Goal: Transaction & Acquisition: Purchase product/service

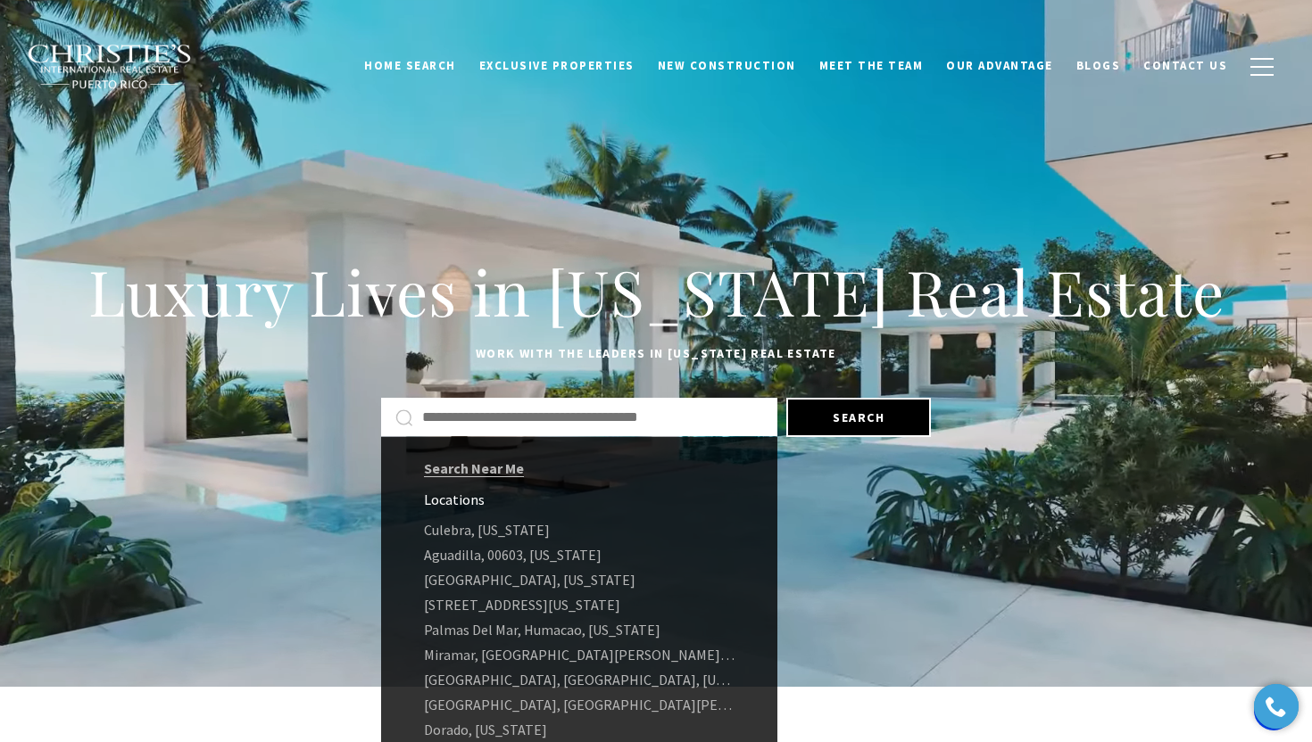
click at [446, 408] on input "text" at bounding box center [592, 417] width 341 height 23
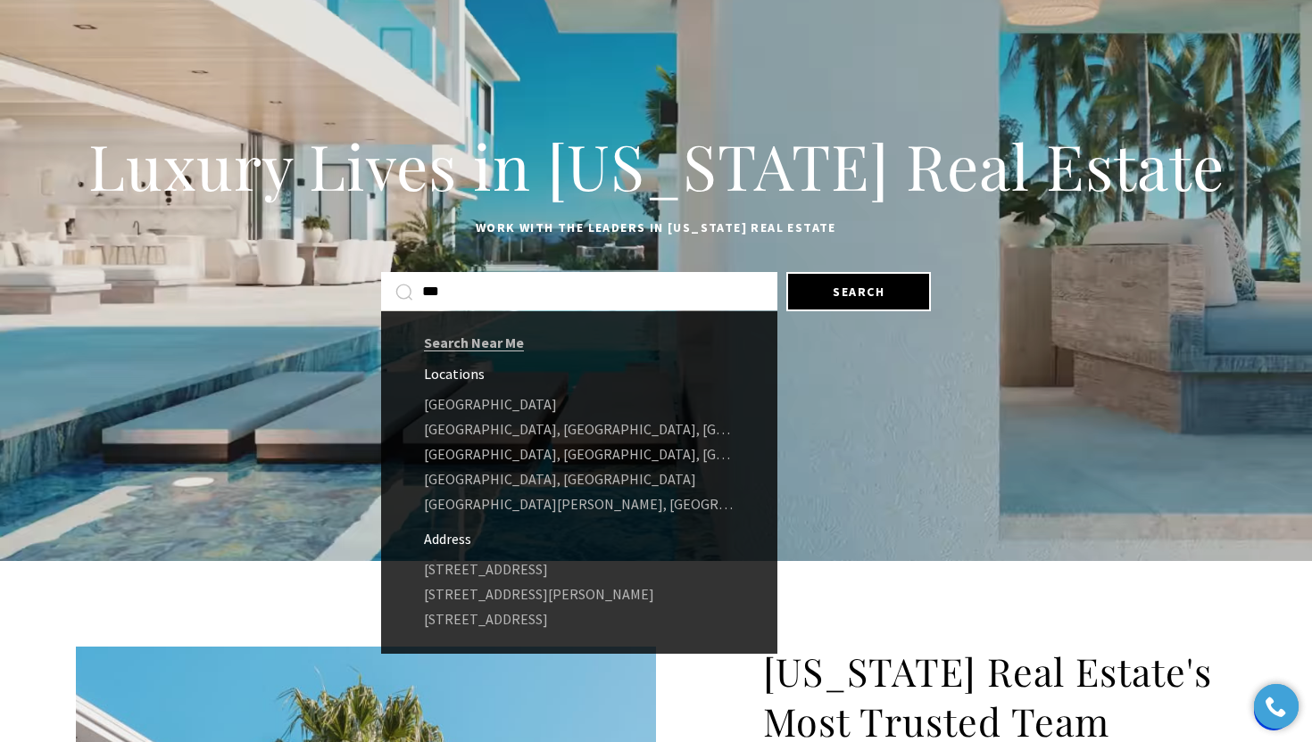
drag, startPoint x: 460, startPoint y: 293, endPoint x: 391, endPoint y: 293, distance: 68.7
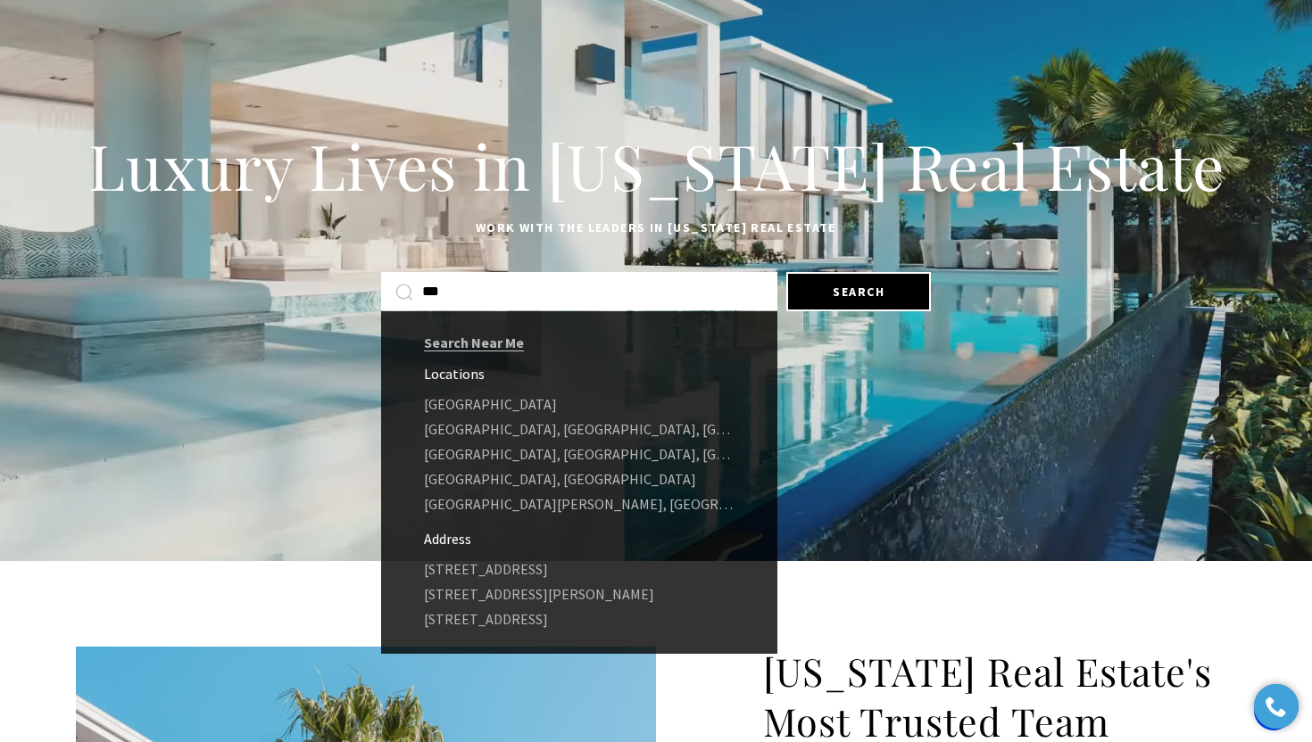
click at [391, 293] on div "***" at bounding box center [579, 291] width 396 height 38
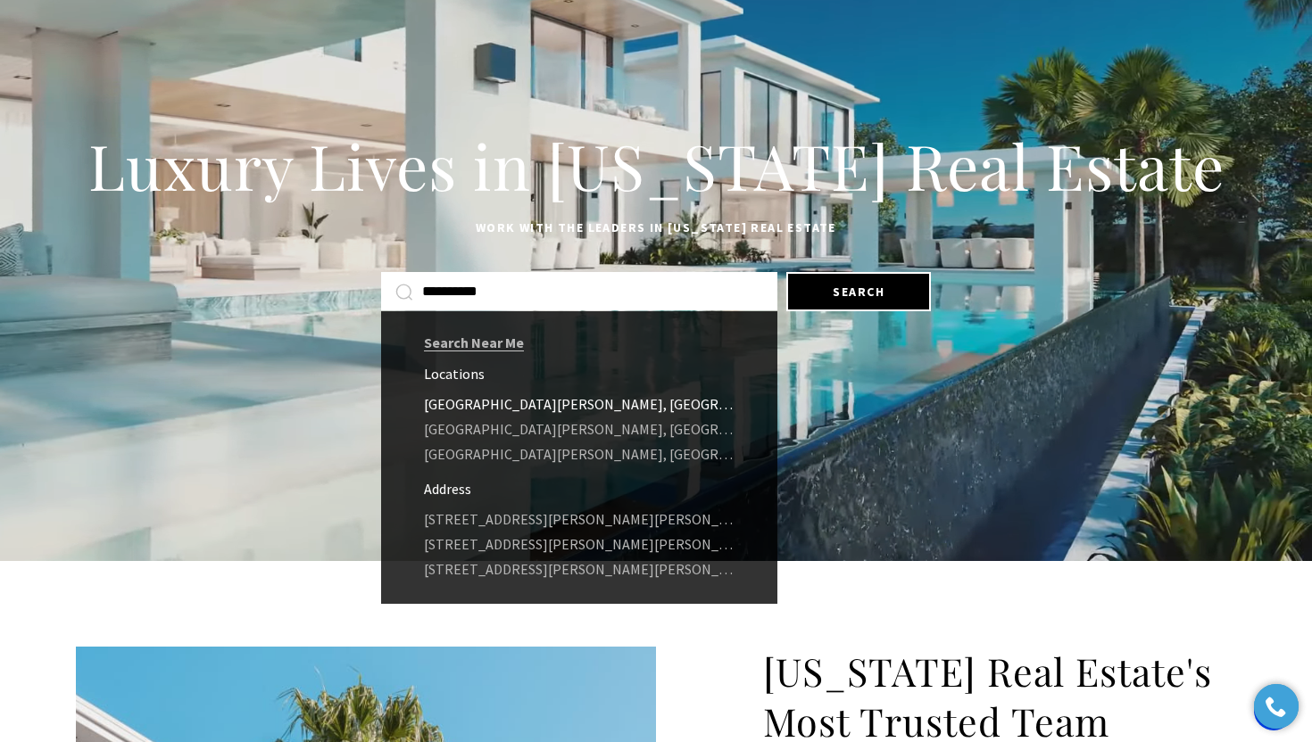
type input "**********"
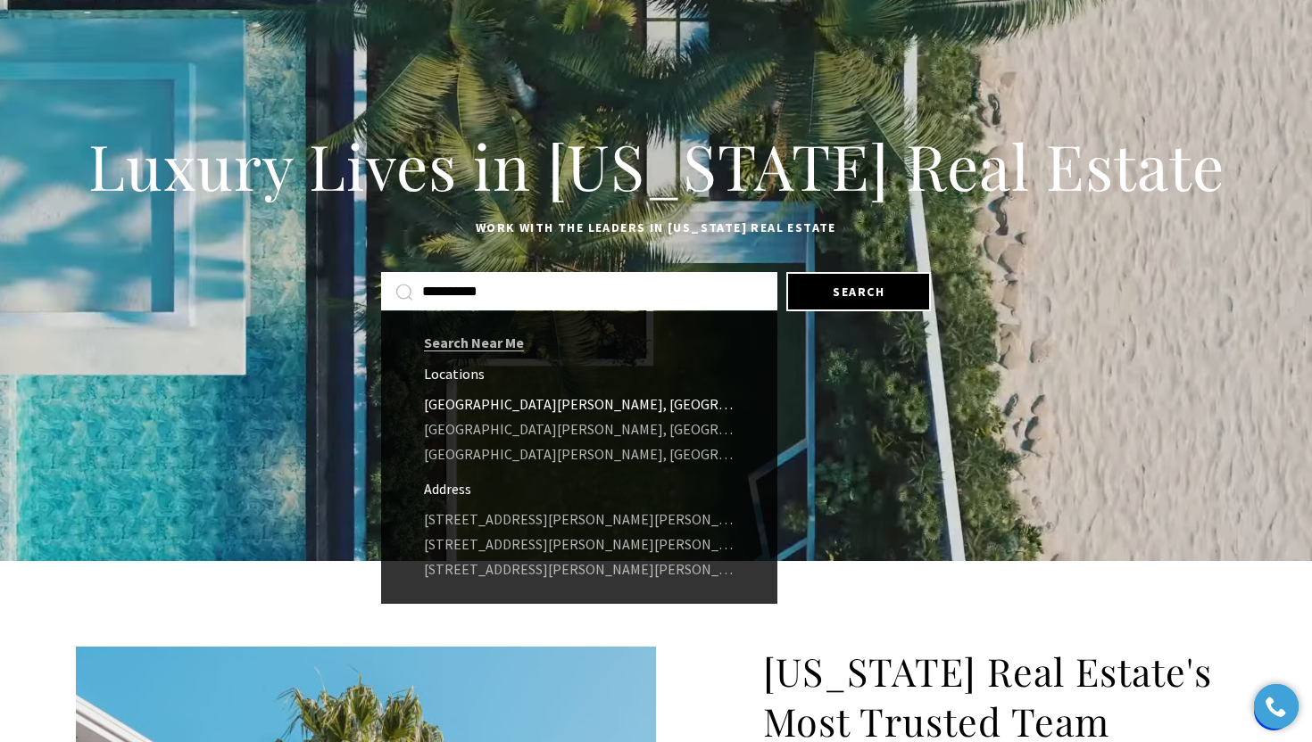
click at [555, 402] on link "Old San Juan, San Juan Antiguo, San Juan, Puerto Rico" at bounding box center [579, 404] width 396 height 25
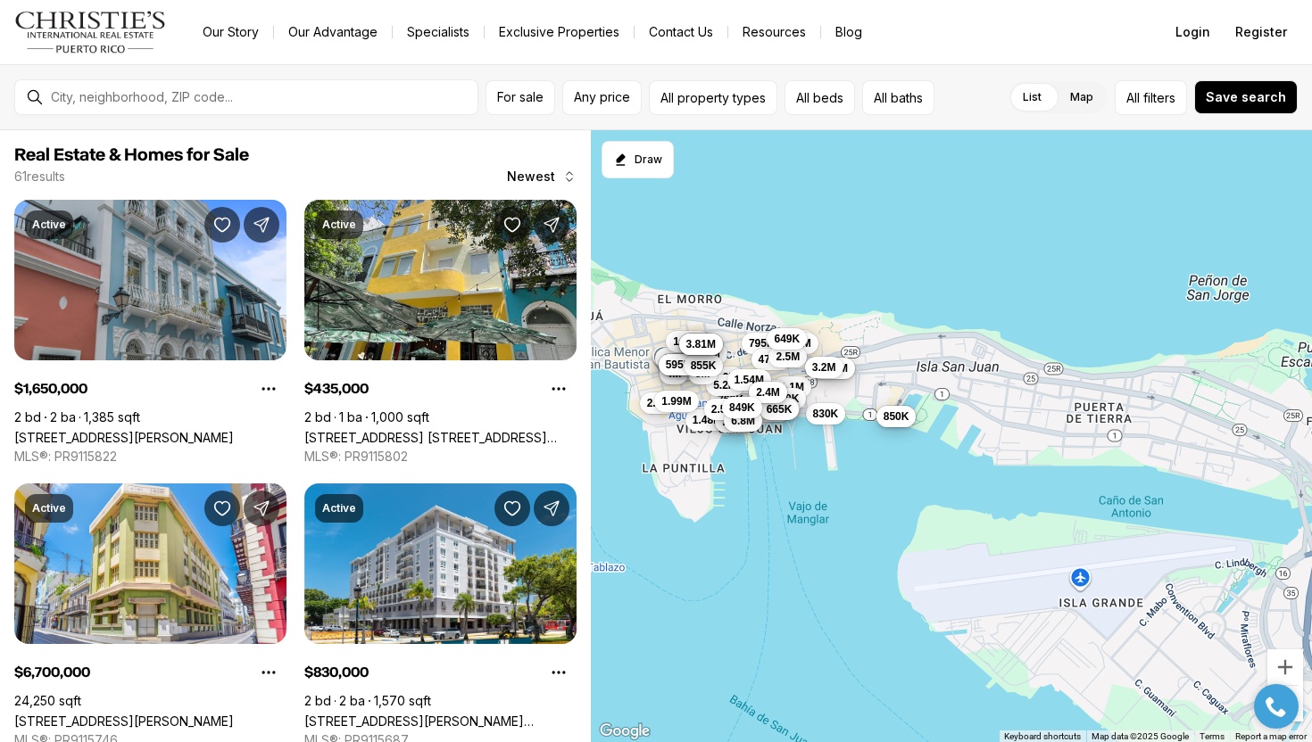
drag, startPoint x: 1158, startPoint y: 352, endPoint x: 914, endPoint y: 353, distance: 244.5
click at [914, 353] on div "1.65M 435K 6.7M 830K 4.75M 895K 795K 1.1M 478K 3.2M 475K 475K 1.28M 1.48M 1.38M…" at bounding box center [952, 436] width 722 height 613
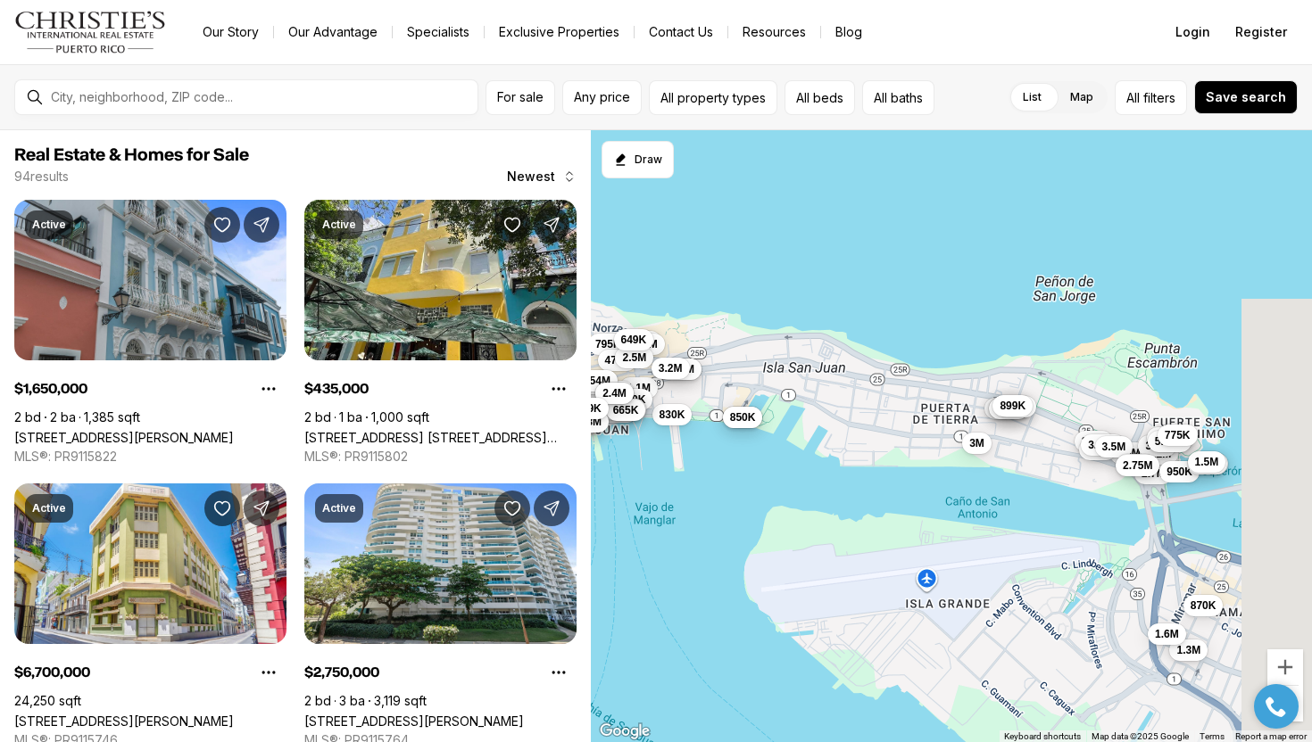
drag, startPoint x: 1117, startPoint y: 395, endPoint x: 993, endPoint y: 395, distance: 124.0
click at [993, 395] on div "1.65M 435K 6.7M 830K 4.75M 895K 795K 1.1M 478K 3.2M 475K 475K 1.28M 1.48M 1.38M…" at bounding box center [952, 436] width 722 height 613
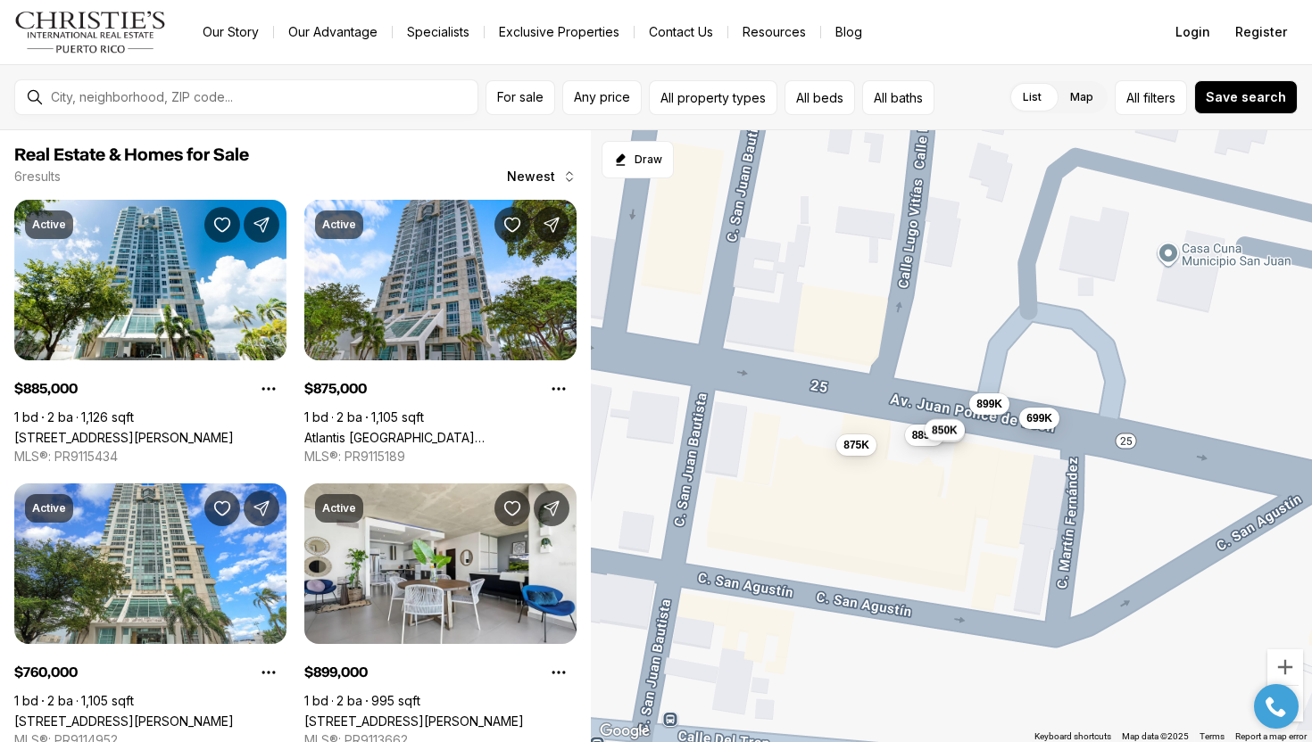
click at [953, 431] on span "850K" at bounding box center [945, 430] width 26 height 14
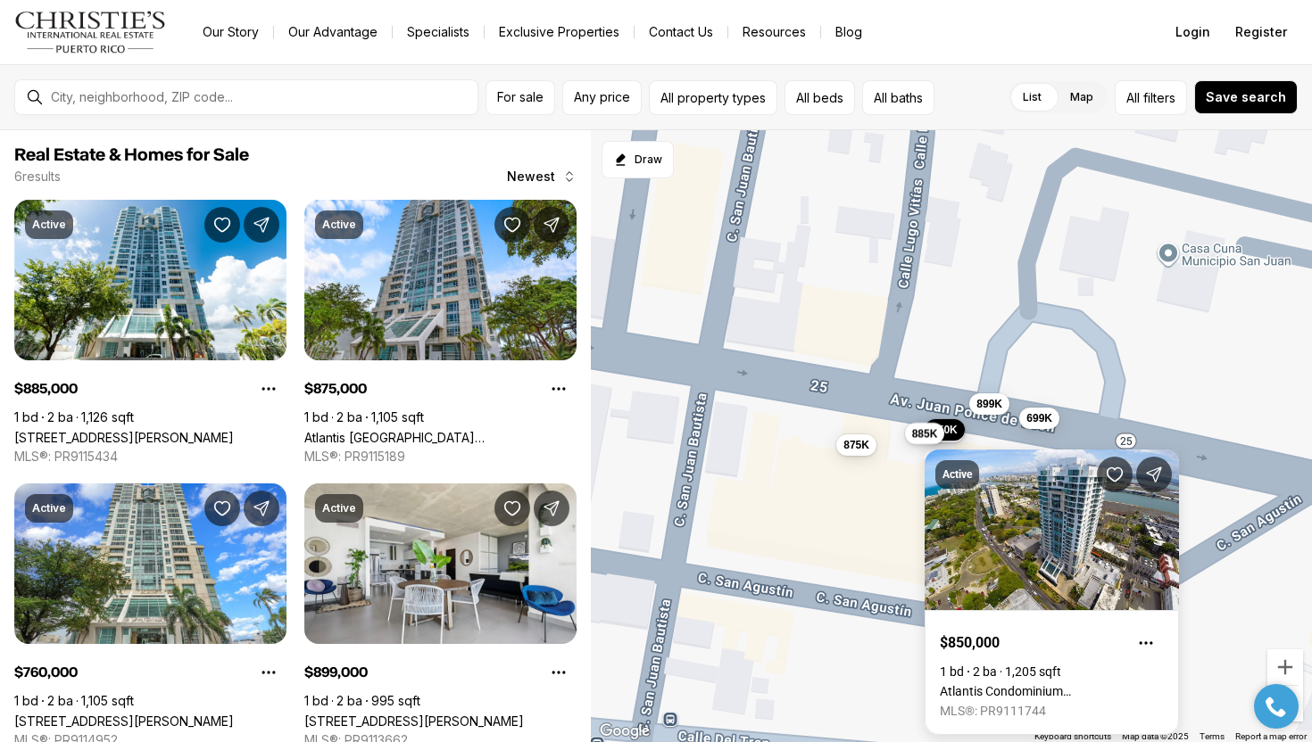
click at [913, 440] on span "885K" at bounding box center [924, 434] width 26 height 14
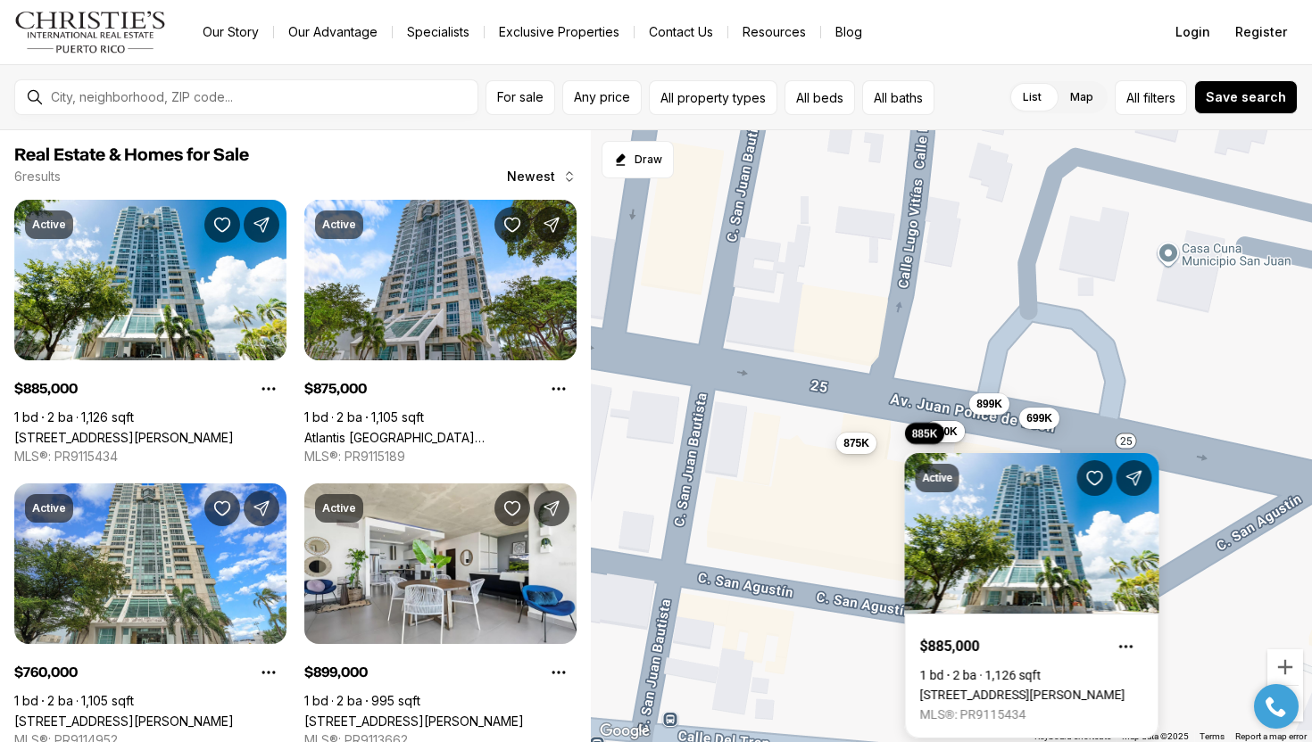
click at [856, 444] on span "875K" at bounding box center [856, 442] width 26 height 14
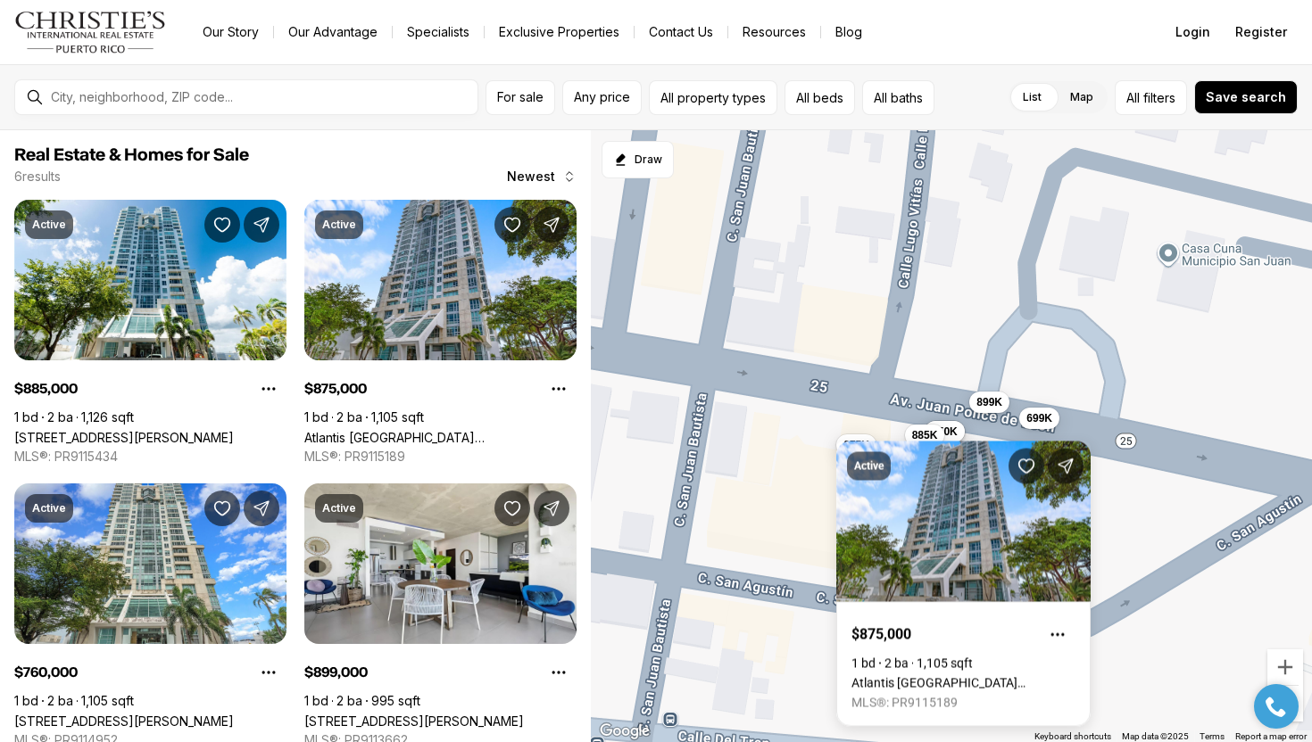
click at [991, 399] on span "899K" at bounding box center [989, 402] width 26 height 14
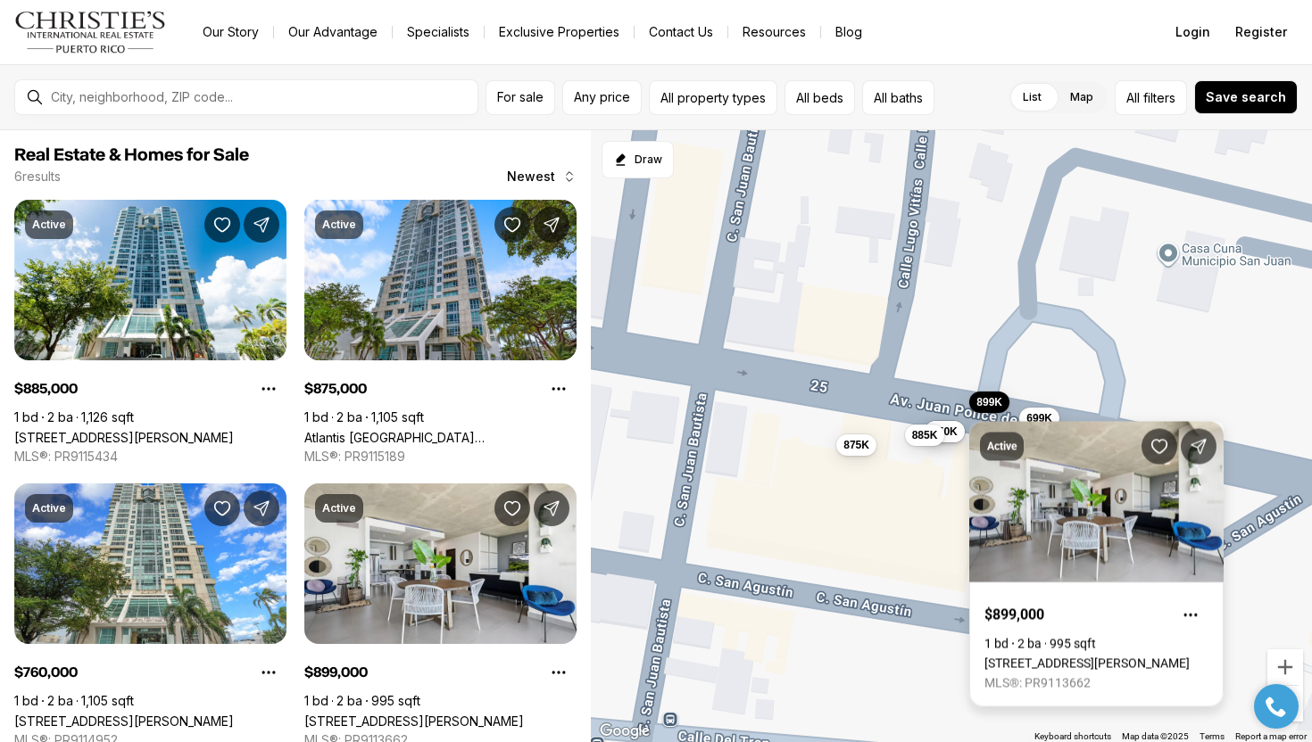
click at [1040, 413] on div "Active $899,000 1 bd 2 ba 995 sqft 404 AVE DE LA CONSTITUCION #1603, OLD SAN JU…" at bounding box center [1096, 554] width 254 height 307
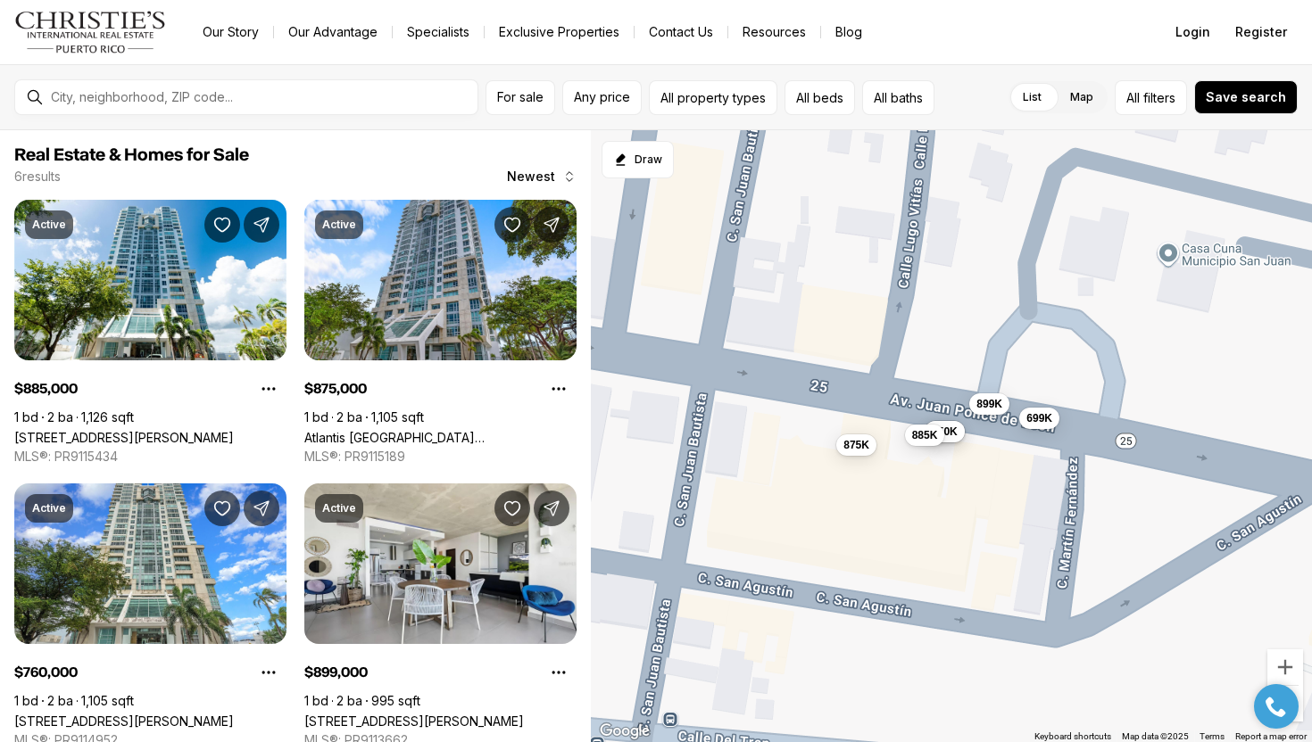
click at [1040, 413] on span "699K" at bounding box center [1039, 417] width 26 height 14
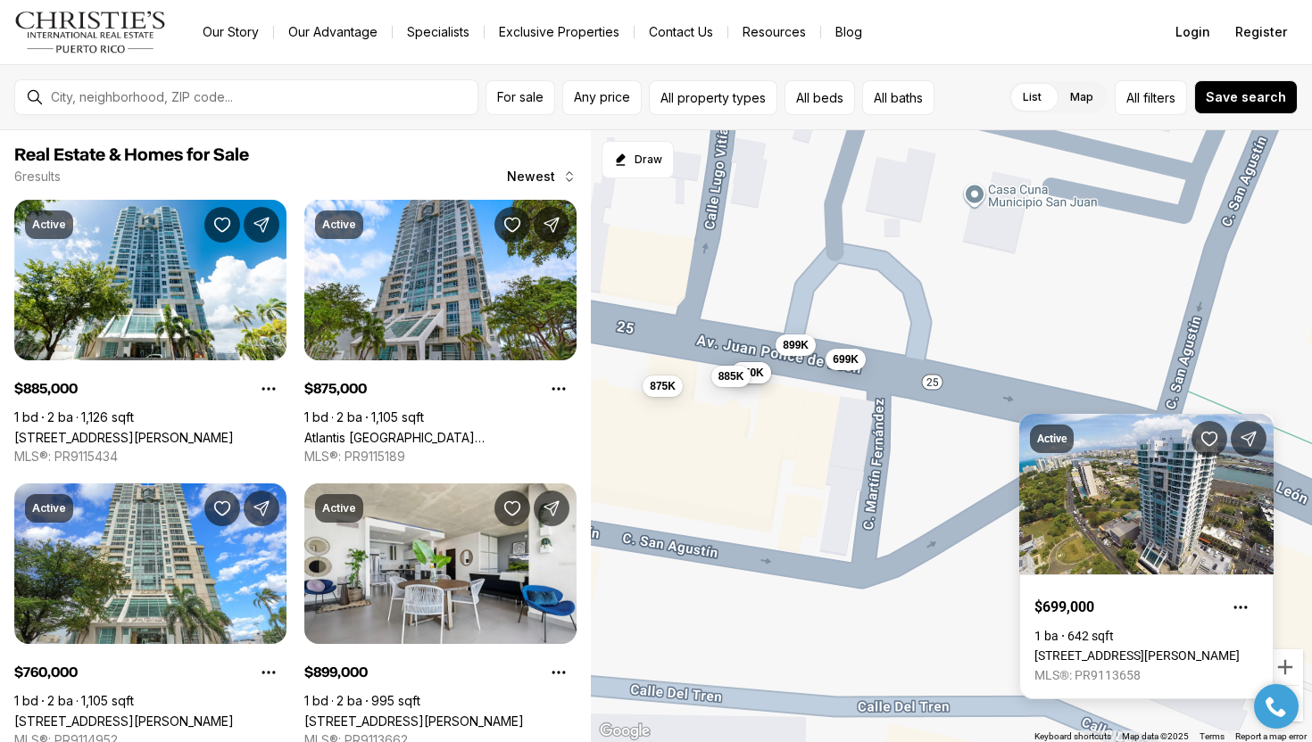
drag, startPoint x: 1092, startPoint y: 330, endPoint x: 823, endPoint y: 231, distance: 287.1
click at [823, 231] on div "875K 760K 850K 885K 699K 899K" at bounding box center [952, 436] width 722 height 613
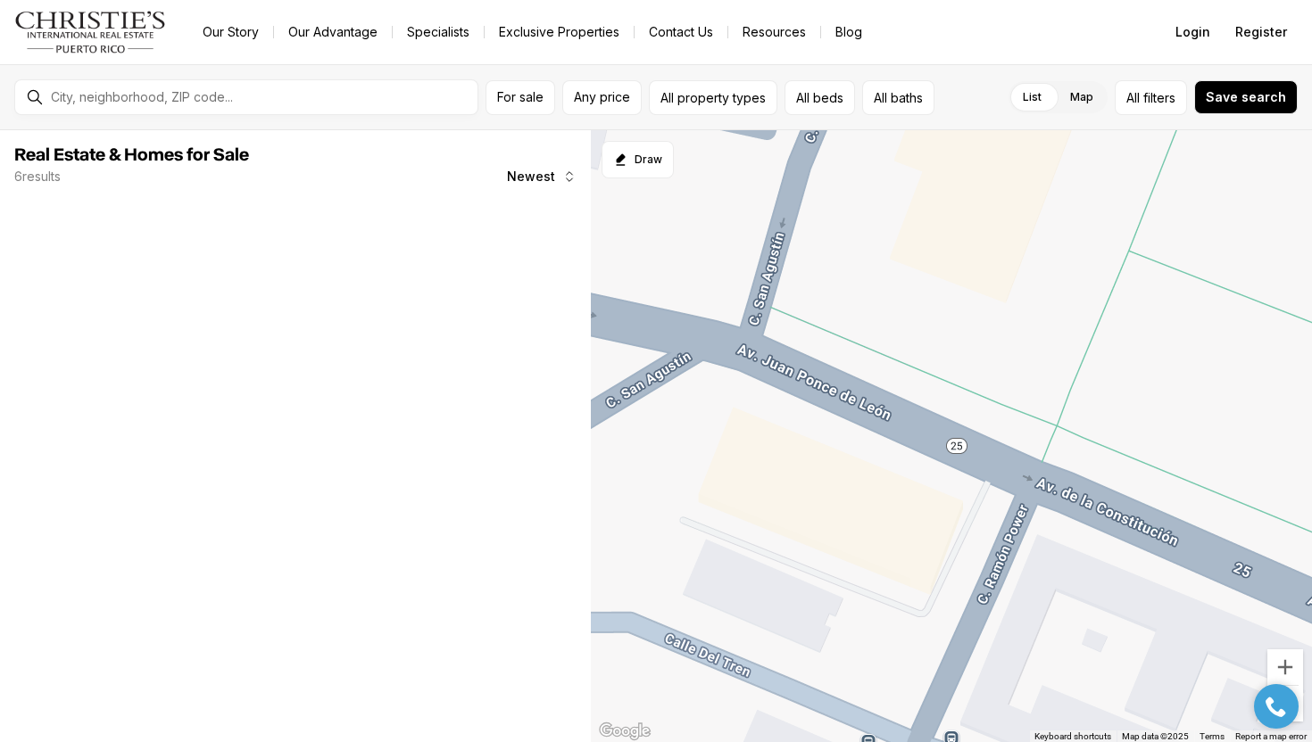
drag, startPoint x: 1116, startPoint y: 489, endPoint x: 749, endPoint y: 445, distance: 370.3
click at [749, 445] on div "760K 850K 885K 699K 899K" at bounding box center [952, 436] width 722 height 613
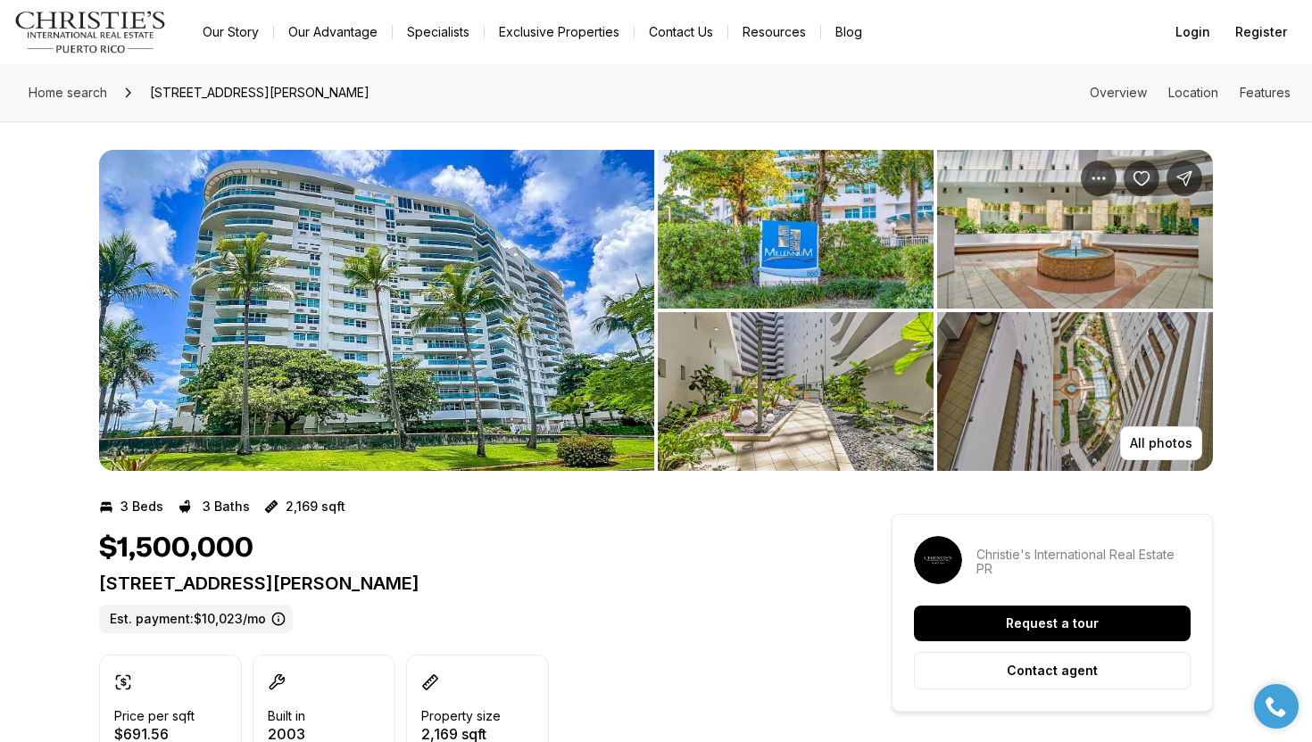
click at [494, 343] on img "View image gallery" at bounding box center [376, 310] width 555 height 321
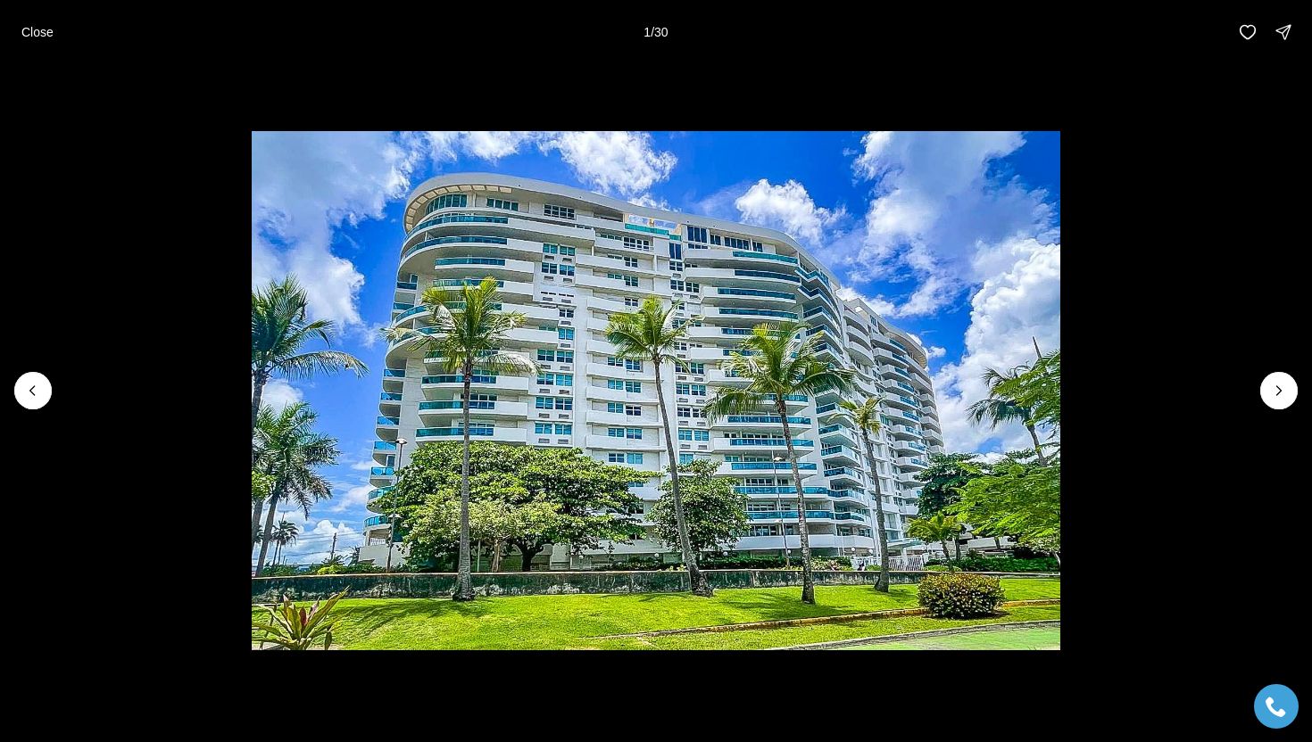
click at [1258, 397] on li "1 of 30" at bounding box center [656, 390] width 1312 height 653
click at [1294, 401] on li "1 of 30" at bounding box center [656, 390] width 1312 height 653
click at [1279, 398] on icon "Next slide" at bounding box center [1279, 391] width 18 height 18
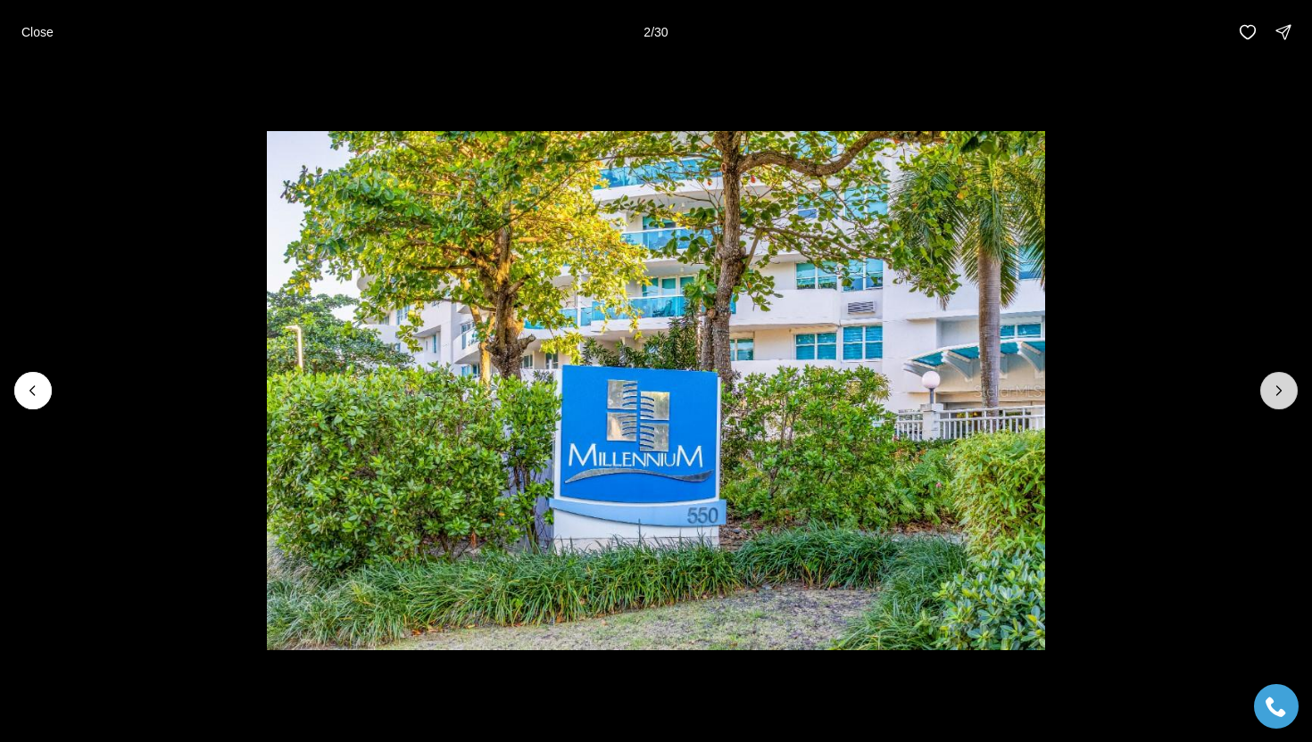
click at [1279, 398] on icon "Next slide" at bounding box center [1279, 391] width 18 height 18
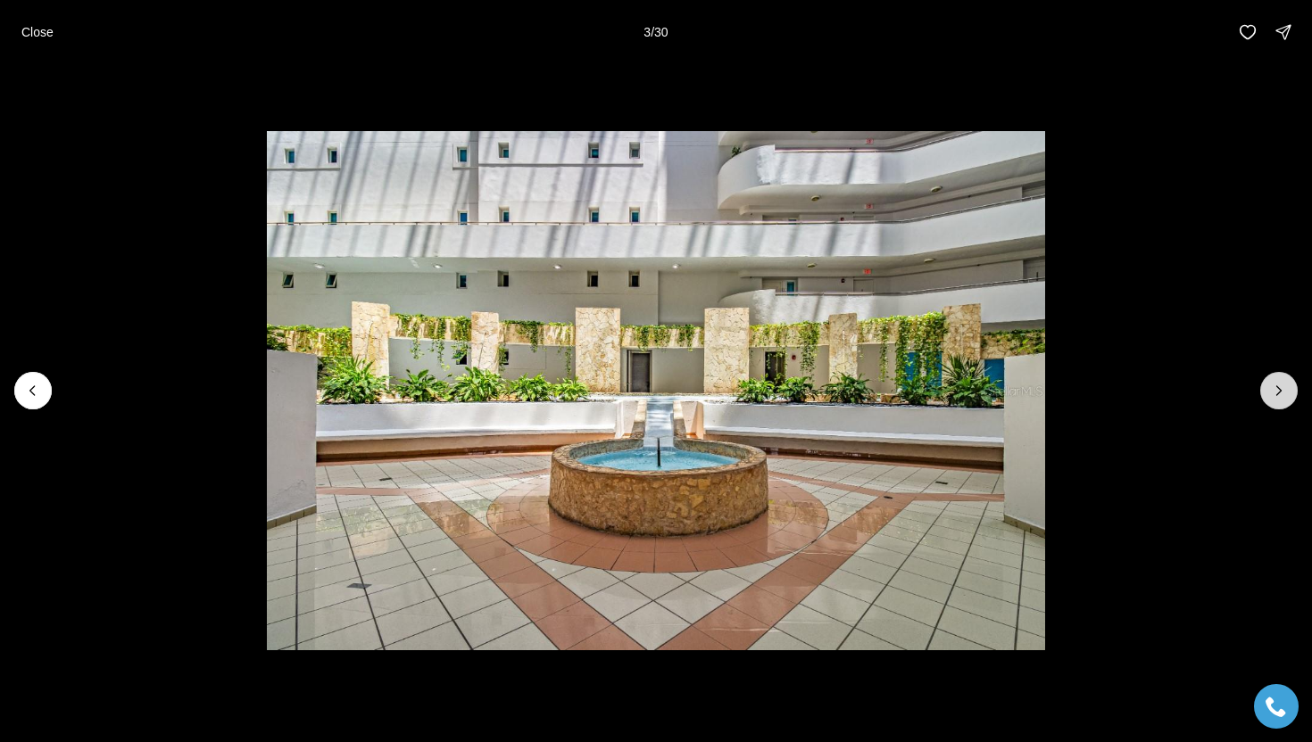
click at [1279, 398] on icon "Next slide" at bounding box center [1279, 391] width 18 height 18
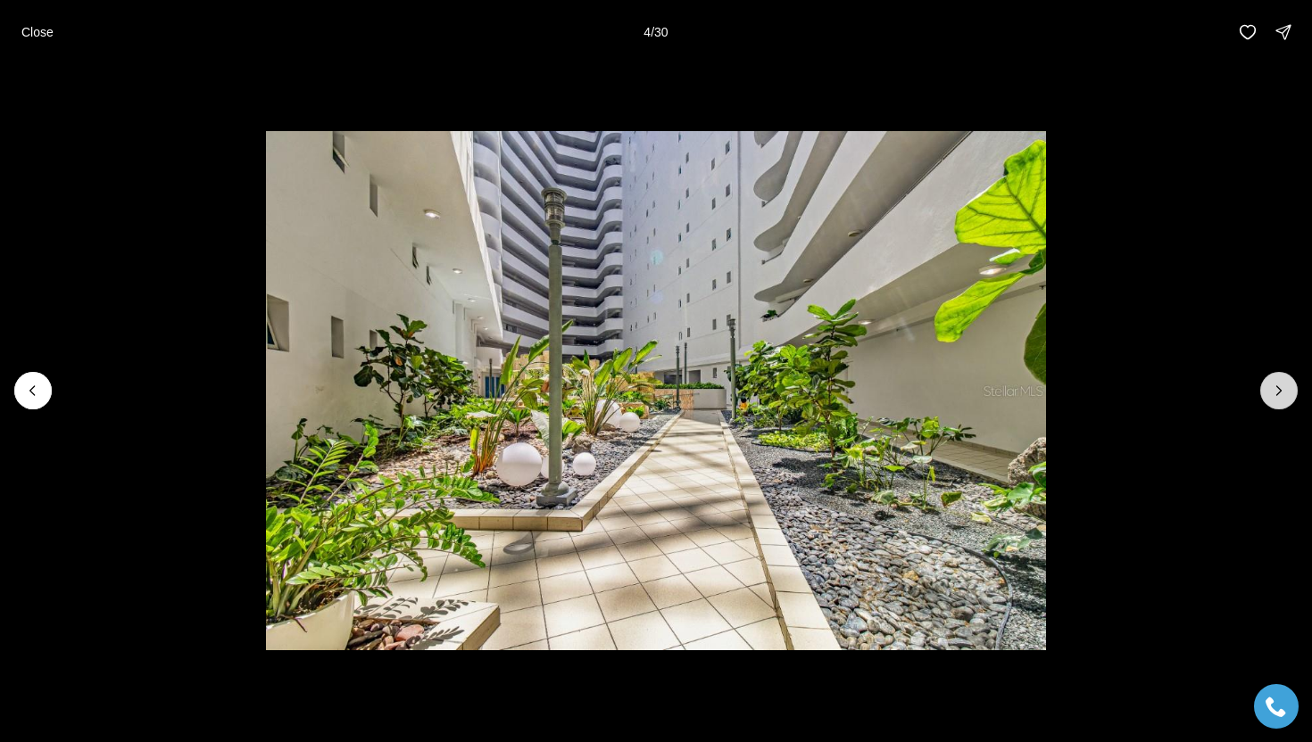
click at [1279, 398] on icon "Next slide" at bounding box center [1279, 391] width 18 height 18
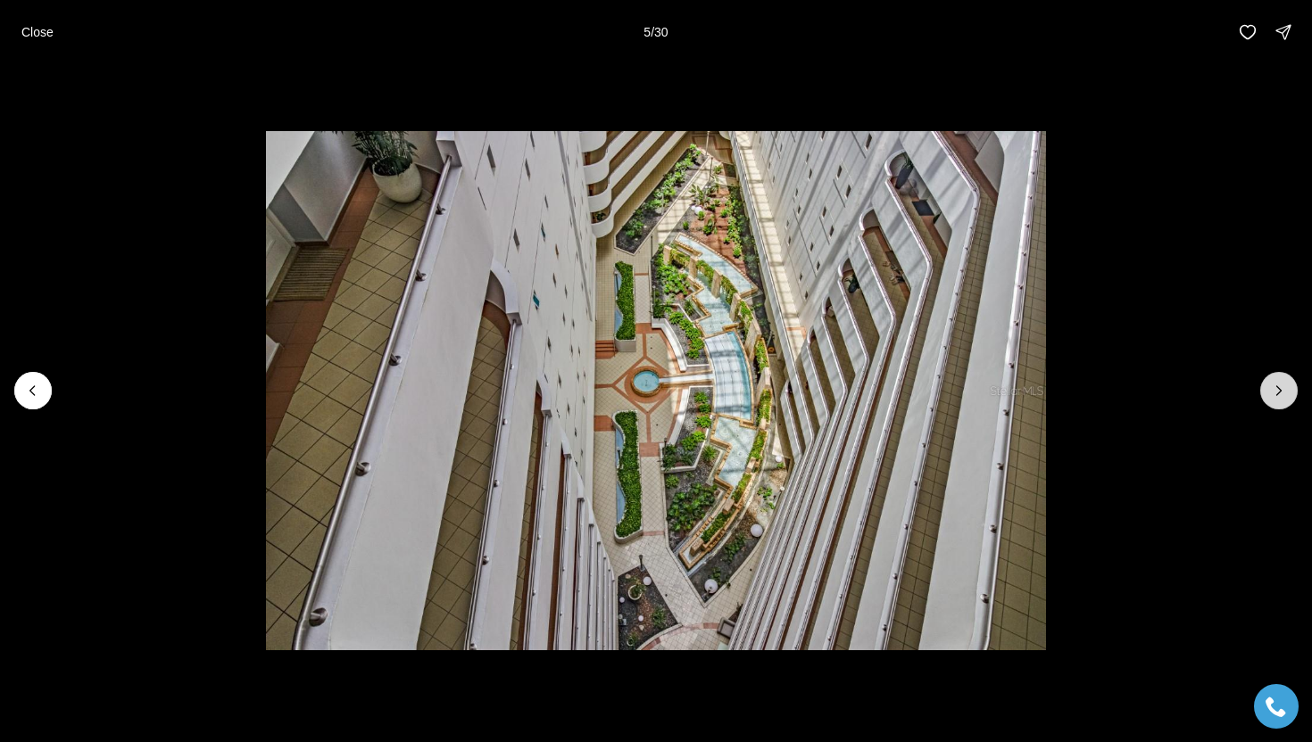
click at [1279, 398] on icon "Next slide" at bounding box center [1279, 391] width 18 height 18
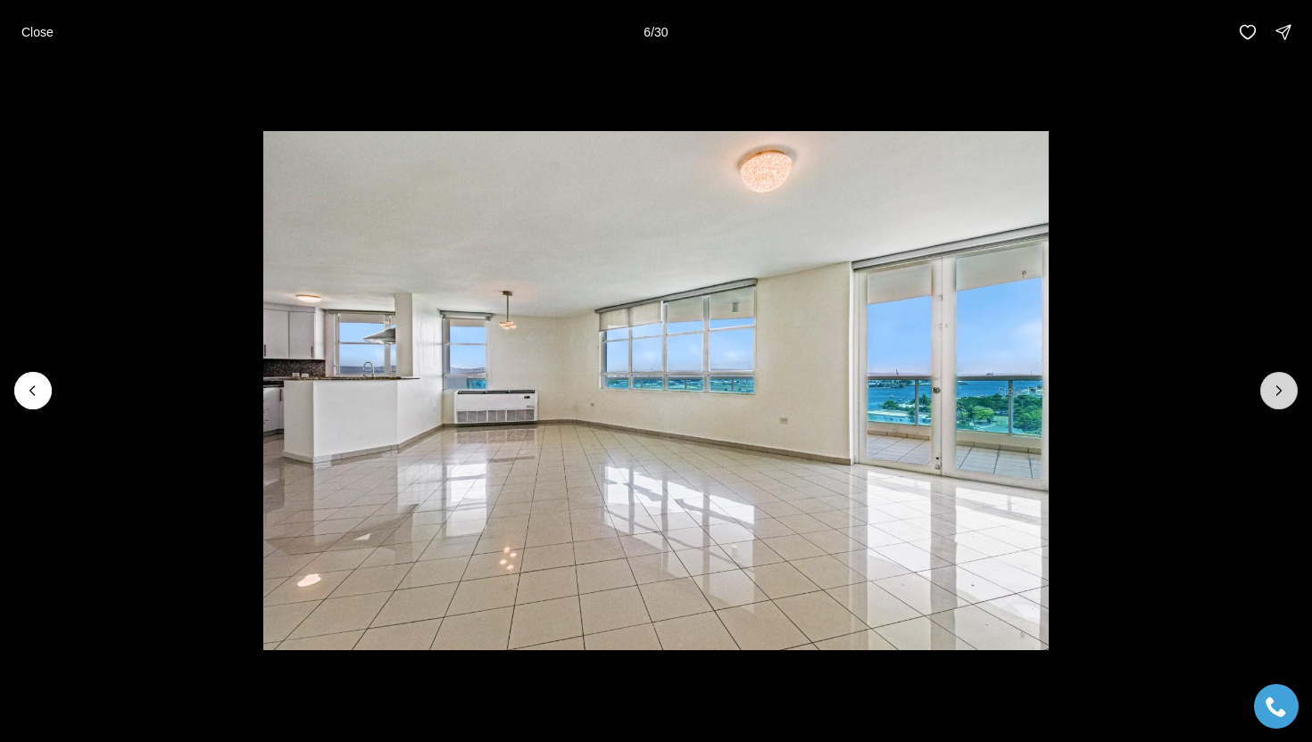
click at [1279, 398] on icon "Next slide" at bounding box center [1279, 391] width 18 height 18
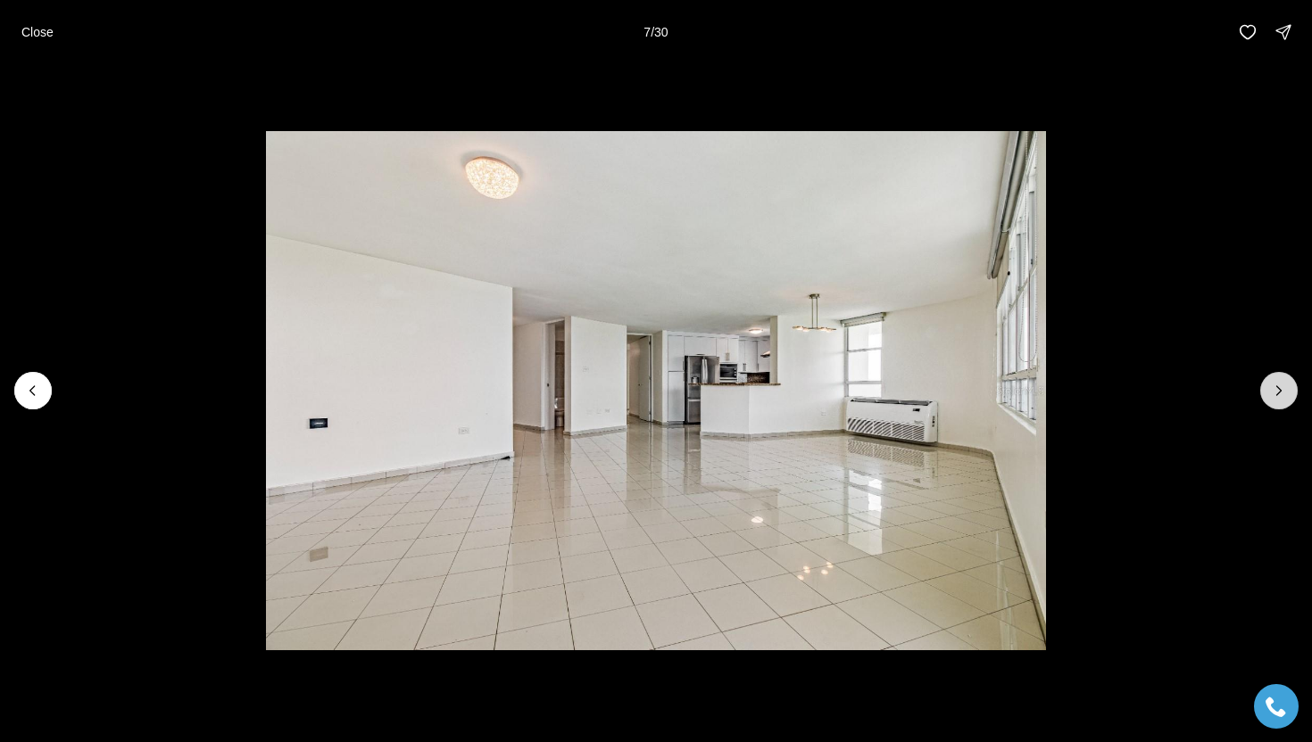
click at [1279, 398] on icon "Next slide" at bounding box center [1279, 391] width 18 height 18
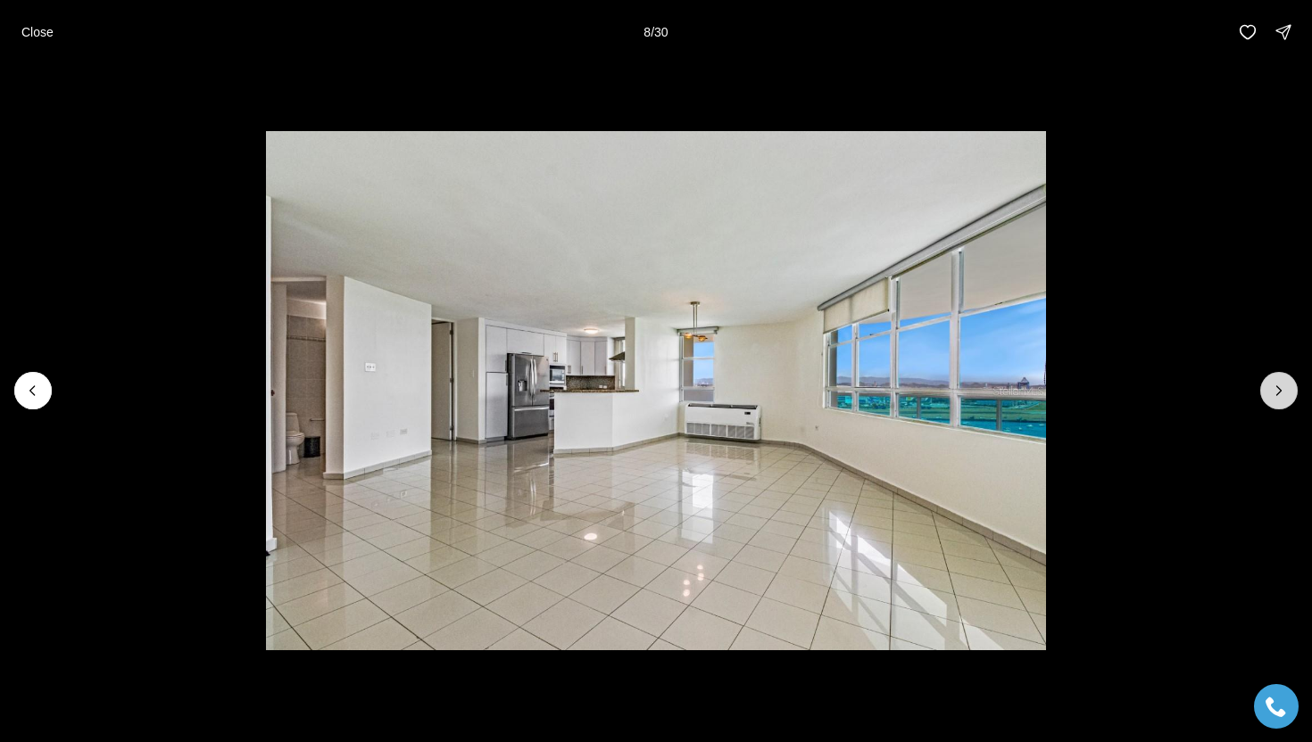
click at [1279, 398] on icon "Next slide" at bounding box center [1279, 391] width 18 height 18
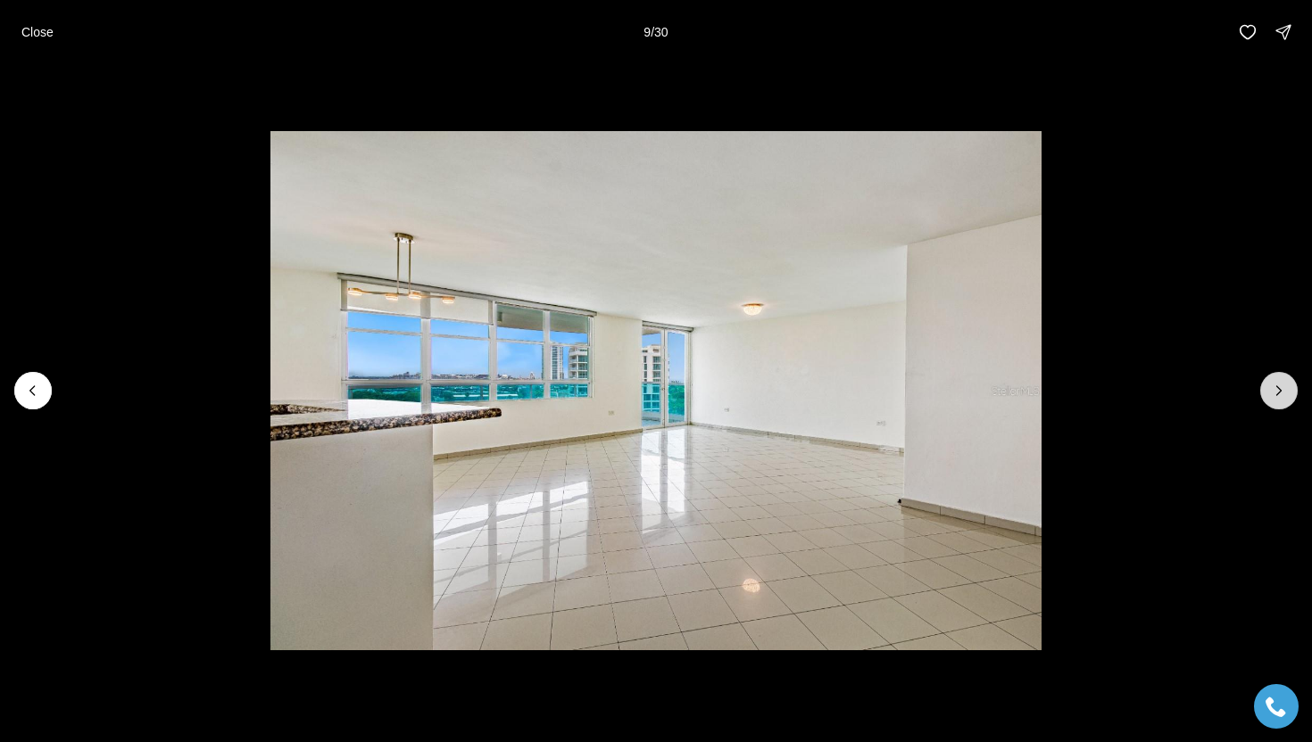
click at [1279, 398] on icon "Next slide" at bounding box center [1279, 391] width 18 height 18
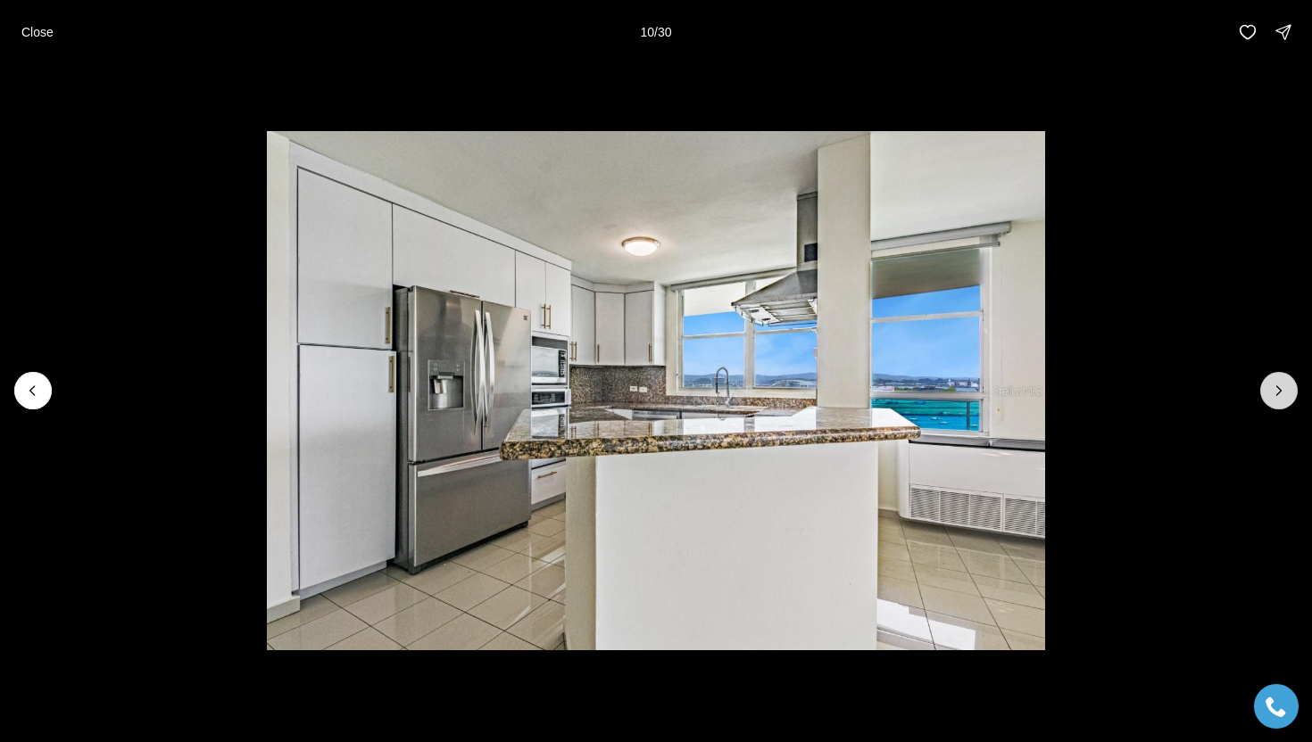
click at [1279, 398] on icon "Next slide" at bounding box center [1279, 391] width 18 height 18
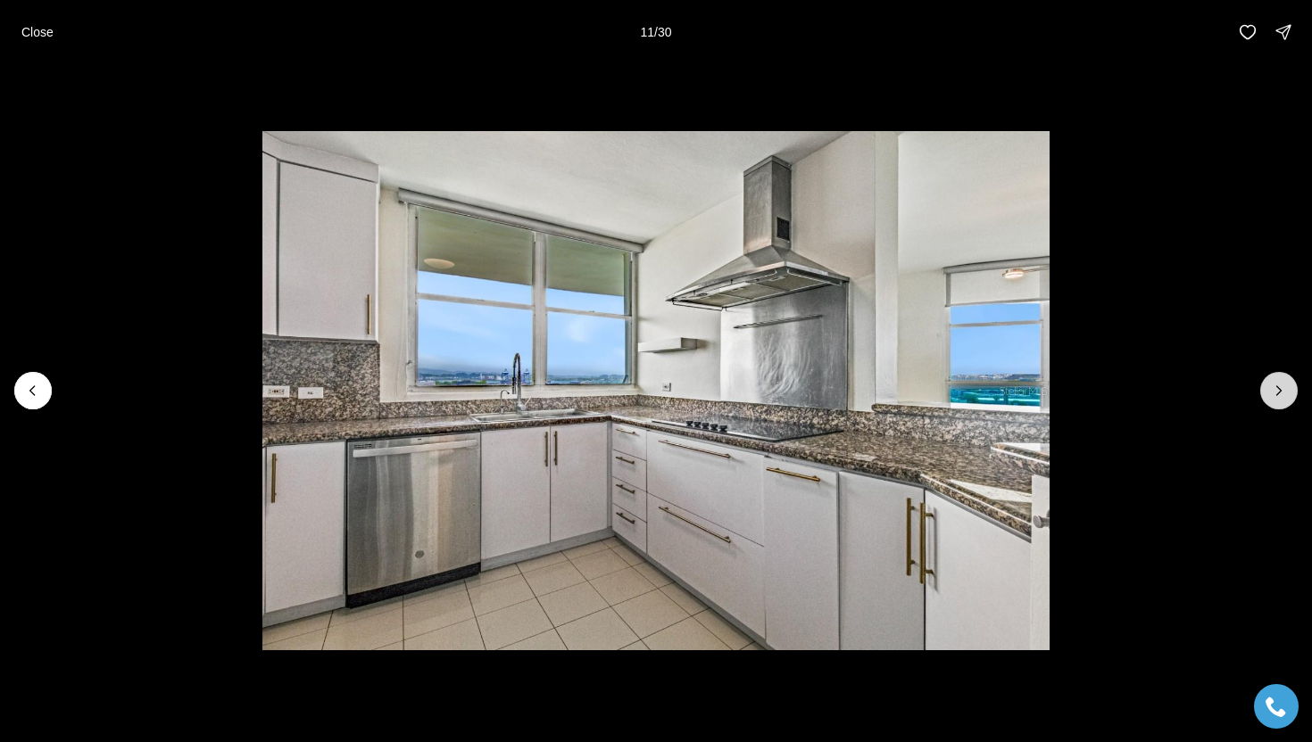
click at [1279, 398] on icon "Next slide" at bounding box center [1279, 391] width 18 height 18
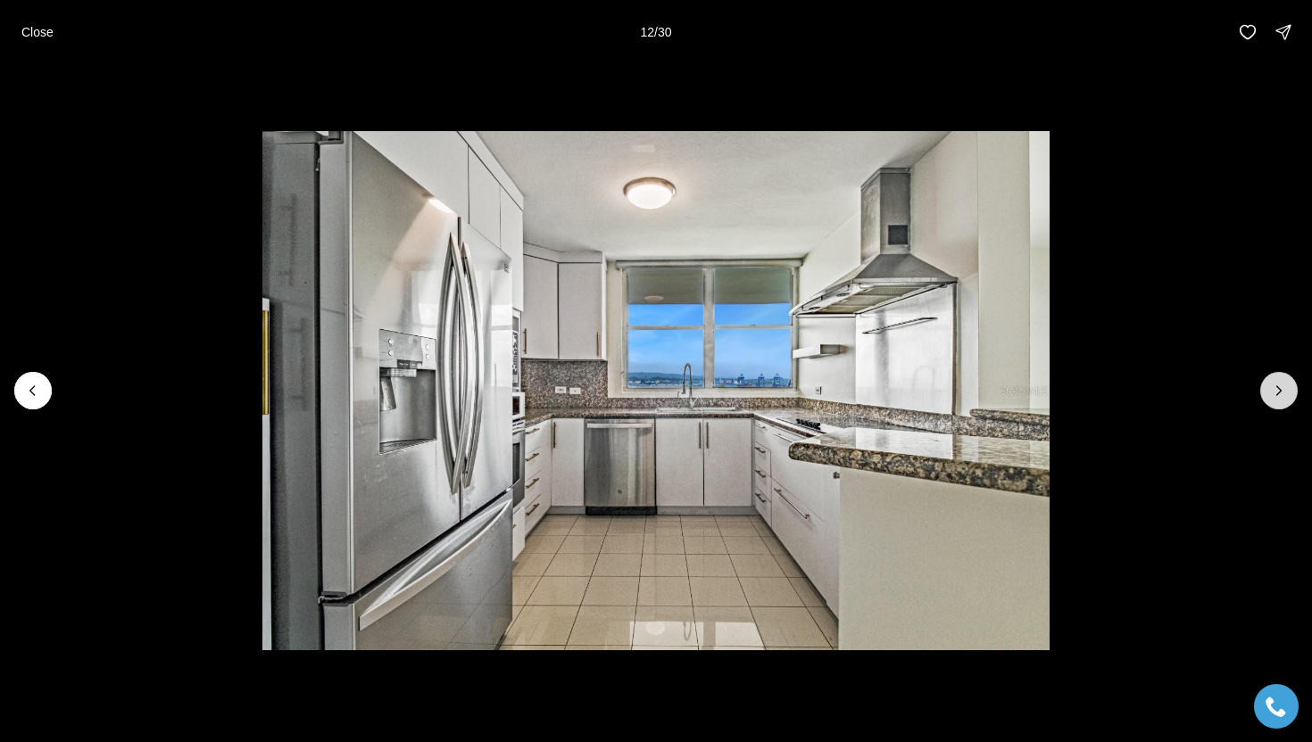
click at [1279, 398] on icon "Next slide" at bounding box center [1279, 391] width 18 height 18
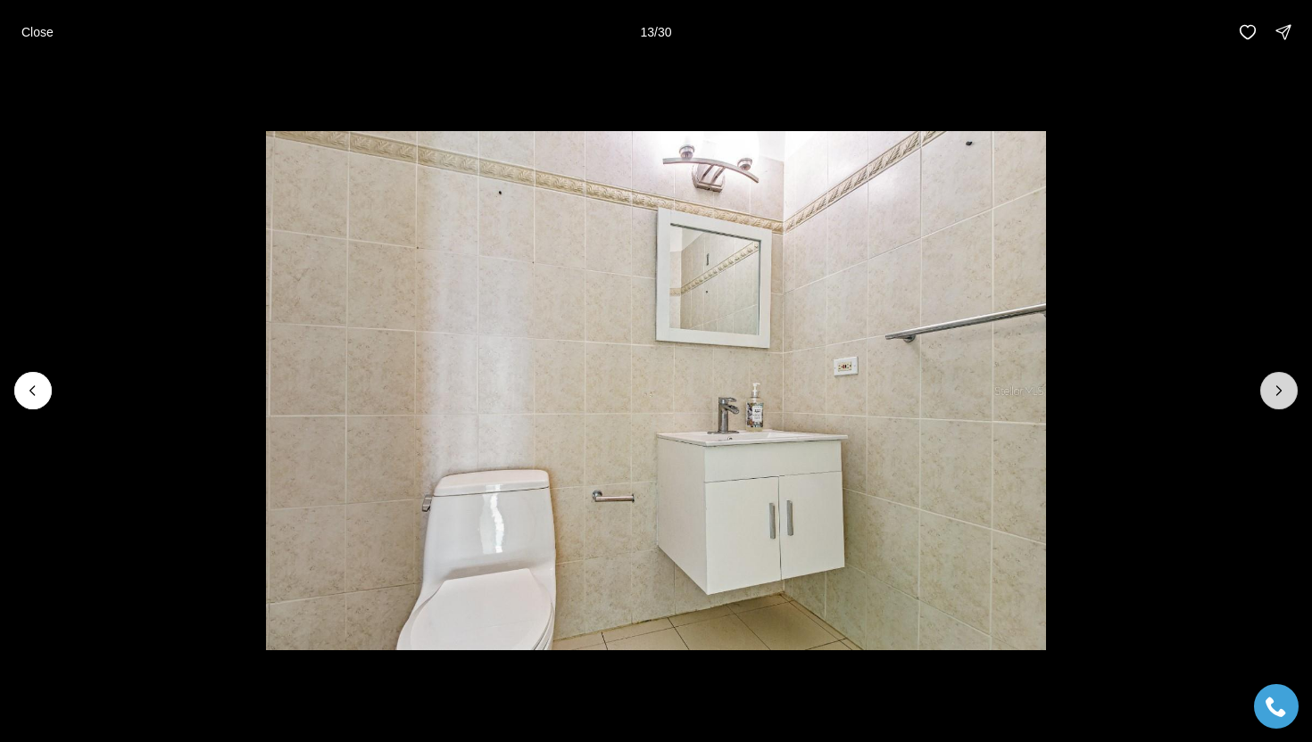
click at [1279, 398] on icon "Next slide" at bounding box center [1279, 391] width 18 height 18
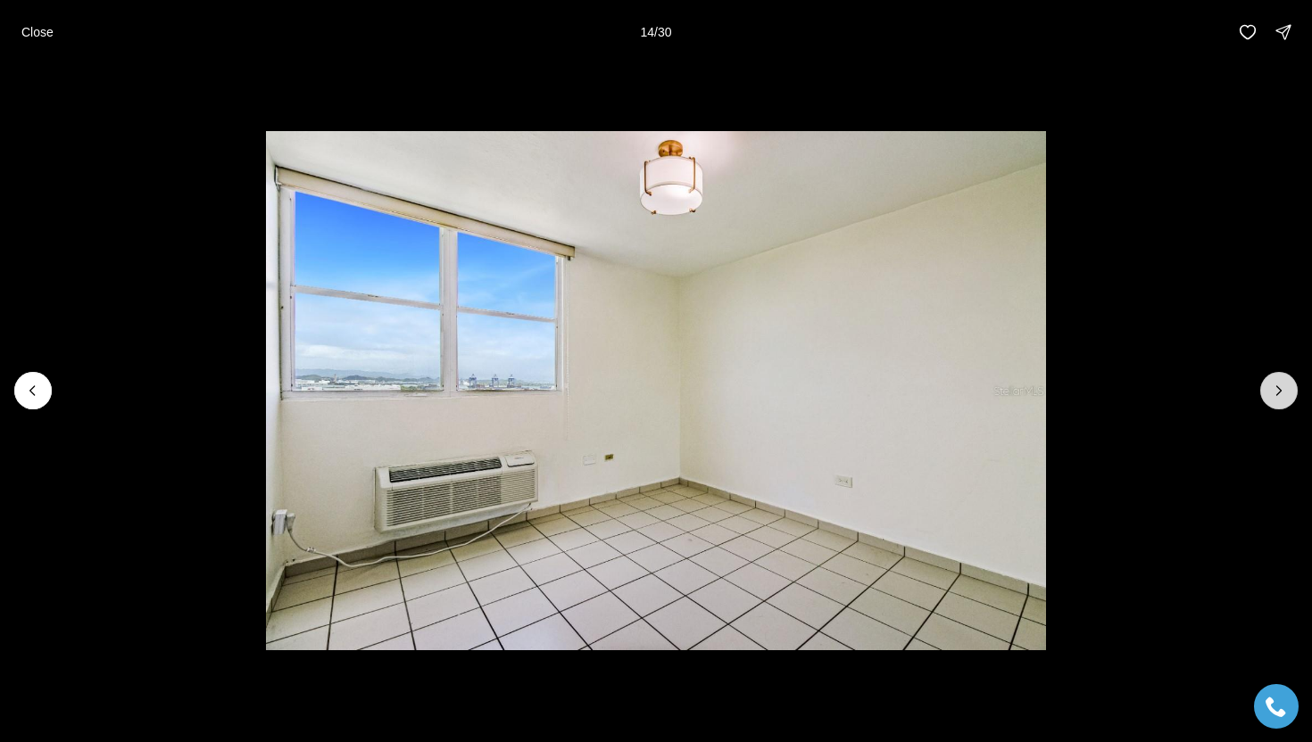
click at [1279, 398] on icon "Next slide" at bounding box center [1279, 391] width 18 height 18
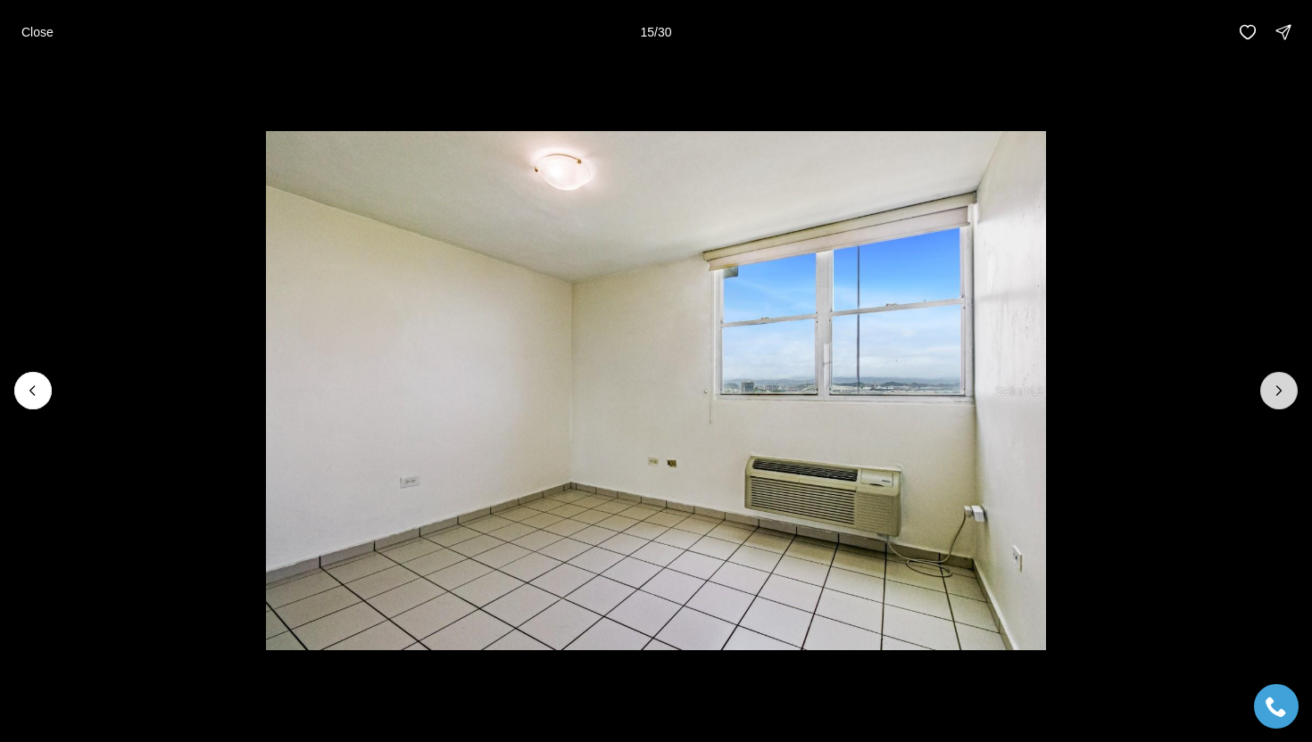
click at [1279, 398] on icon "Next slide" at bounding box center [1279, 391] width 18 height 18
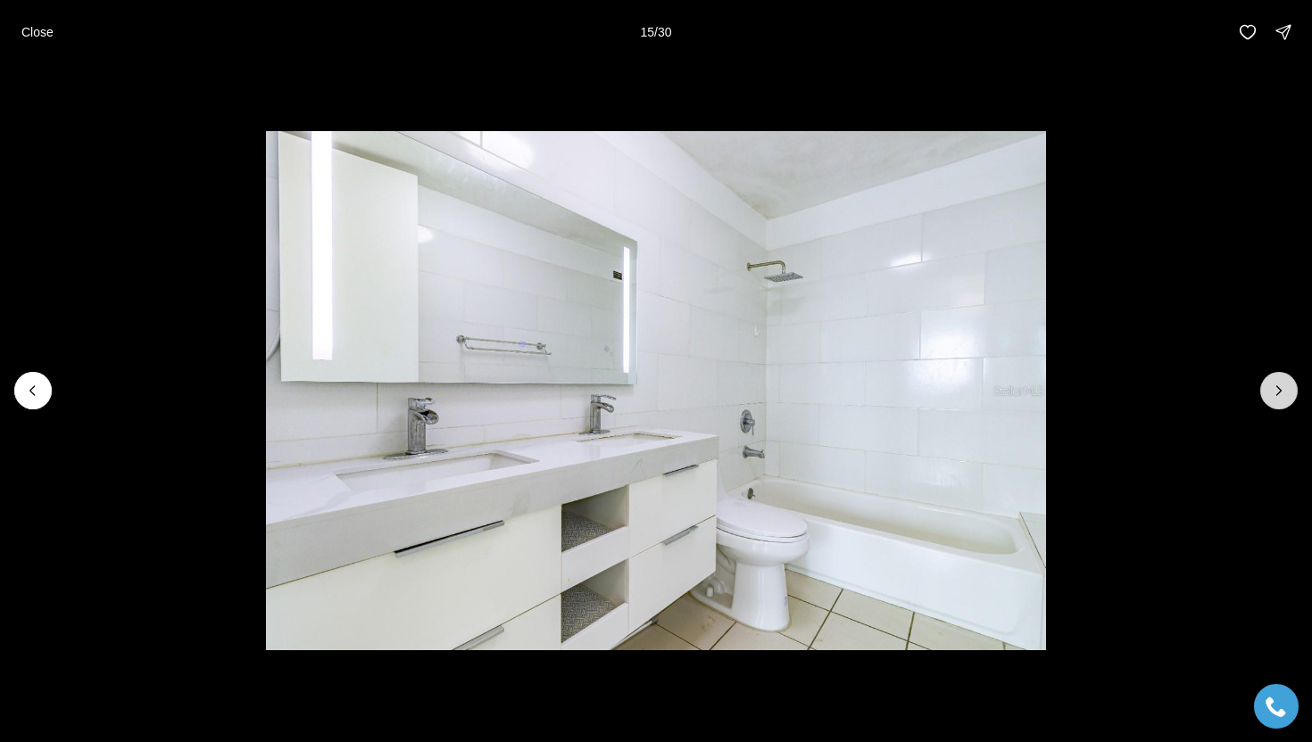
click at [1279, 398] on icon "Next slide" at bounding box center [1279, 391] width 18 height 18
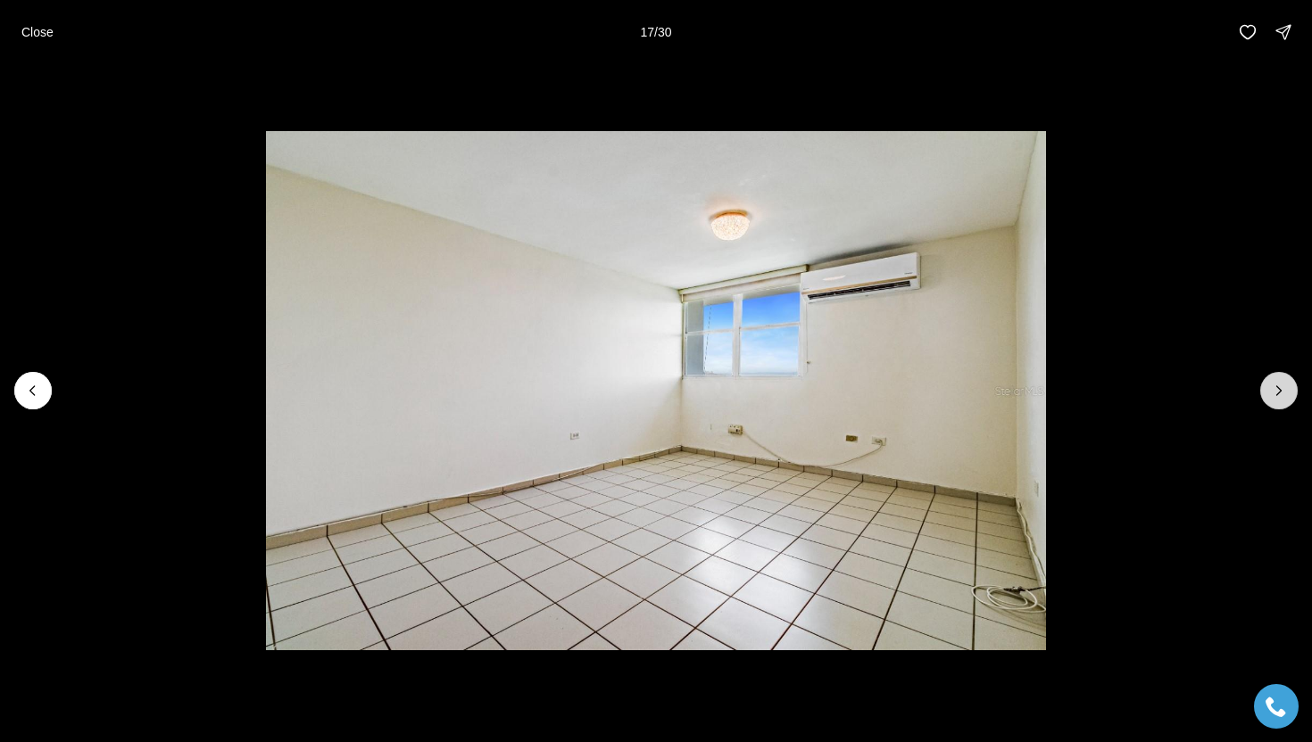
click at [1279, 398] on icon "Next slide" at bounding box center [1279, 391] width 18 height 18
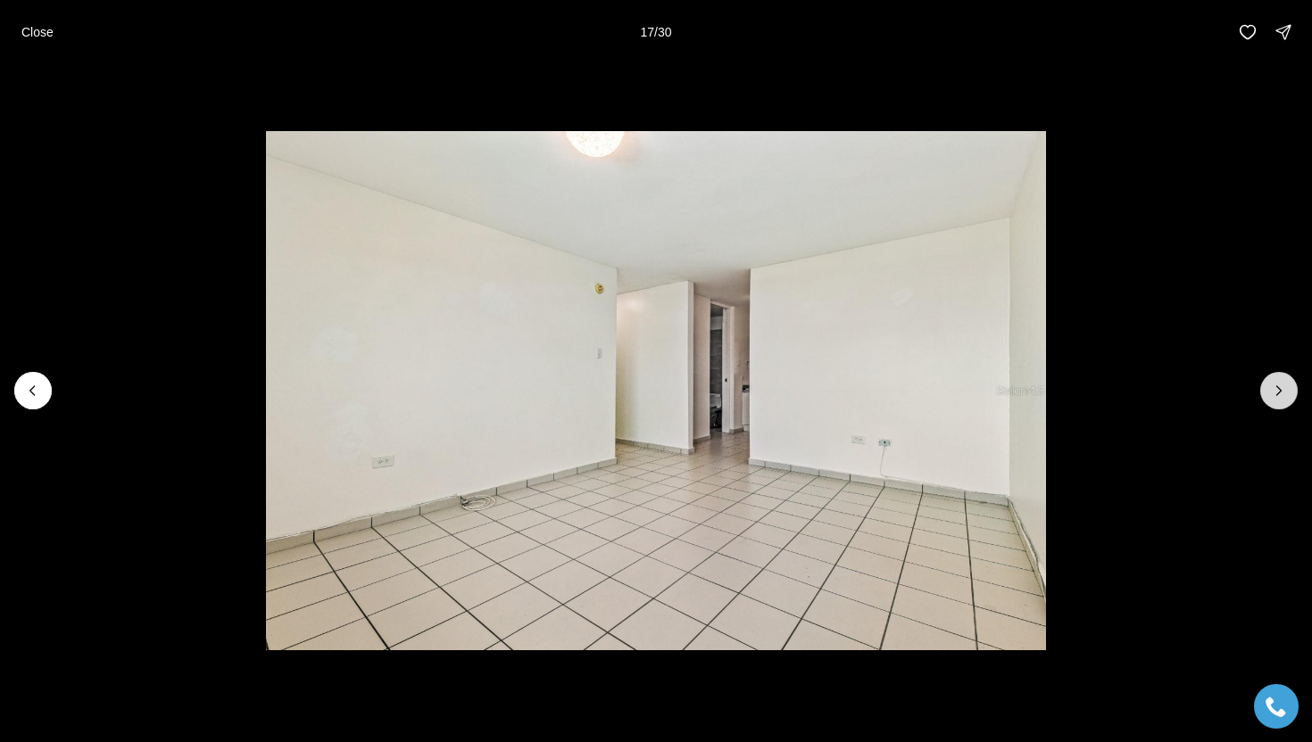
click at [1279, 398] on icon "Next slide" at bounding box center [1279, 391] width 18 height 18
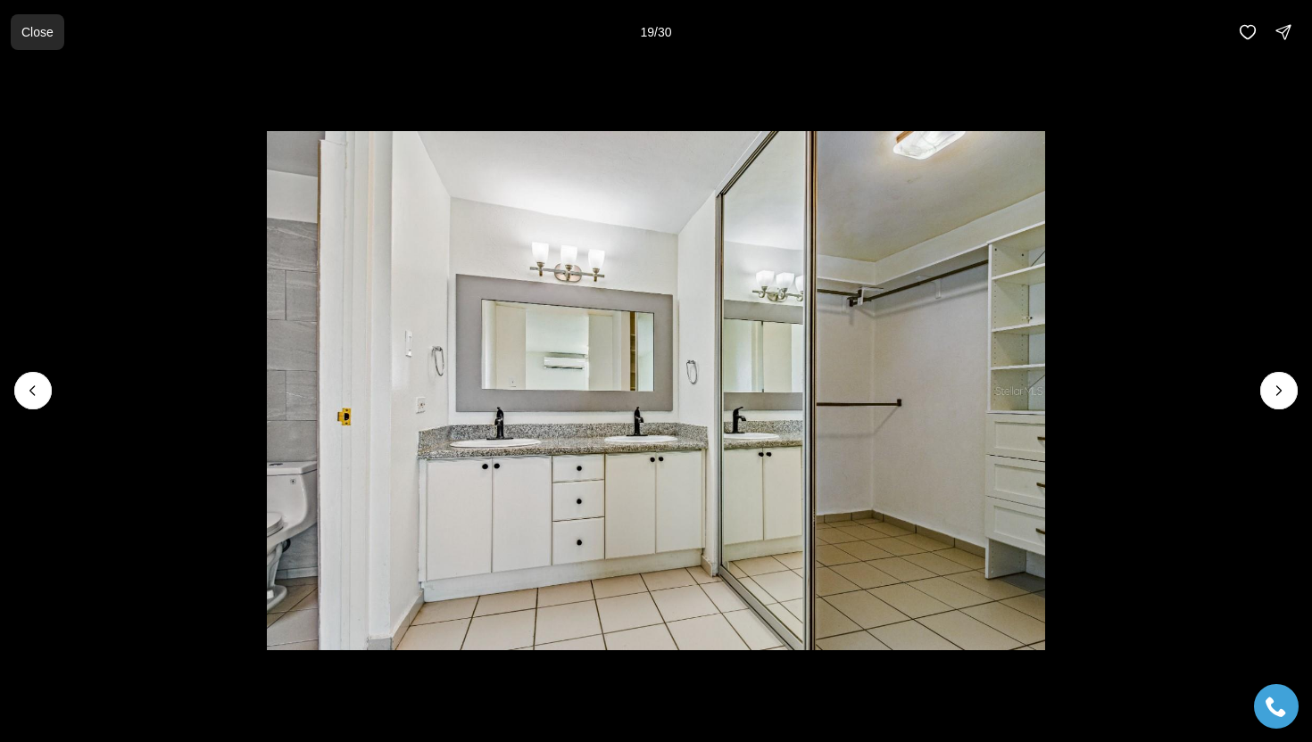
click at [40, 27] on p "Close" at bounding box center [37, 32] width 32 height 14
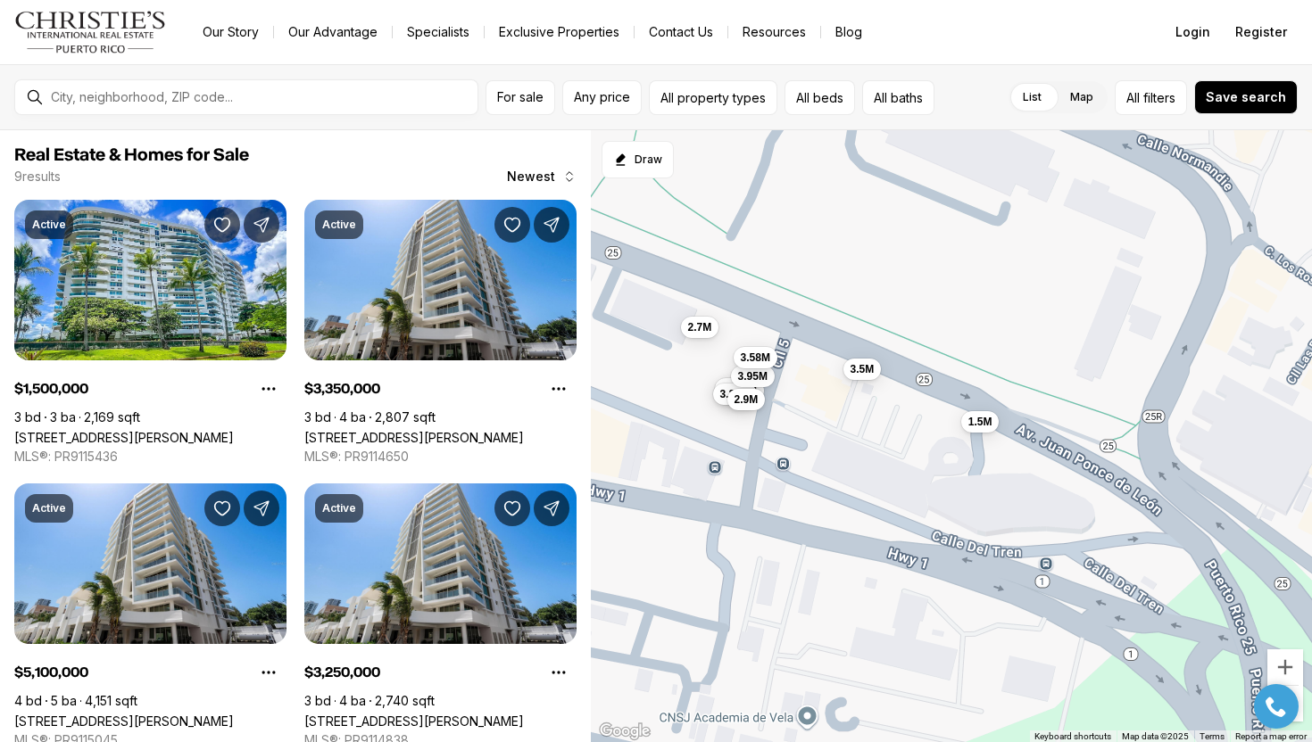
drag, startPoint x: 958, startPoint y: 403, endPoint x: 612, endPoint y: 219, distance: 392.4
click at [615, 220] on div "1.5M 3.35M 5.1M 3.25M 3.95M 2.9M 2.7M 3.58M 3.5M" at bounding box center [952, 436] width 722 height 613
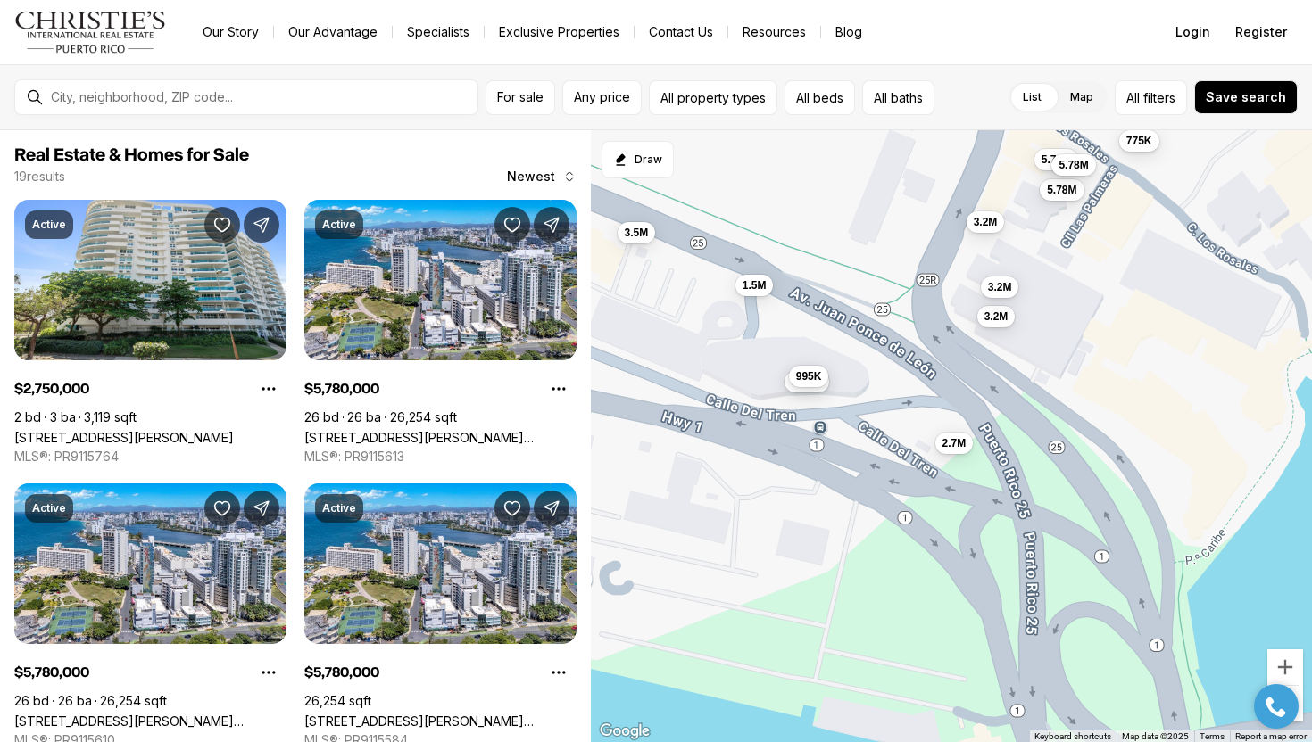
drag, startPoint x: 1052, startPoint y: 439, endPoint x: 855, endPoint y: 314, distance: 233.5
click at [855, 314] on div "1.5M 3.35M 5.1M 3.25M 3.95M 2.9M 2.7M 3.58M 3.5M 2.75M 5.78M 5.78M 5.78M 3.2M 2…" at bounding box center [952, 436] width 722 height 613
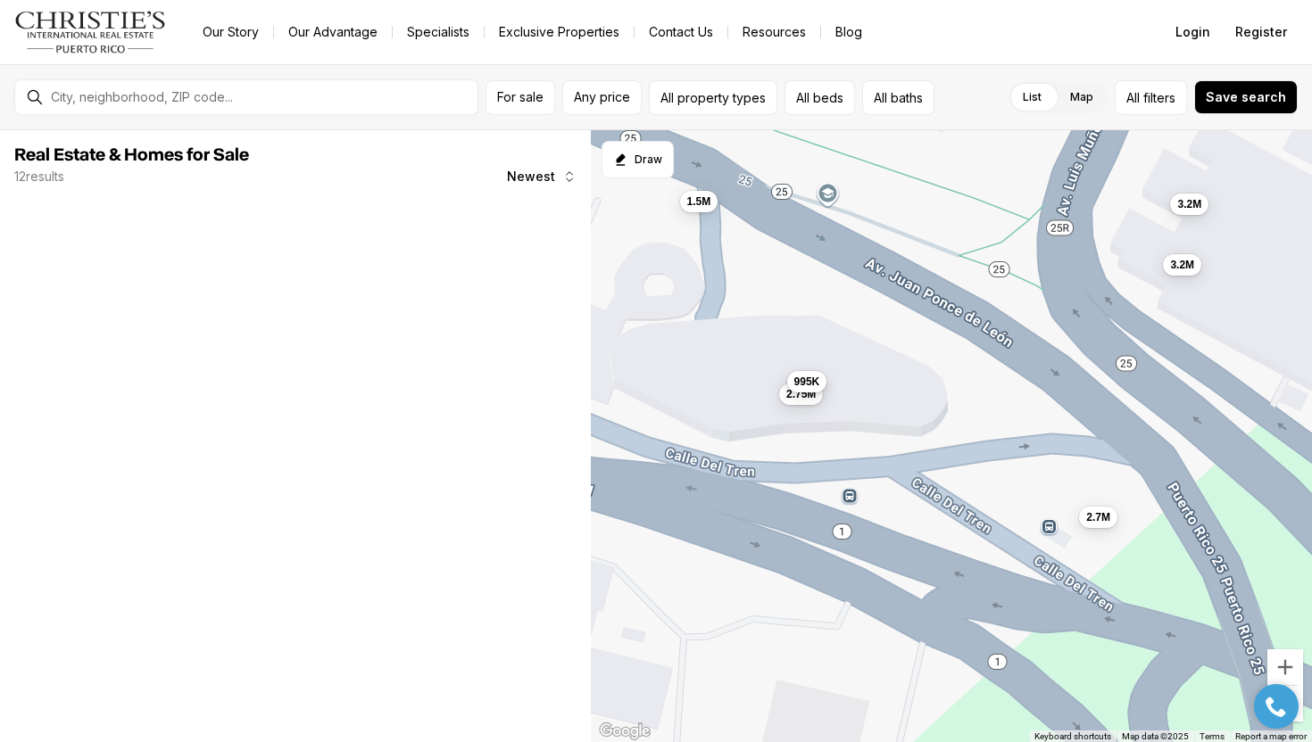
click at [806, 382] on span "995K" at bounding box center [806, 382] width 26 height 14
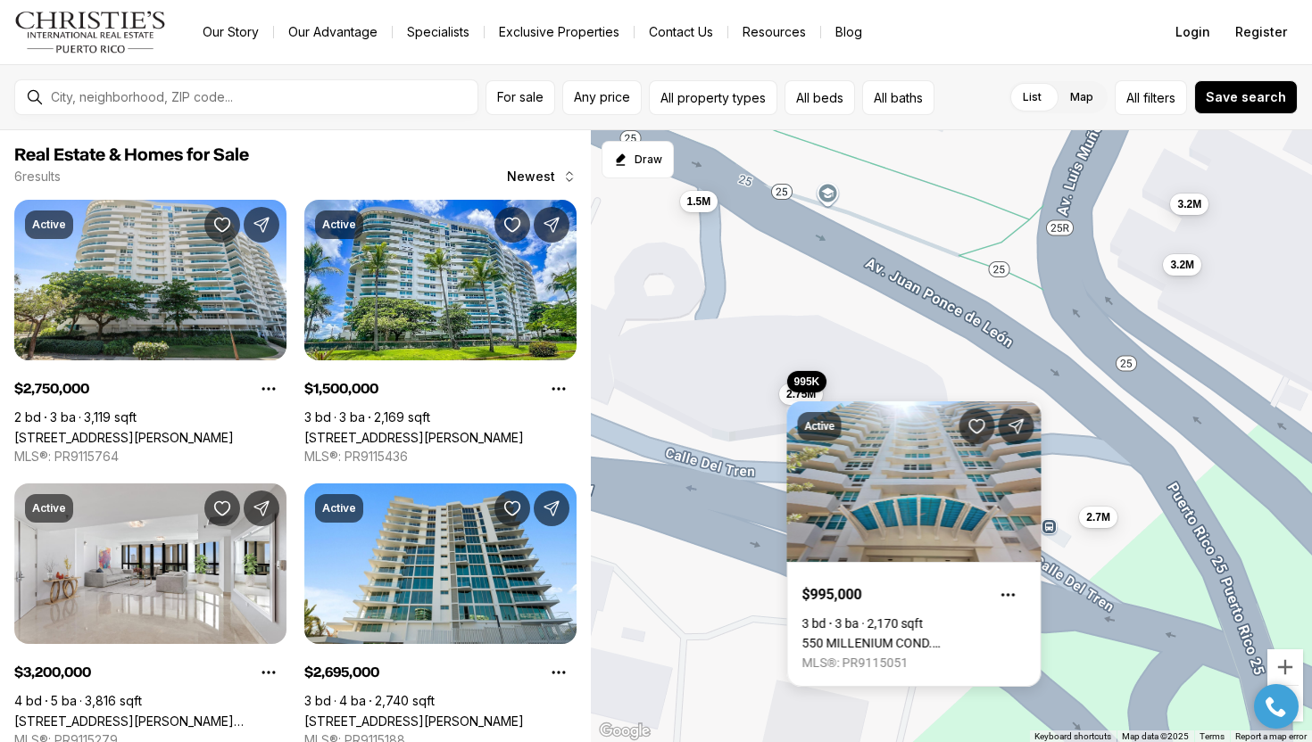
click at [775, 402] on div "1.5M 2.75M 3.2M 2.7M 995K 3.2M" at bounding box center [952, 436] width 722 height 613
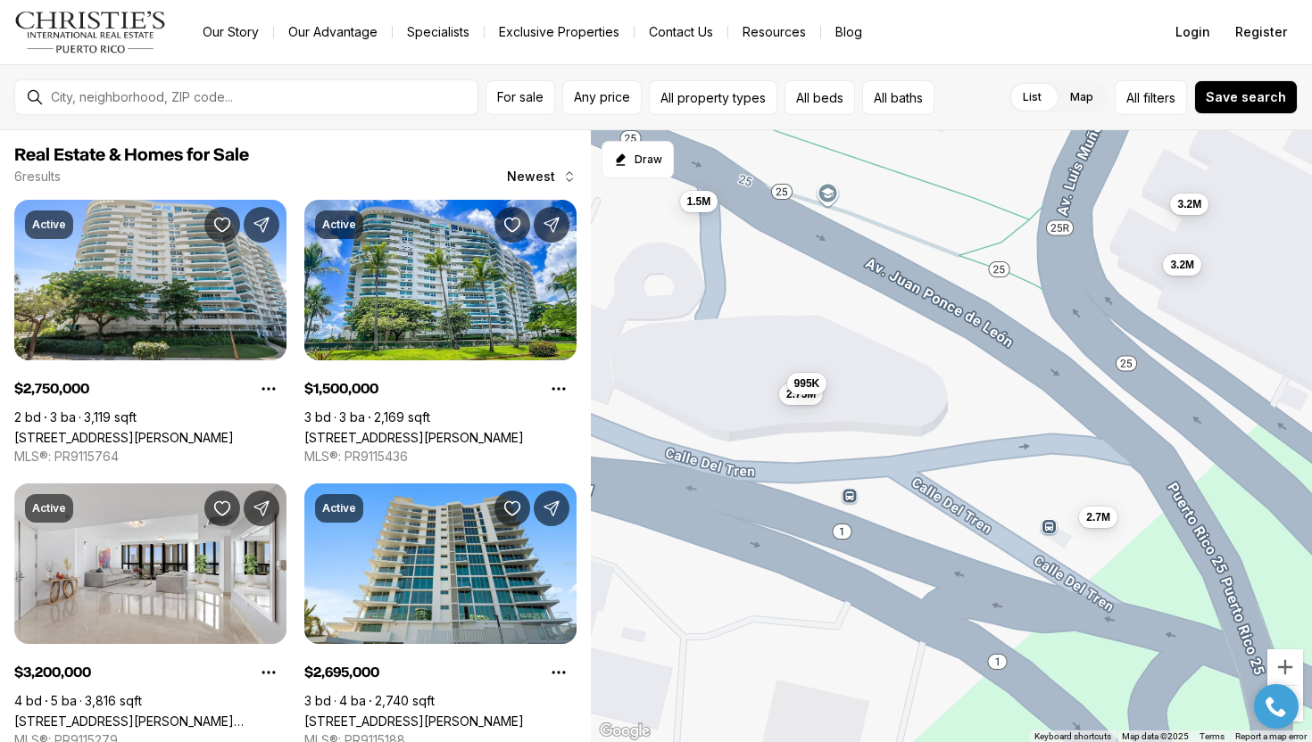
click at [794, 407] on div "1.5M 2.75M 3.2M 2.7M 995K 3.2M" at bounding box center [952, 436] width 722 height 613
click at [794, 395] on span "2.75M" at bounding box center [800, 392] width 29 height 14
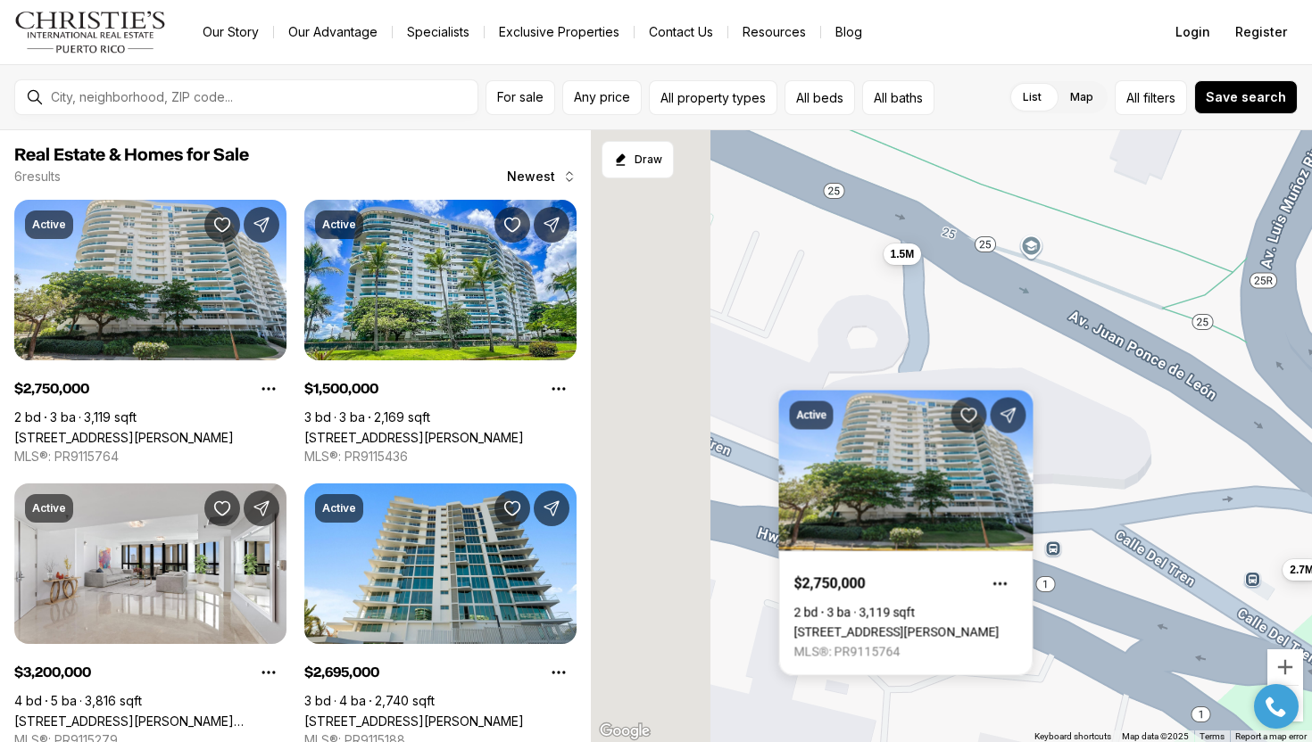
drag, startPoint x: 766, startPoint y: 321, endPoint x: 1115, endPoint y: 419, distance: 362.2
click at [1115, 418] on div "1.5M 2.75M 3.2M 2.7M 995K 3.2M" at bounding box center [952, 436] width 722 height 613
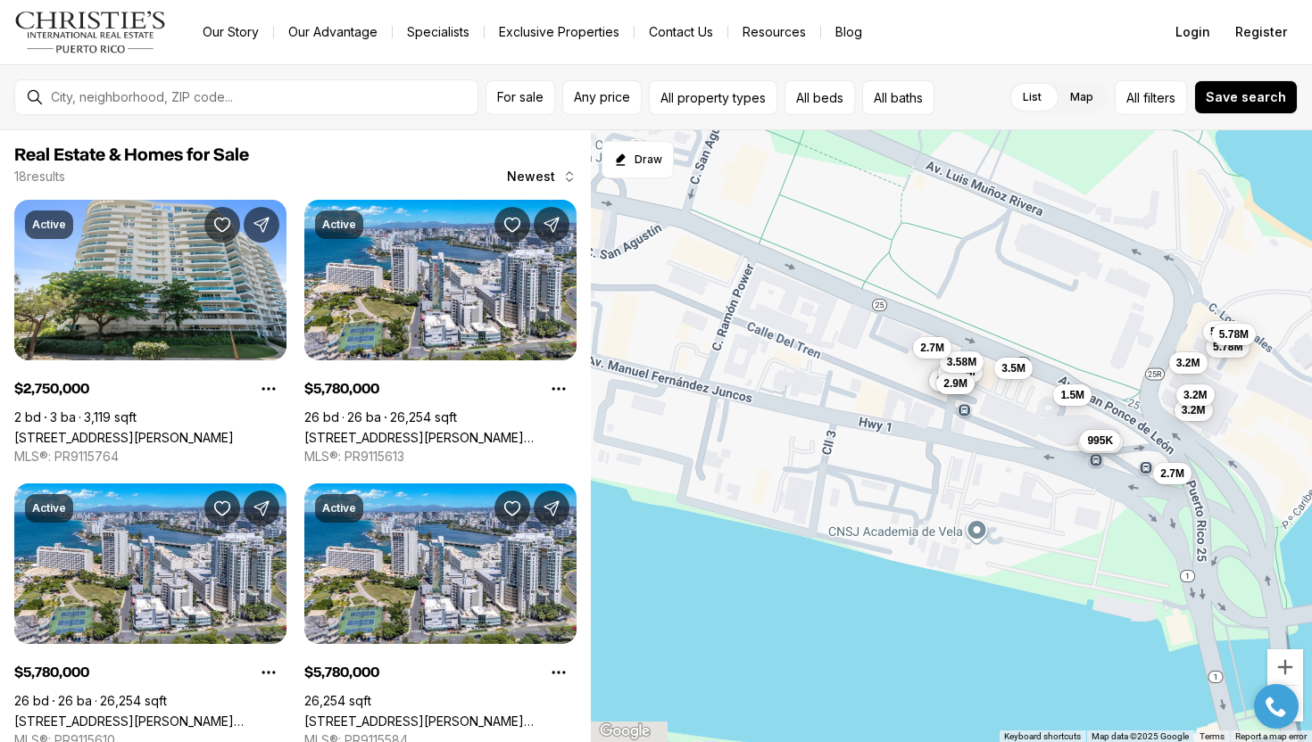
drag, startPoint x: 674, startPoint y: 262, endPoint x: 973, endPoint y: 369, distance: 317.3
click at [973, 369] on div "1.5M 2.75M 995K 3.35M 5.1M 3.25M 3.95M 2.9M 3.58M 3.5M 5.78M 5.78M 5.78M 3.2M 2…" at bounding box center [952, 436] width 722 height 613
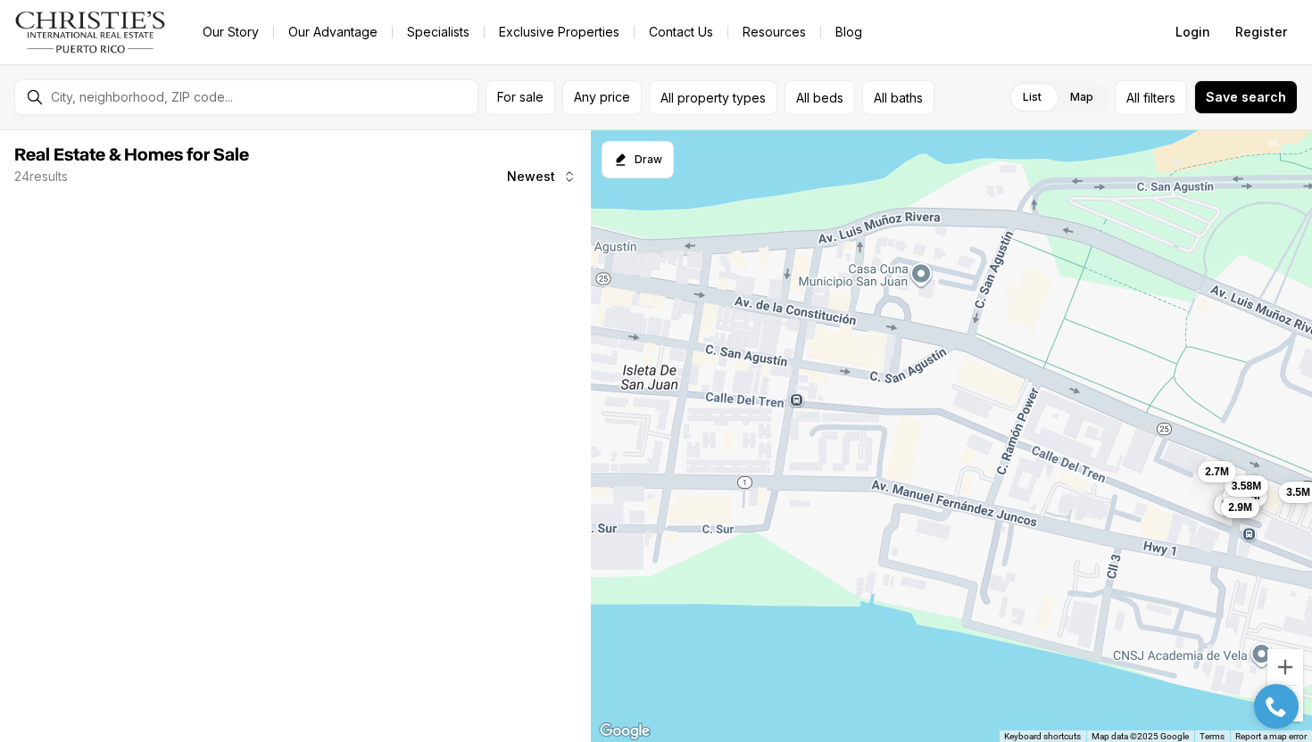
drag, startPoint x: 726, startPoint y: 250, endPoint x: 976, endPoint y: 353, distance: 271.3
click at [976, 353] on div "1.5M 2.75M 995K 3.35M 5.1M 3.25M 3.95M 2.9M 3.58M 3.5M 5.78M 5.78M 5.78M 3.2M 2…" at bounding box center [952, 436] width 722 height 613
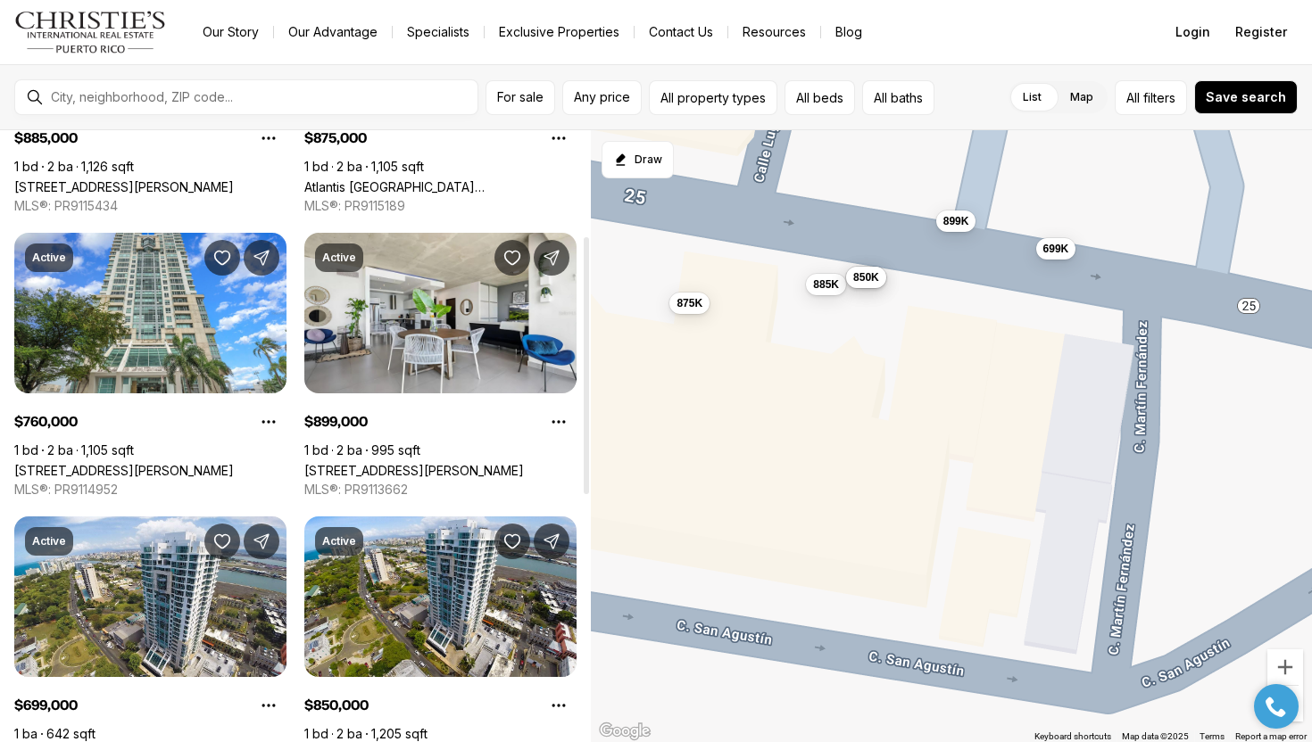
scroll to position [255, 0]
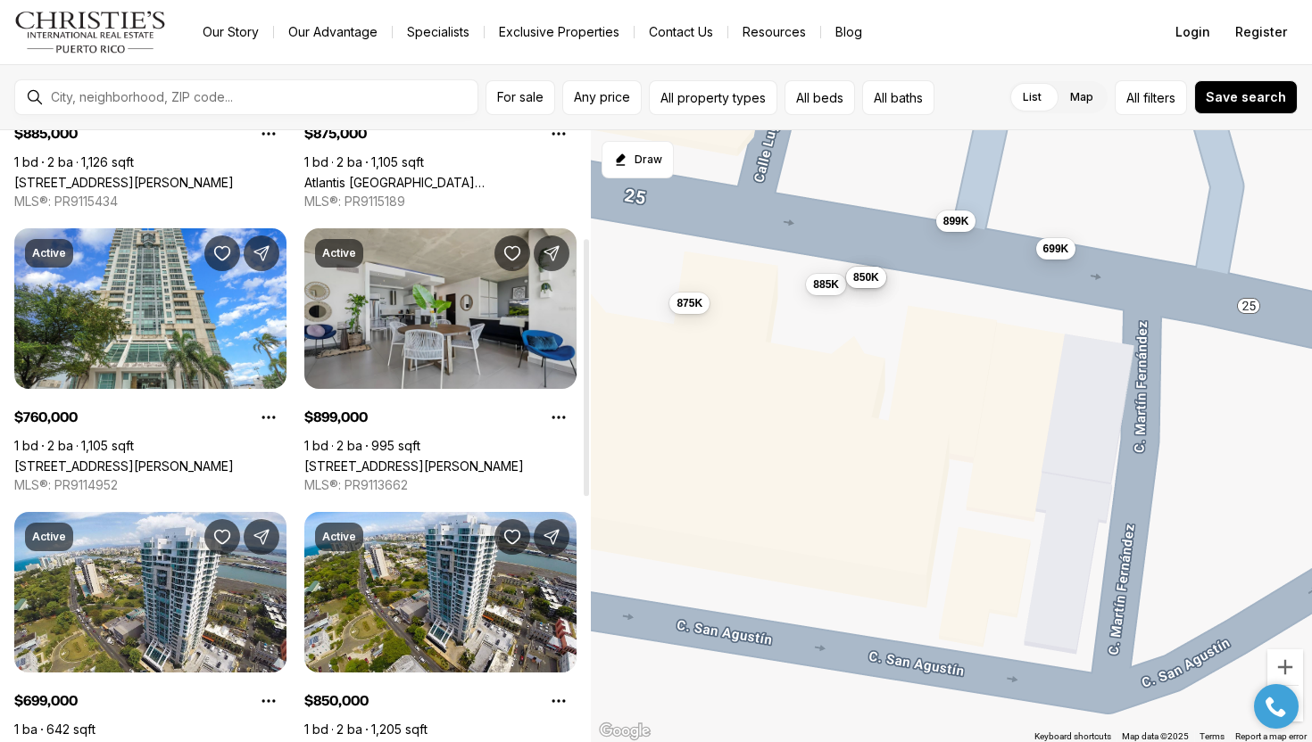
click at [420, 459] on link "404 AVE DE LA CONSTITUCION #1603, OLD SAN JUAN PR, 00901" at bounding box center [414, 466] width 220 height 15
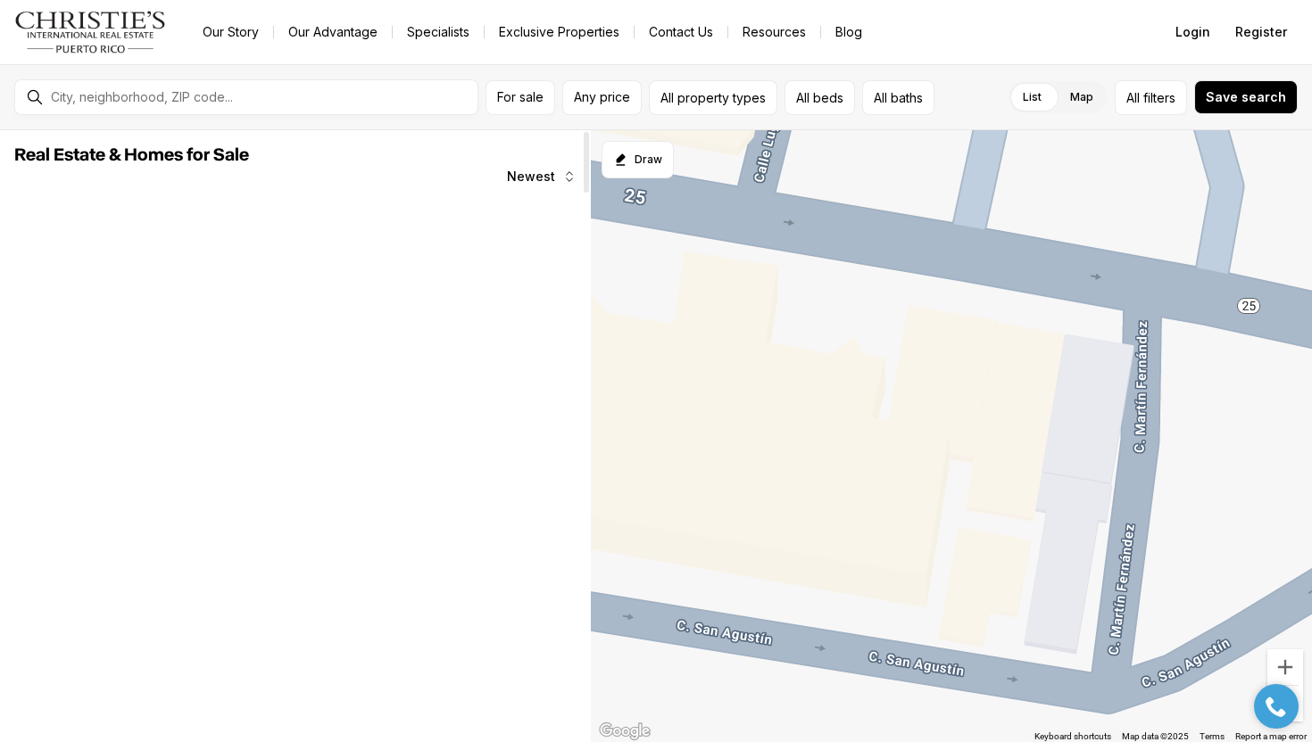
scroll to position [255, 0]
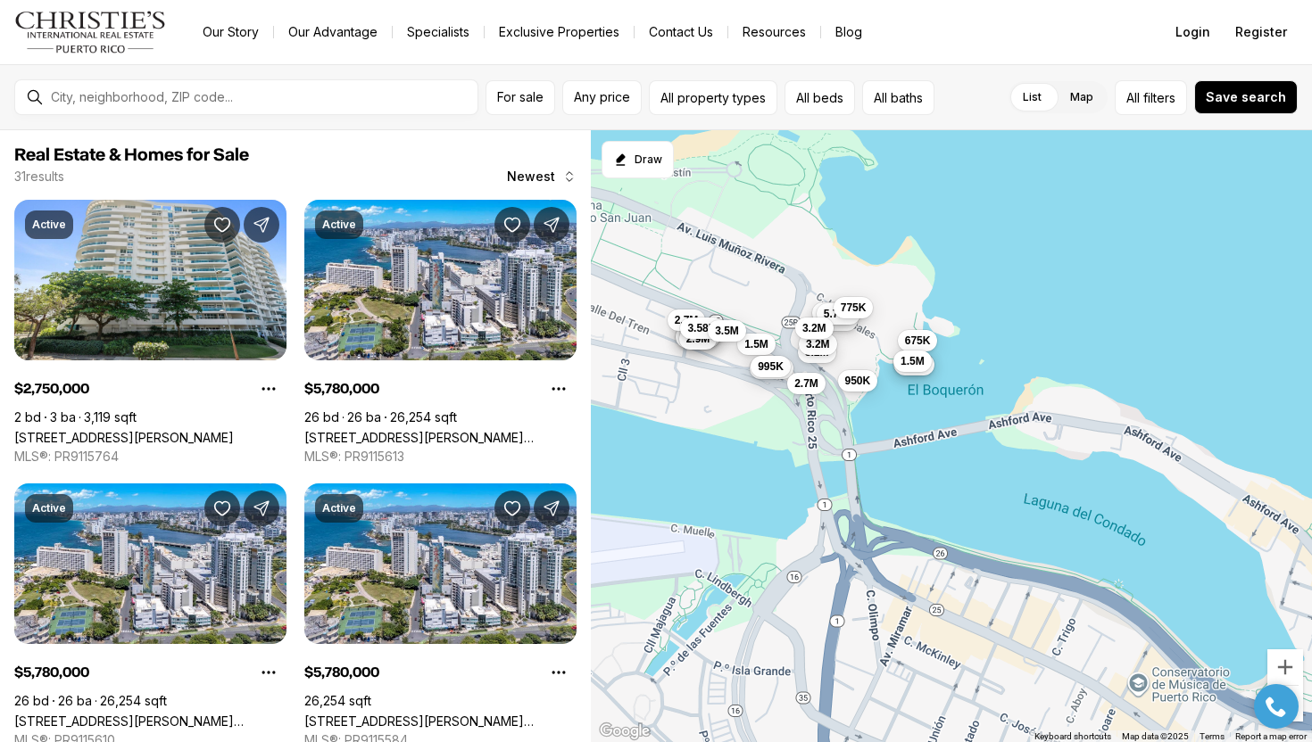
drag, startPoint x: 1090, startPoint y: 478, endPoint x: 786, endPoint y: 284, distance: 360.4
click at [786, 284] on div "885K 875K 760K 899K 699K 850K 2.75M 1.5M 3.35M 995K 5.1M 3.25M 3.95M 2.9M 2.7M …" at bounding box center [952, 436] width 722 height 613
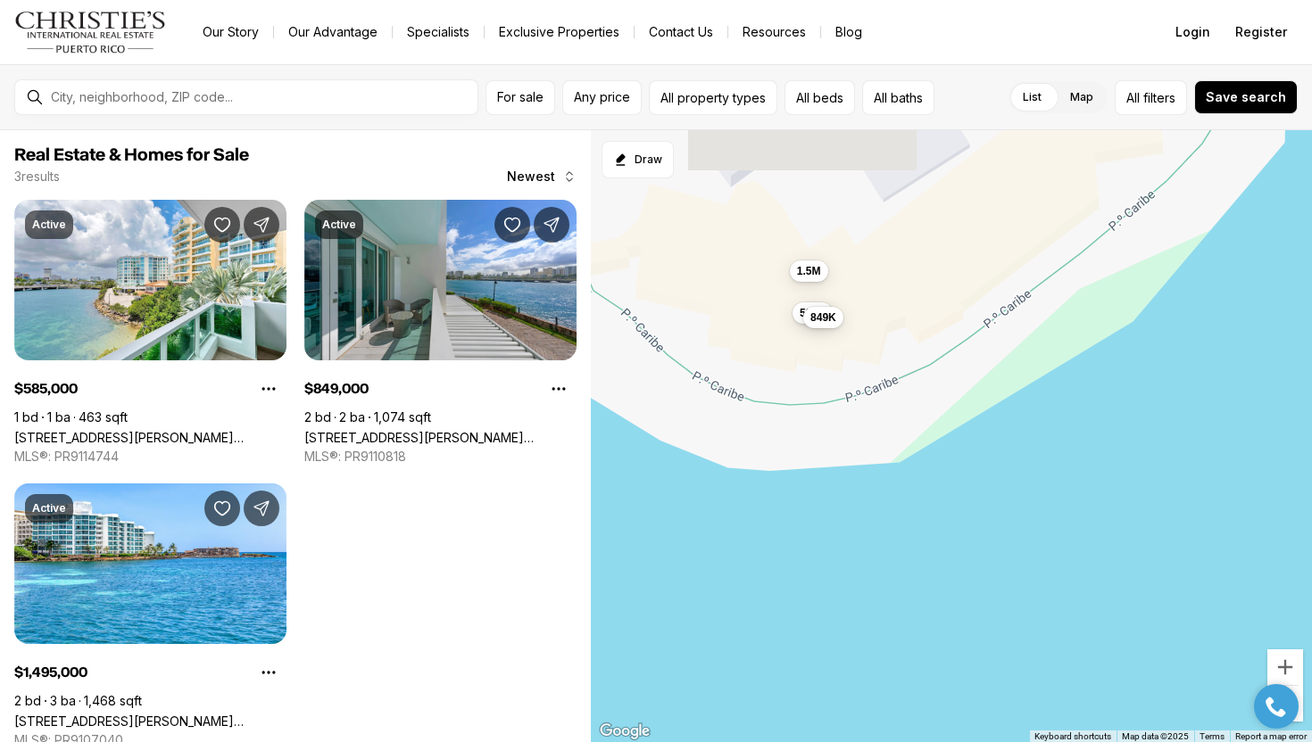
drag, startPoint x: 684, startPoint y: 275, endPoint x: 879, endPoint y: 354, distance: 211.0
click at [878, 353] on div "585K 849K 1.5M" at bounding box center [952, 436] width 722 height 613
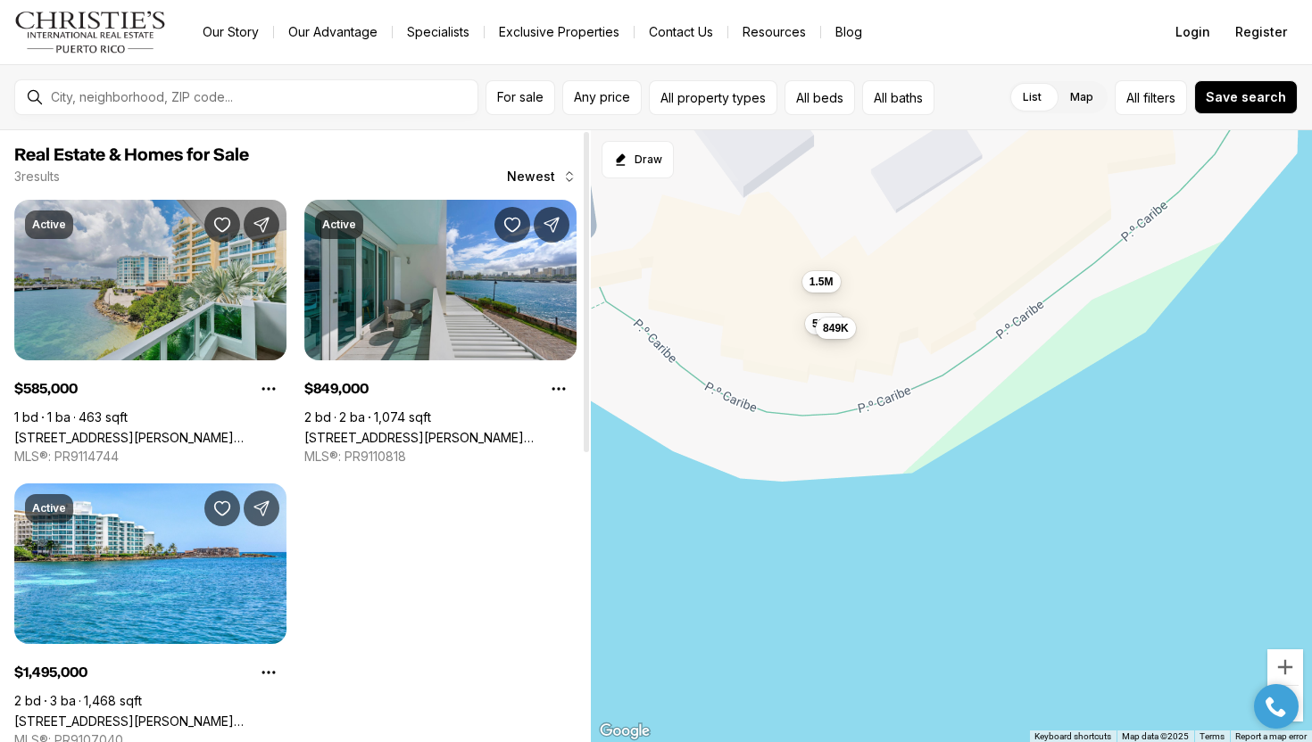
click at [169, 430] on link "[STREET_ADDRESS][PERSON_NAME][PERSON_NAME]" at bounding box center [150, 437] width 272 height 15
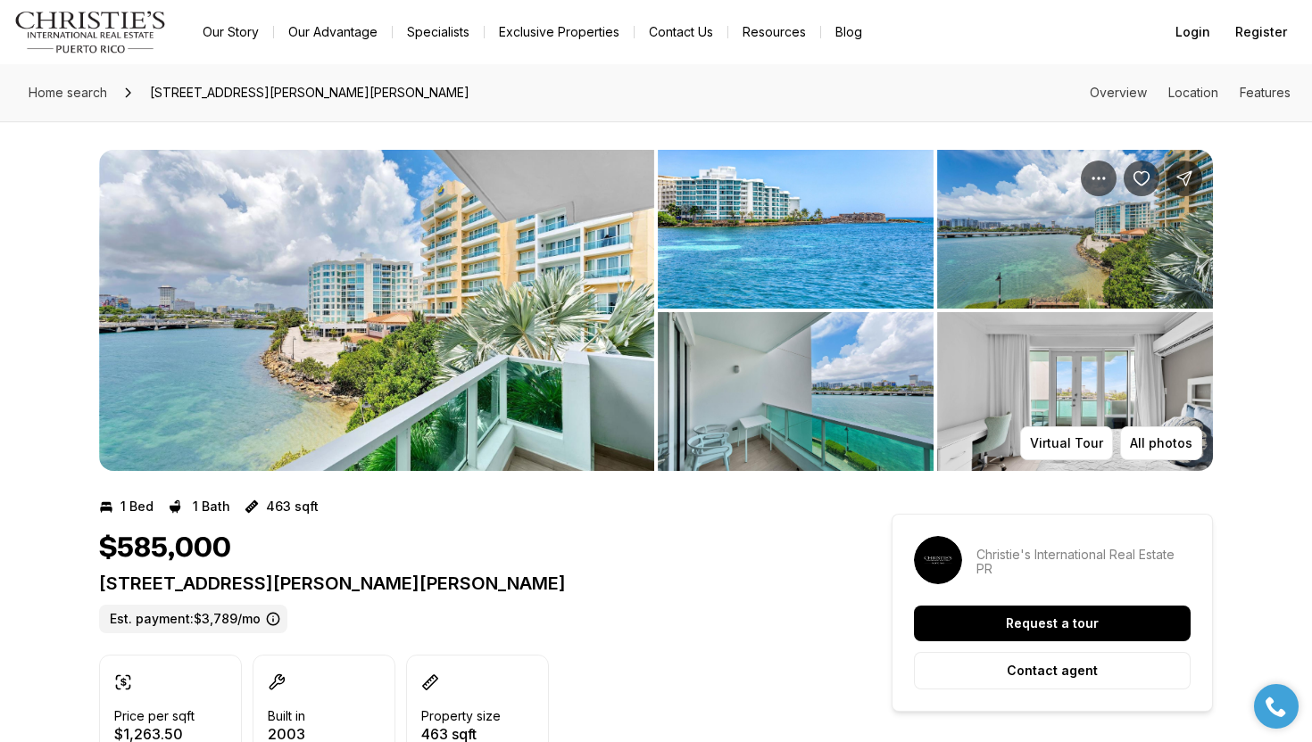
click at [592, 353] on img "View image gallery" at bounding box center [376, 310] width 555 height 321
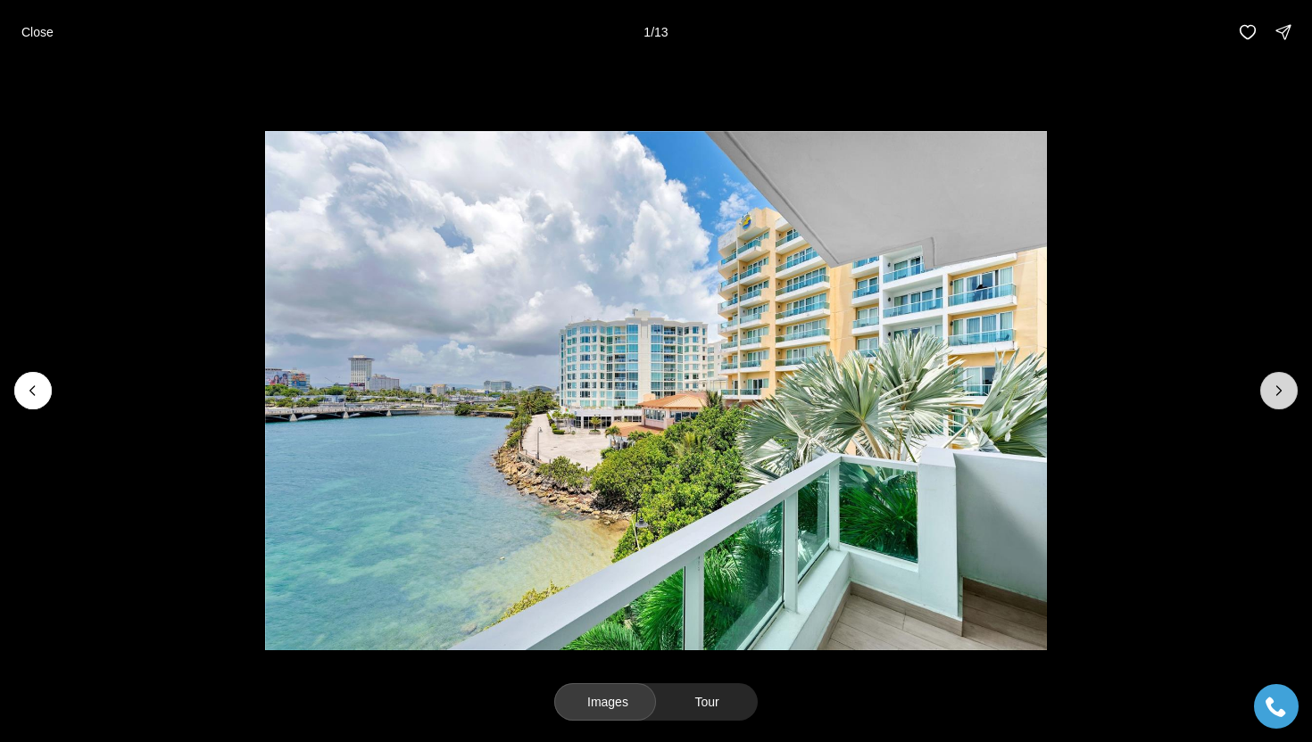
click at [1285, 391] on icon "Next slide" at bounding box center [1279, 391] width 18 height 18
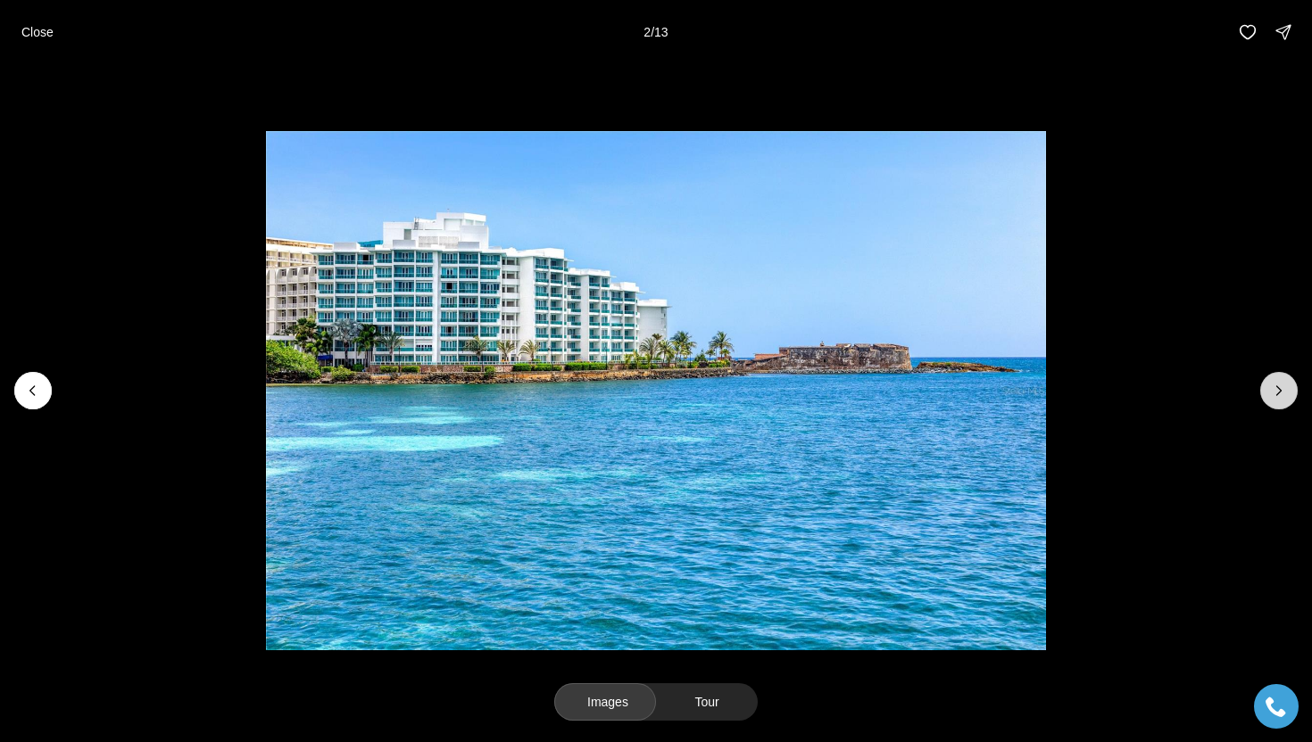
click at [1285, 391] on icon "Next slide" at bounding box center [1279, 391] width 18 height 18
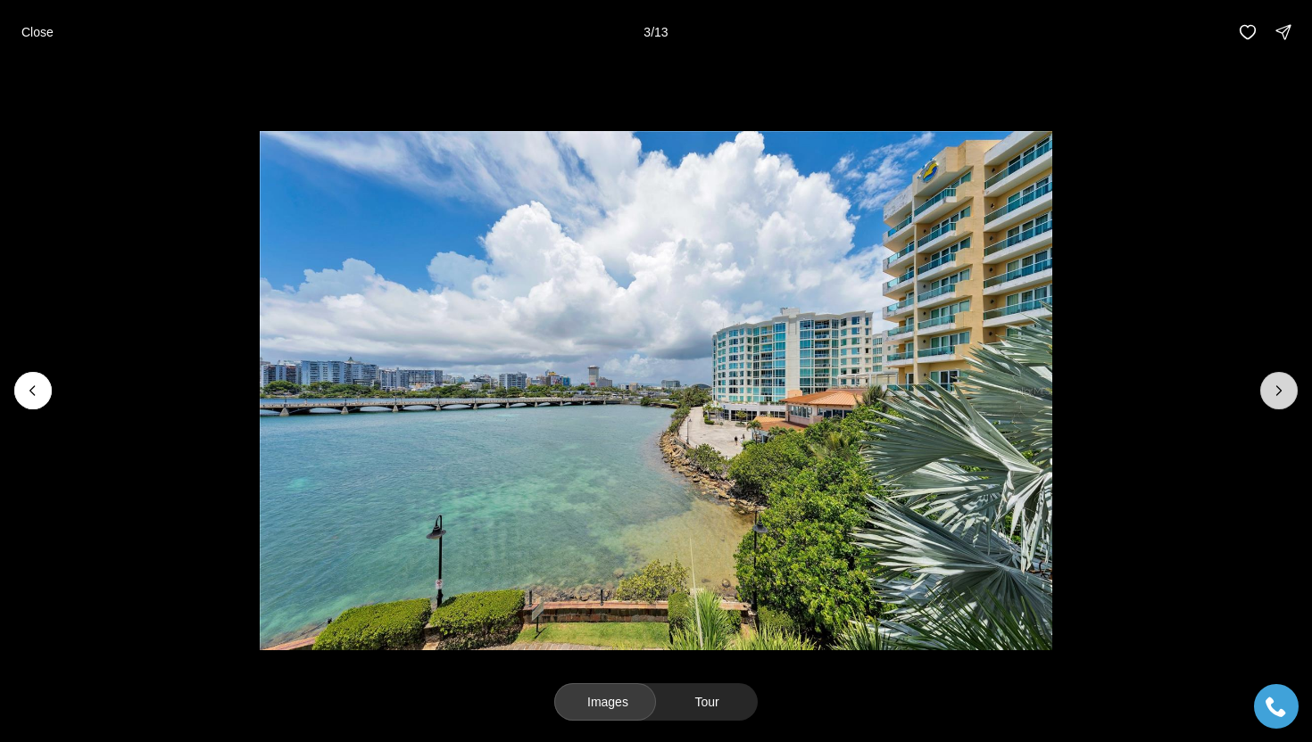
click at [1285, 391] on icon "Next slide" at bounding box center [1279, 391] width 18 height 18
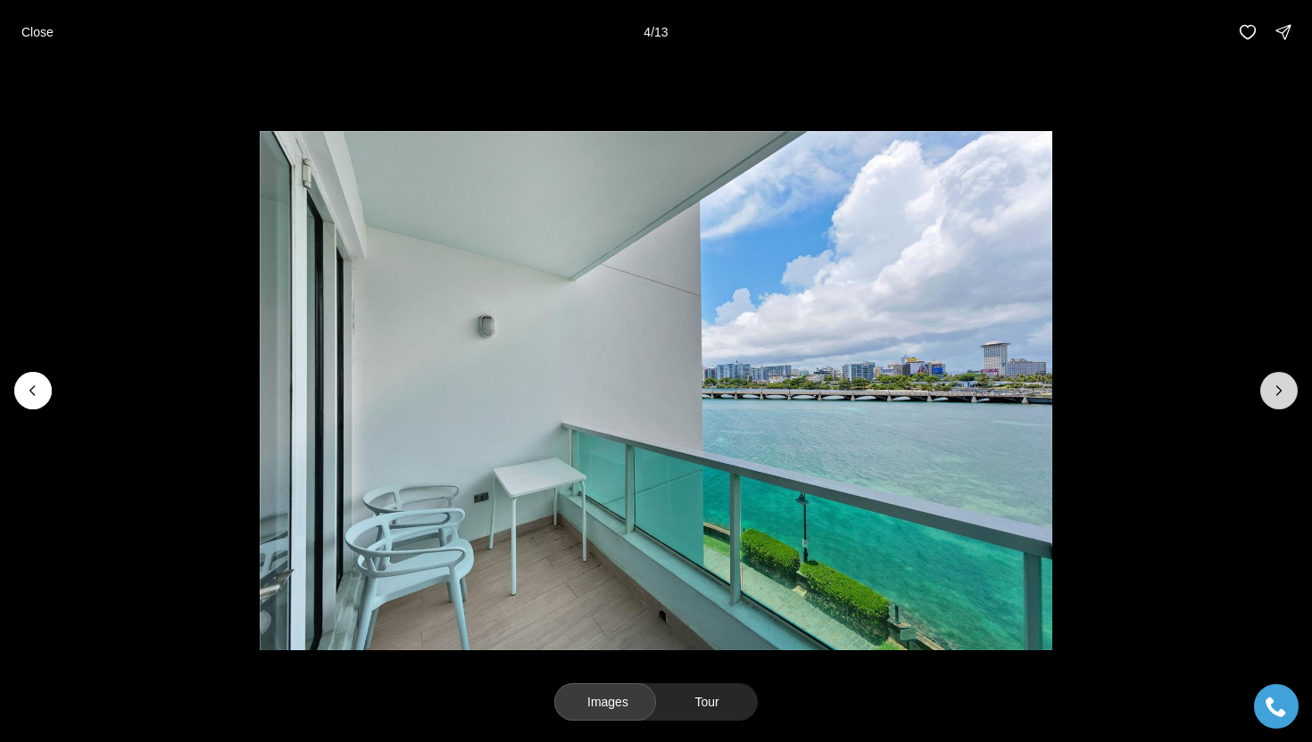
click at [1285, 391] on icon "Next slide" at bounding box center [1279, 391] width 18 height 18
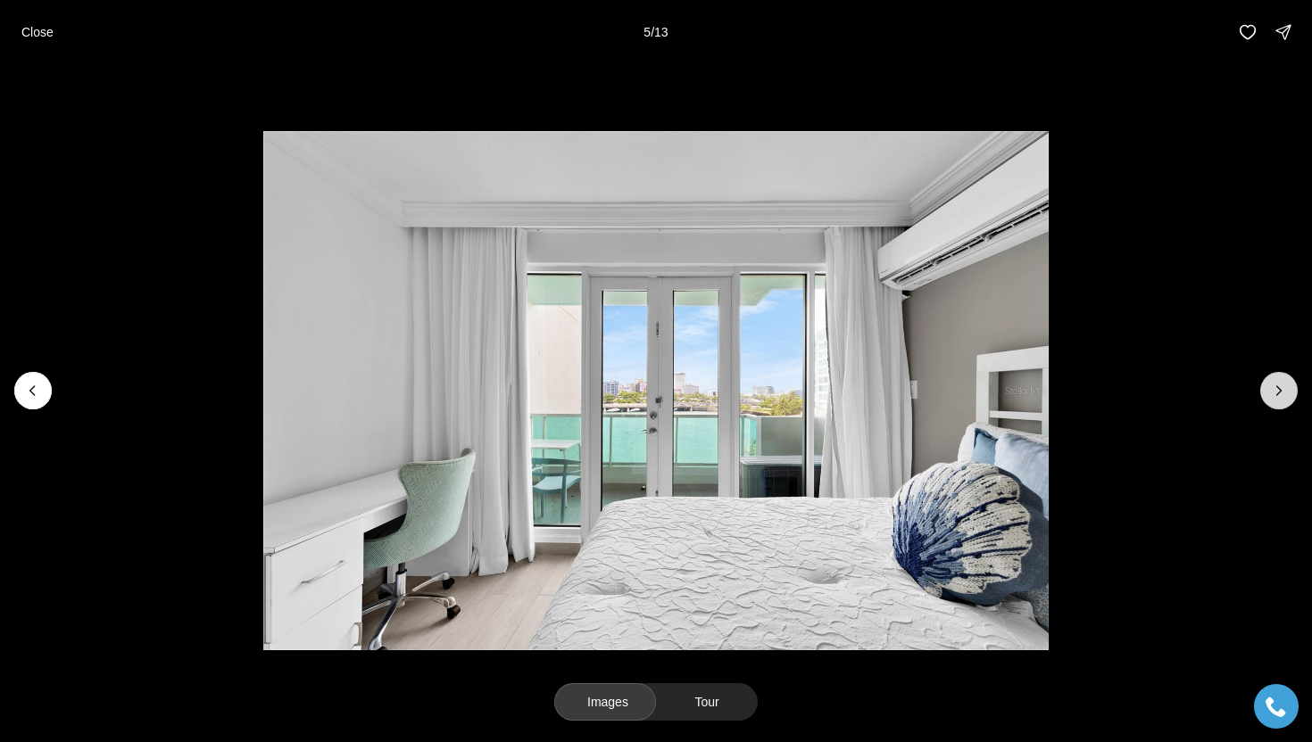
click at [1285, 391] on icon "Next slide" at bounding box center [1279, 391] width 18 height 18
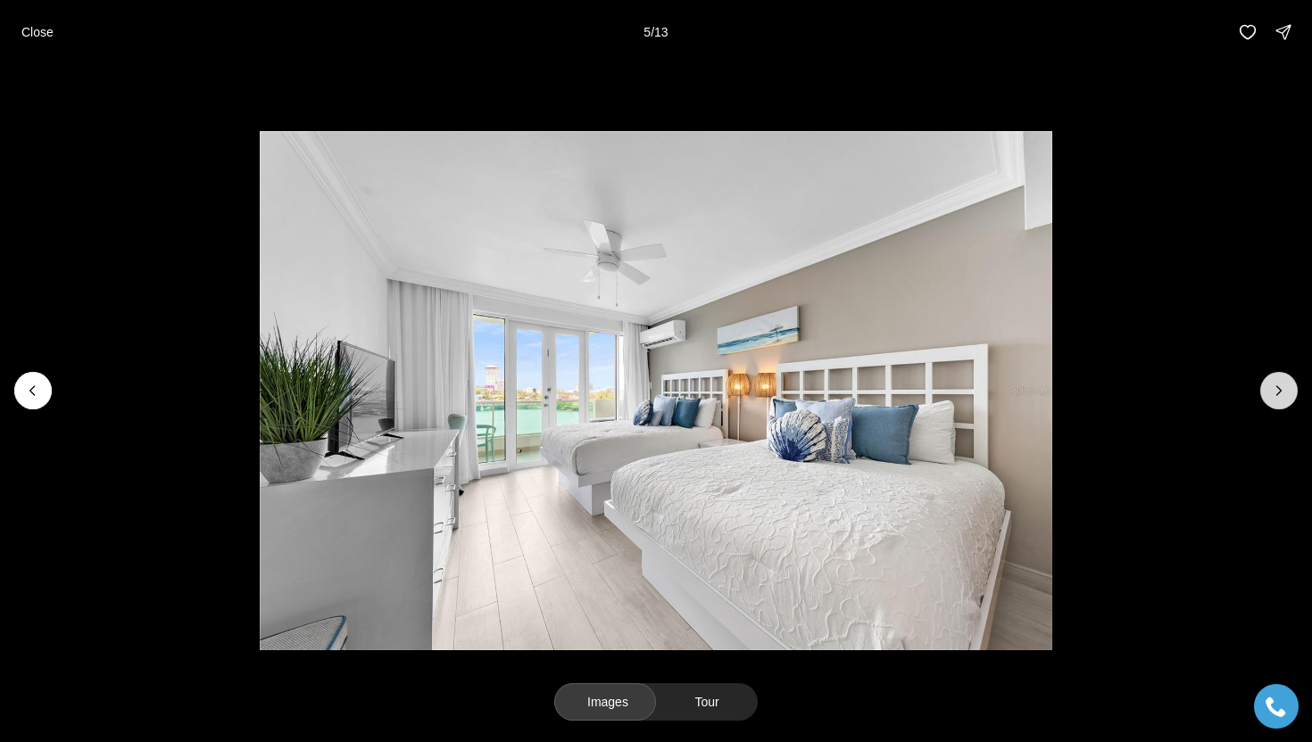
click at [1285, 391] on icon "Next slide" at bounding box center [1279, 391] width 18 height 18
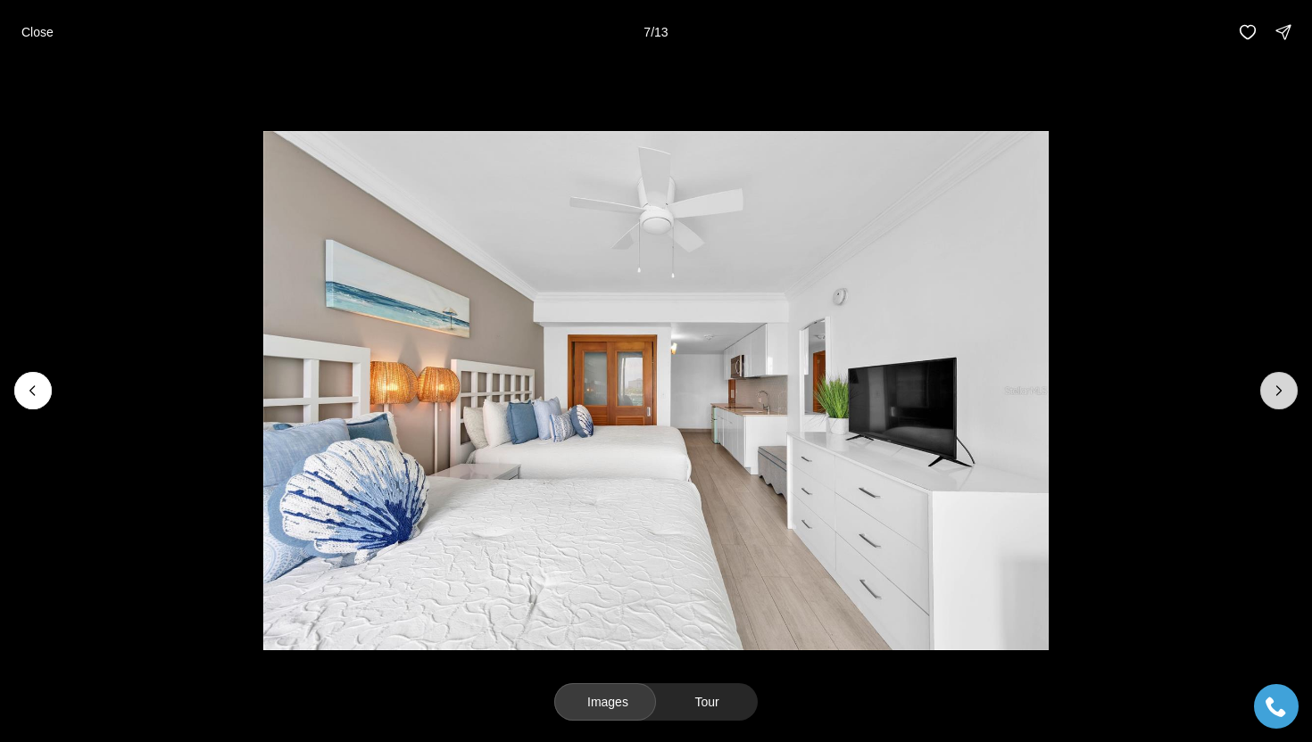
click at [1285, 391] on icon "Next slide" at bounding box center [1279, 391] width 18 height 18
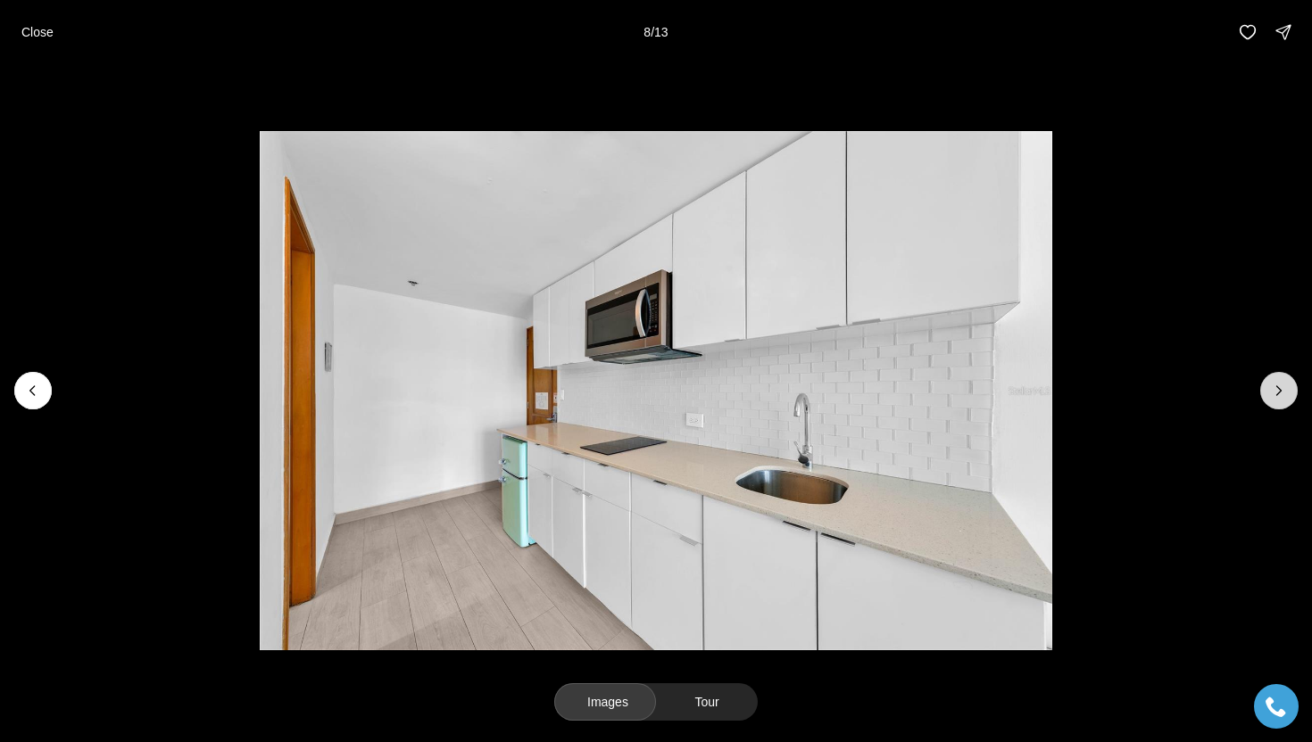
click at [1285, 391] on icon "Next slide" at bounding box center [1279, 391] width 18 height 18
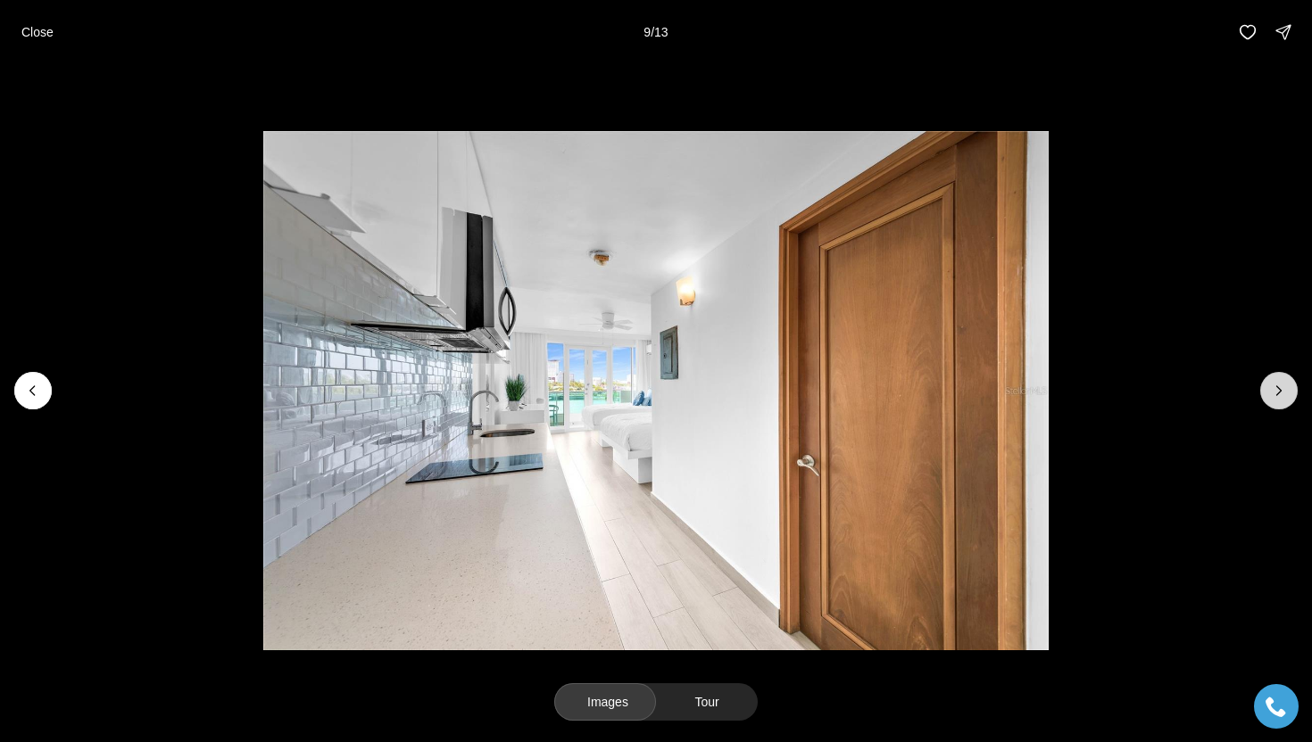
click at [1285, 391] on icon "Next slide" at bounding box center [1279, 391] width 18 height 18
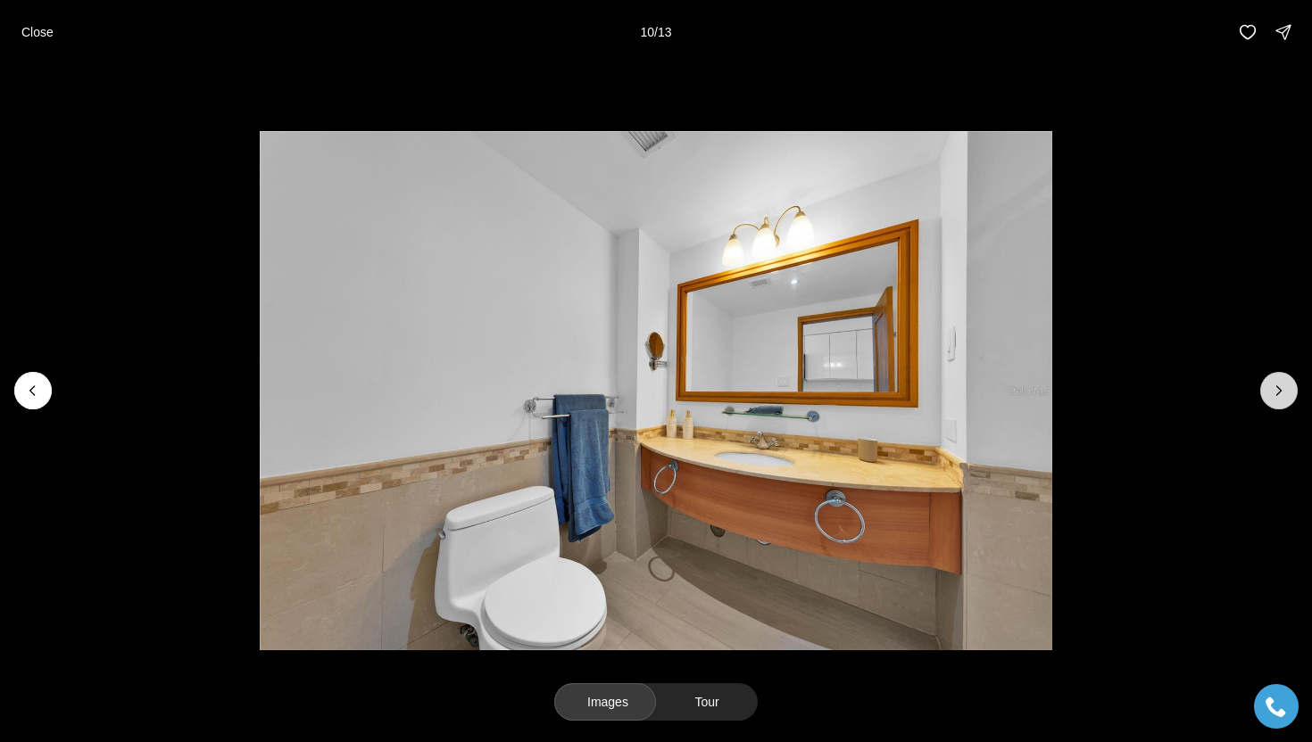
click at [1285, 391] on icon "Next slide" at bounding box center [1279, 391] width 18 height 18
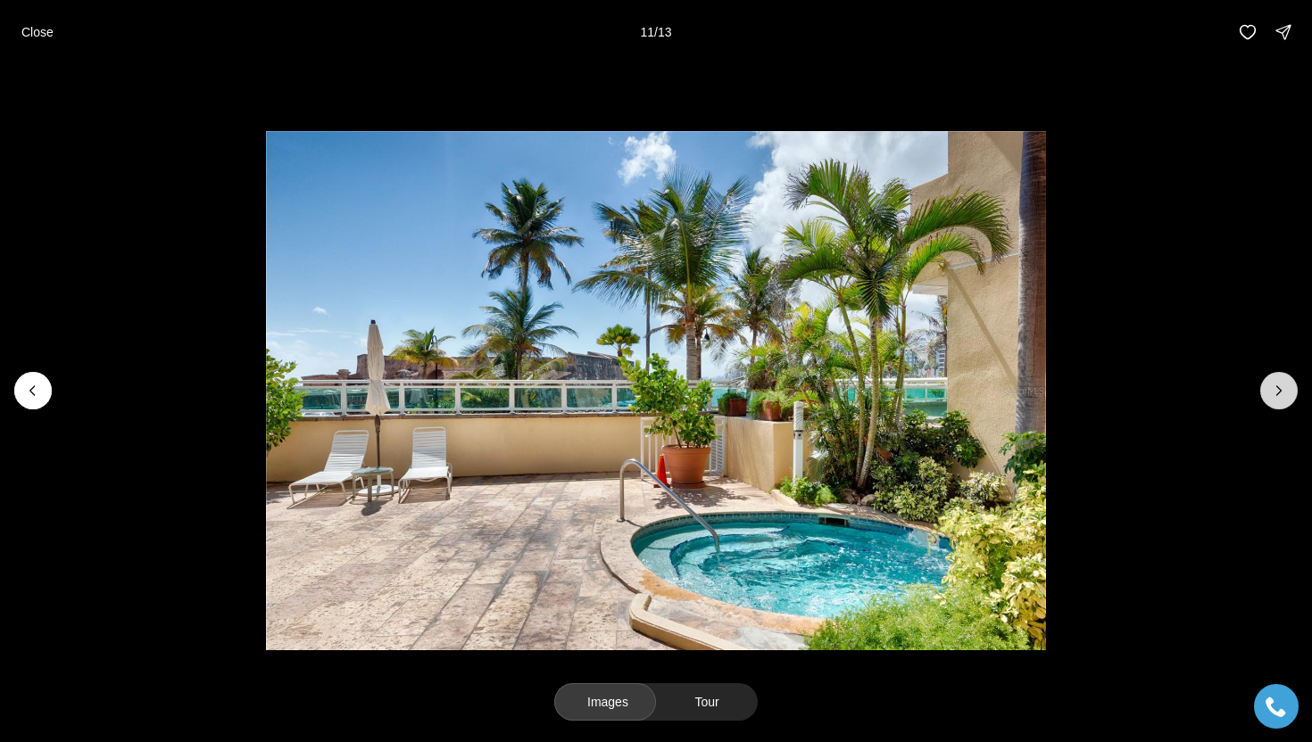
click at [1285, 391] on icon "Next slide" at bounding box center [1279, 391] width 18 height 18
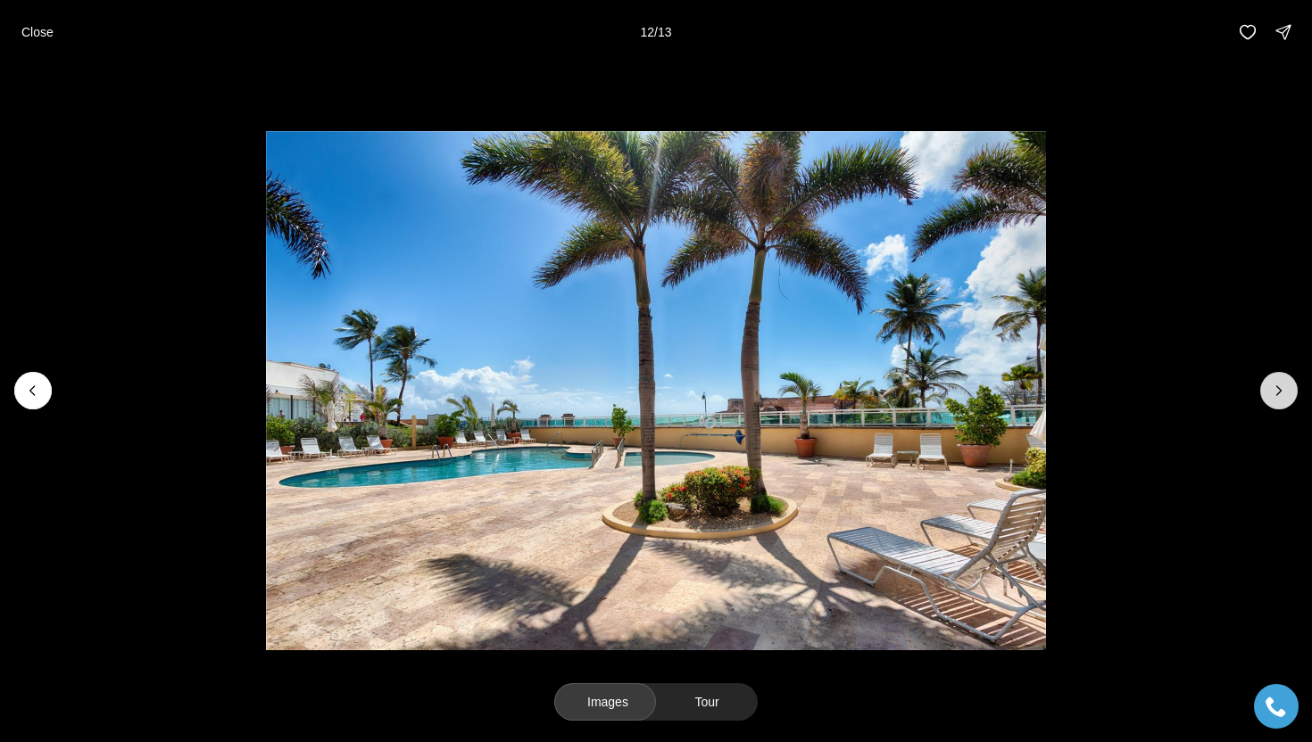
click at [1285, 391] on icon "Next slide" at bounding box center [1279, 391] width 18 height 18
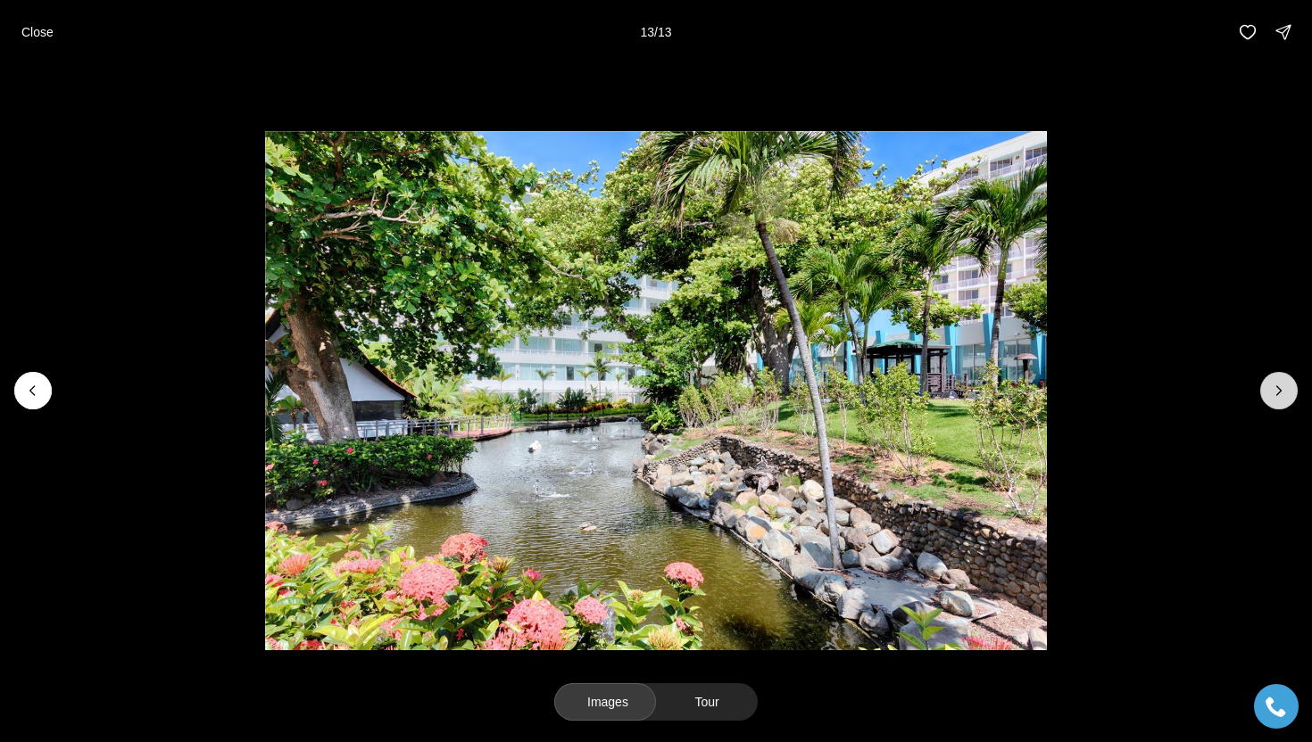
click at [1285, 391] on div at bounding box center [1278, 390] width 37 height 37
click at [41, 37] on p "Close" at bounding box center [37, 32] width 32 height 14
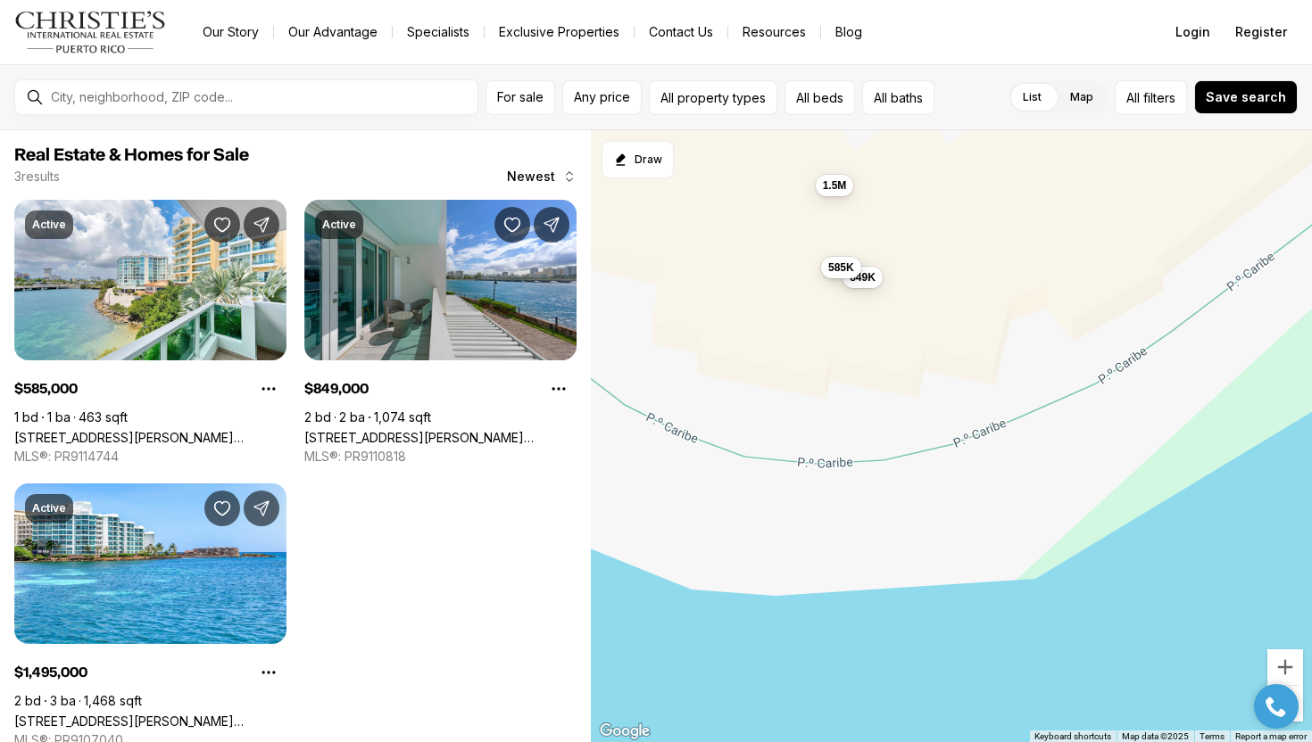
click at [830, 274] on button "585K" at bounding box center [841, 267] width 40 height 21
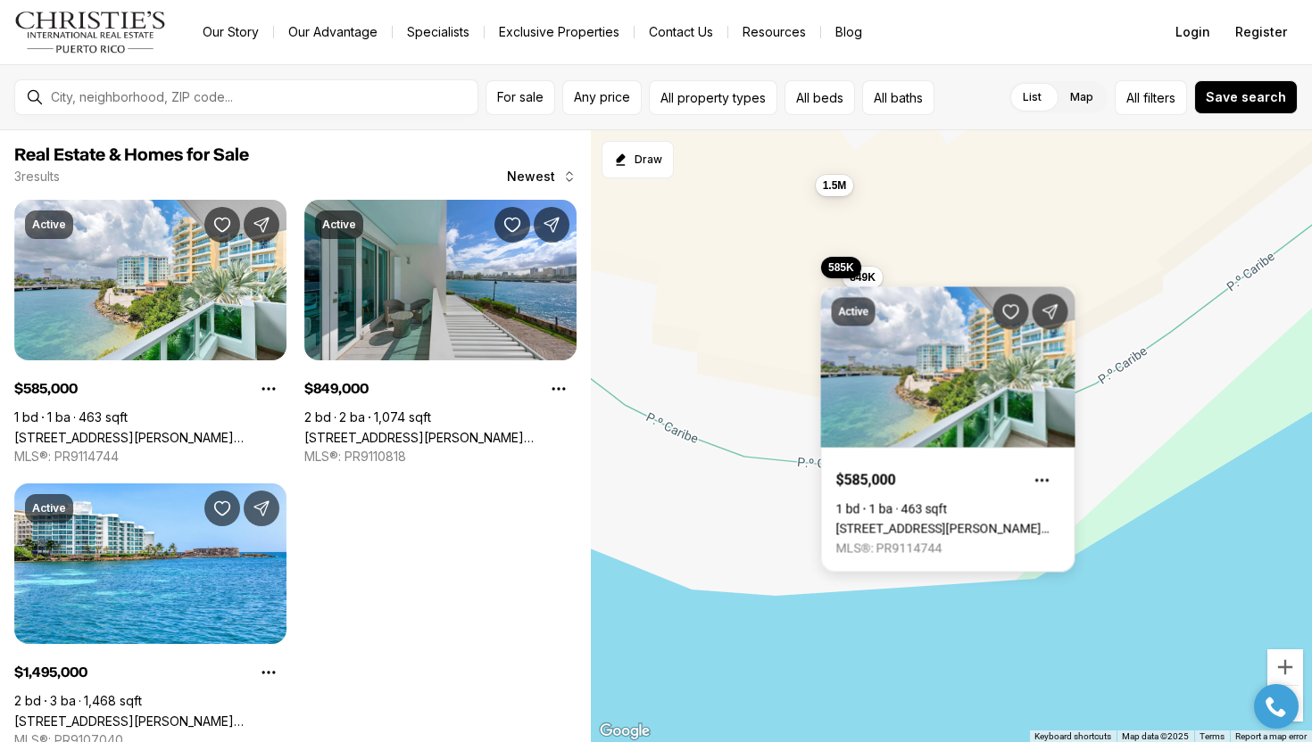
click at [869, 277] on div "Active $585,000 1 bd 1 ba 463 sqft [STREET_ADDRESS][PERSON_NAME][PERSON_NAME] M…" at bounding box center [948, 419] width 254 height 307
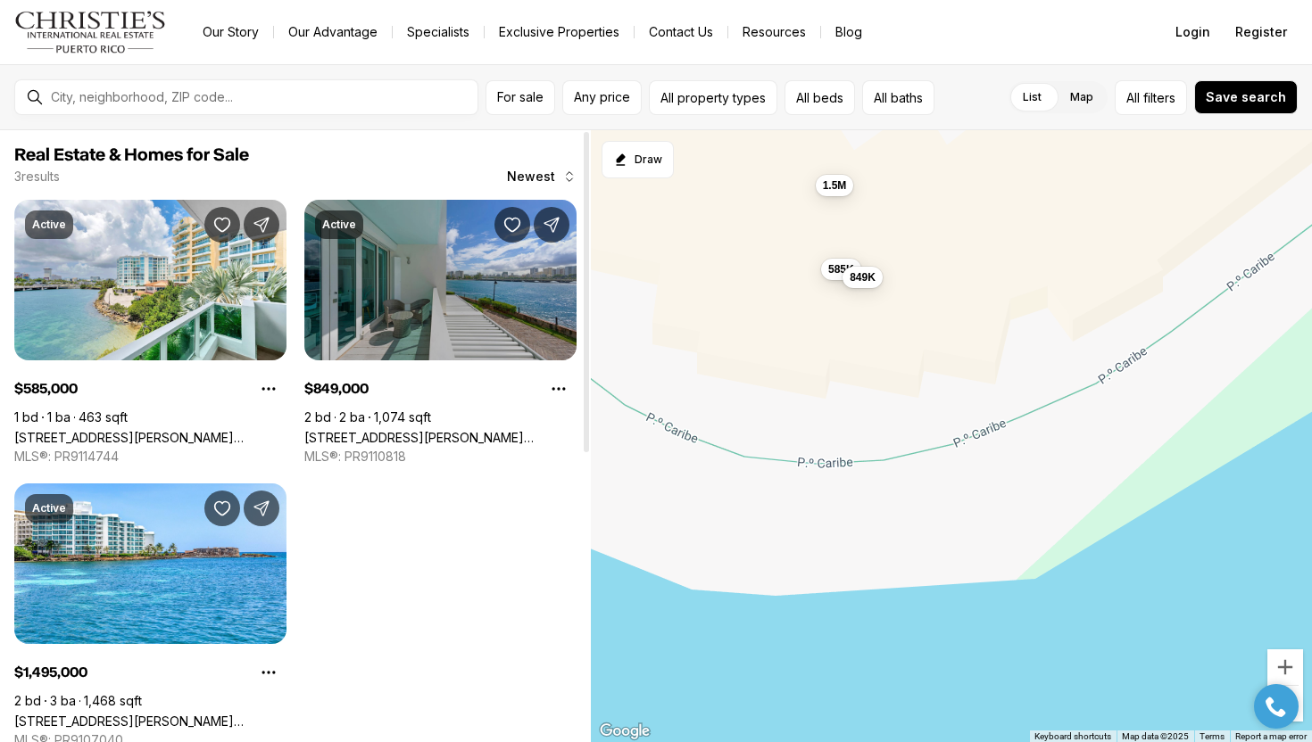
click at [417, 430] on link "[STREET_ADDRESS][PERSON_NAME][PERSON_NAME]" at bounding box center [440, 437] width 272 height 15
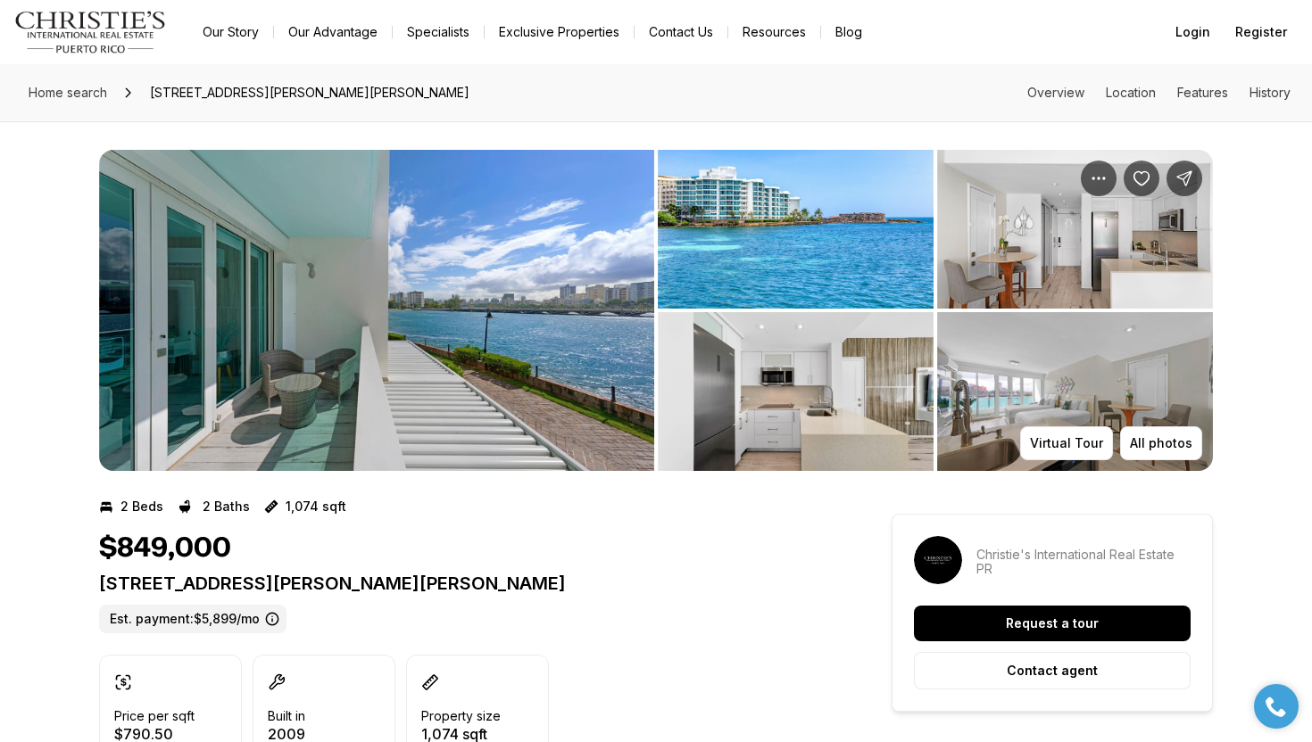
click at [553, 382] on img "View image gallery" at bounding box center [376, 310] width 555 height 321
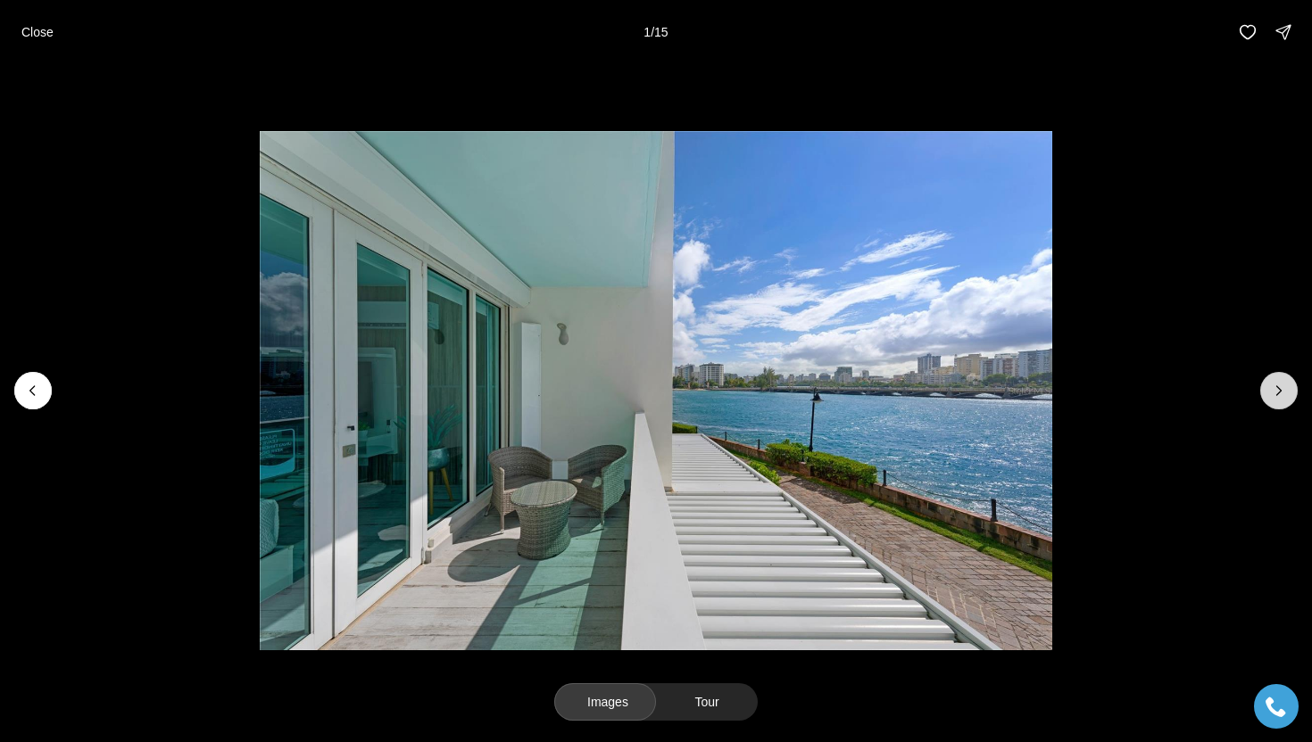
click at [1269, 388] on button "Next slide" at bounding box center [1278, 390] width 37 height 37
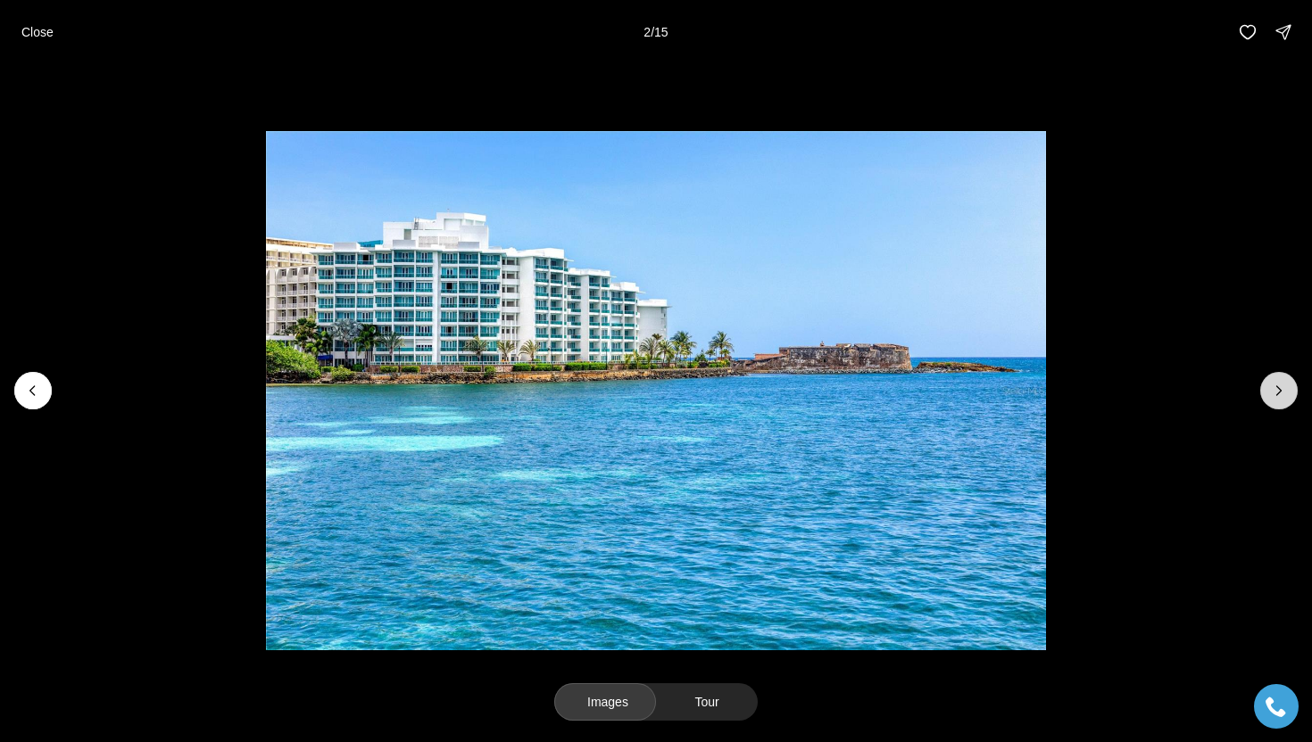
click at [1269, 388] on button "Next slide" at bounding box center [1278, 390] width 37 height 37
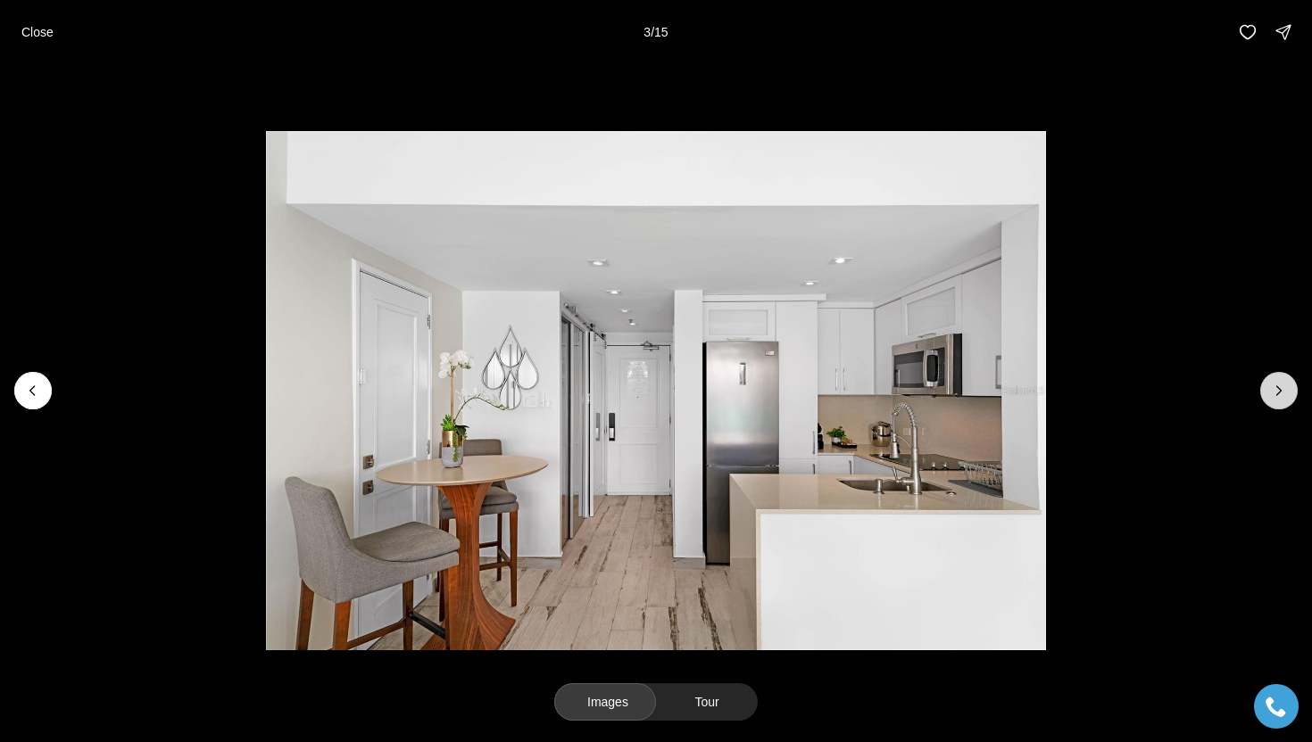
click at [1269, 388] on button "Next slide" at bounding box center [1278, 390] width 37 height 37
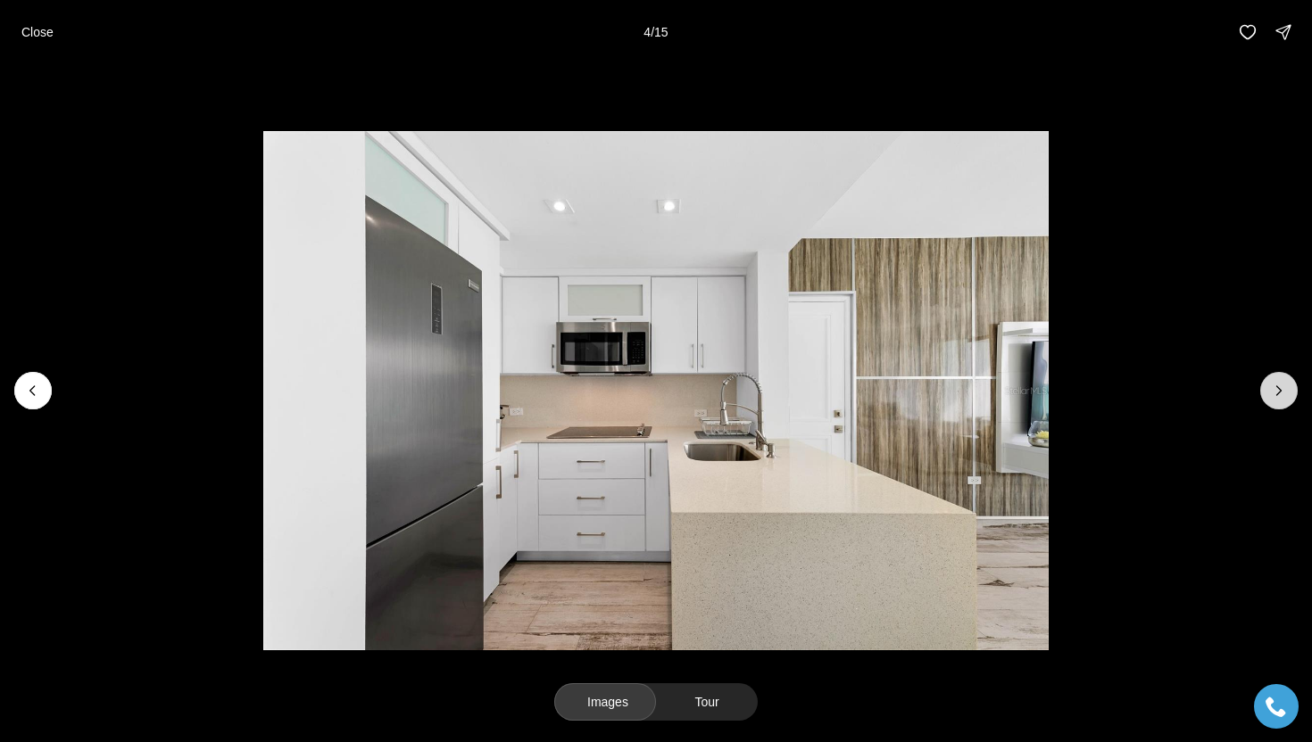
click at [1269, 388] on button "Next slide" at bounding box center [1278, 390] width 37 height 37
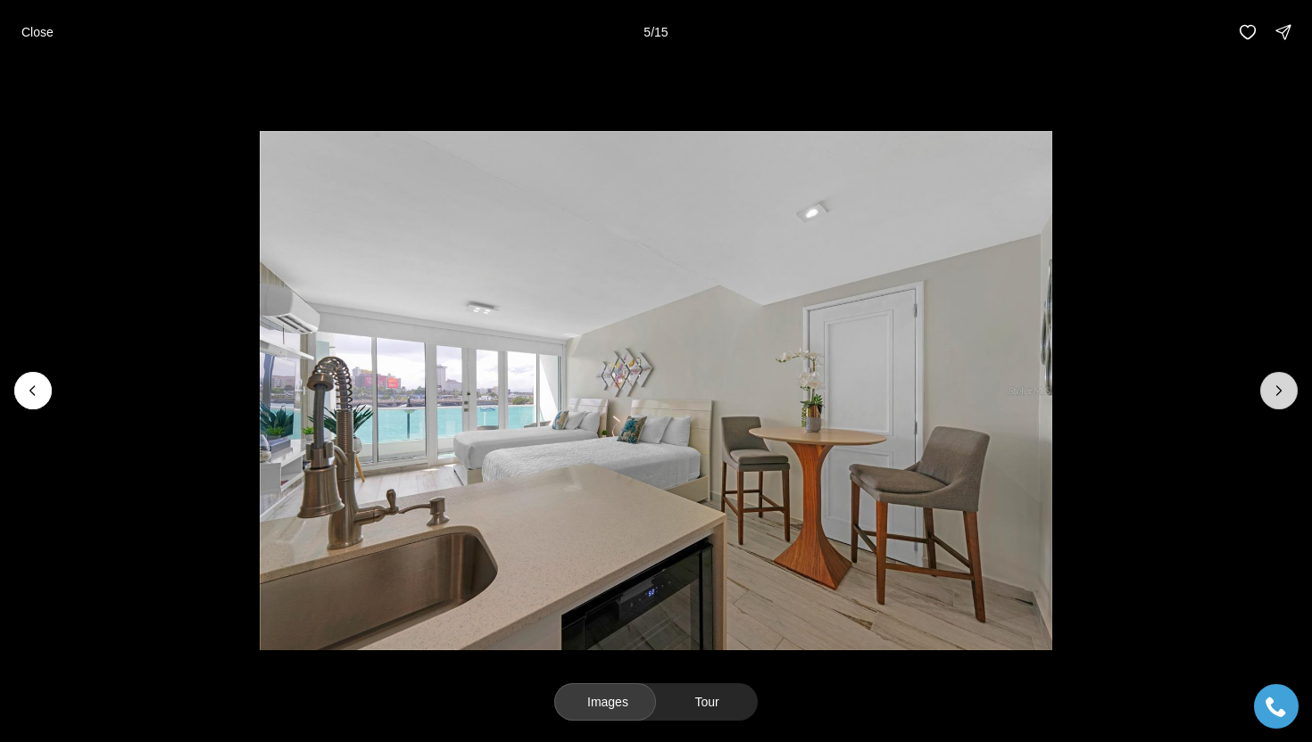
click at [1269, 388] on button "Next slide" at bounding box center [1278, 390] width 37 height 37
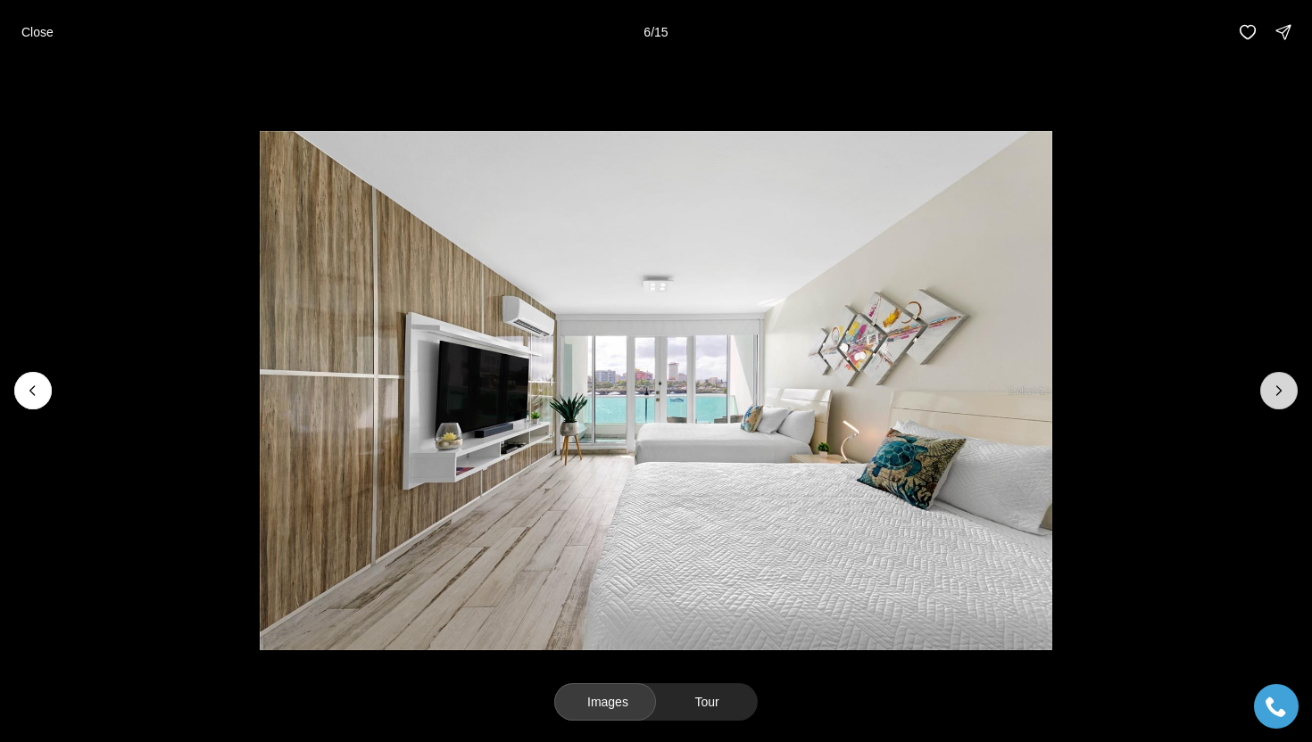
click at [1269, 388] on button "Next slide" at bounding box center [1278, 390] width 37 height 37
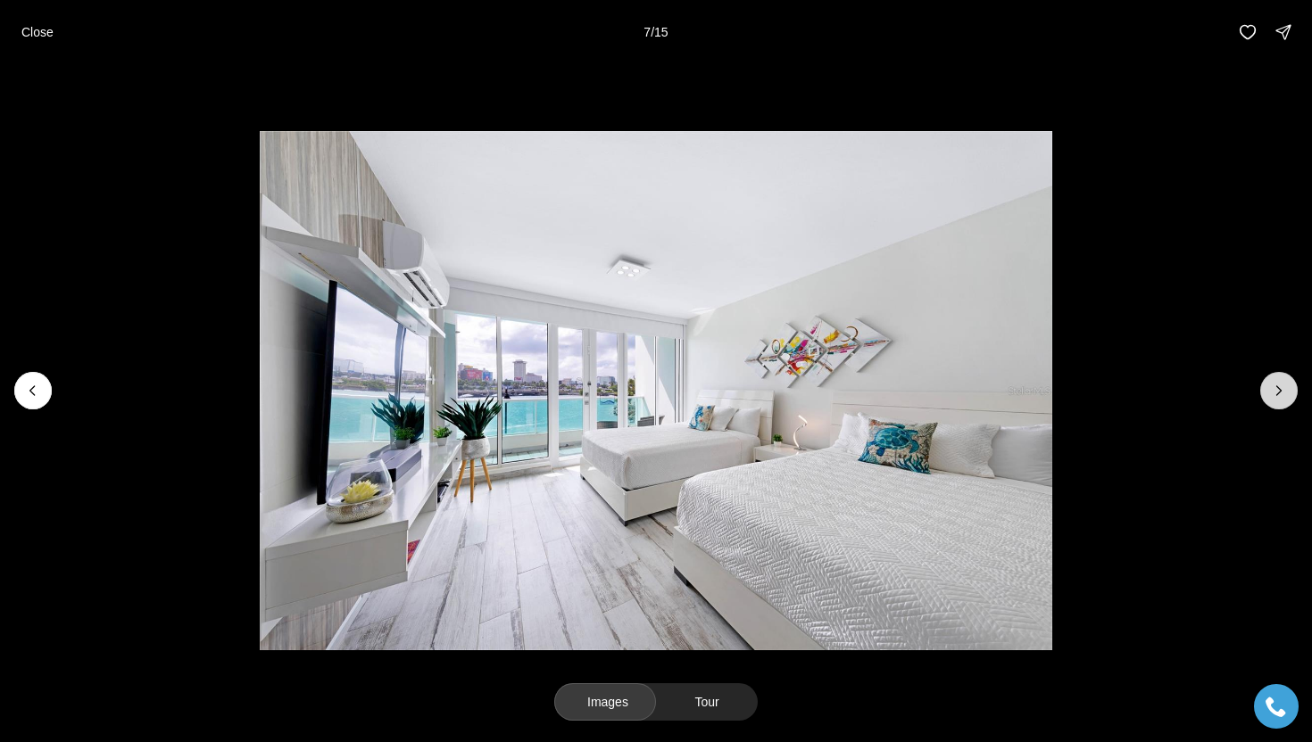
click at [1269, 388] on button "Next slide" at bounding box center [1278, 390] width 37 height 37
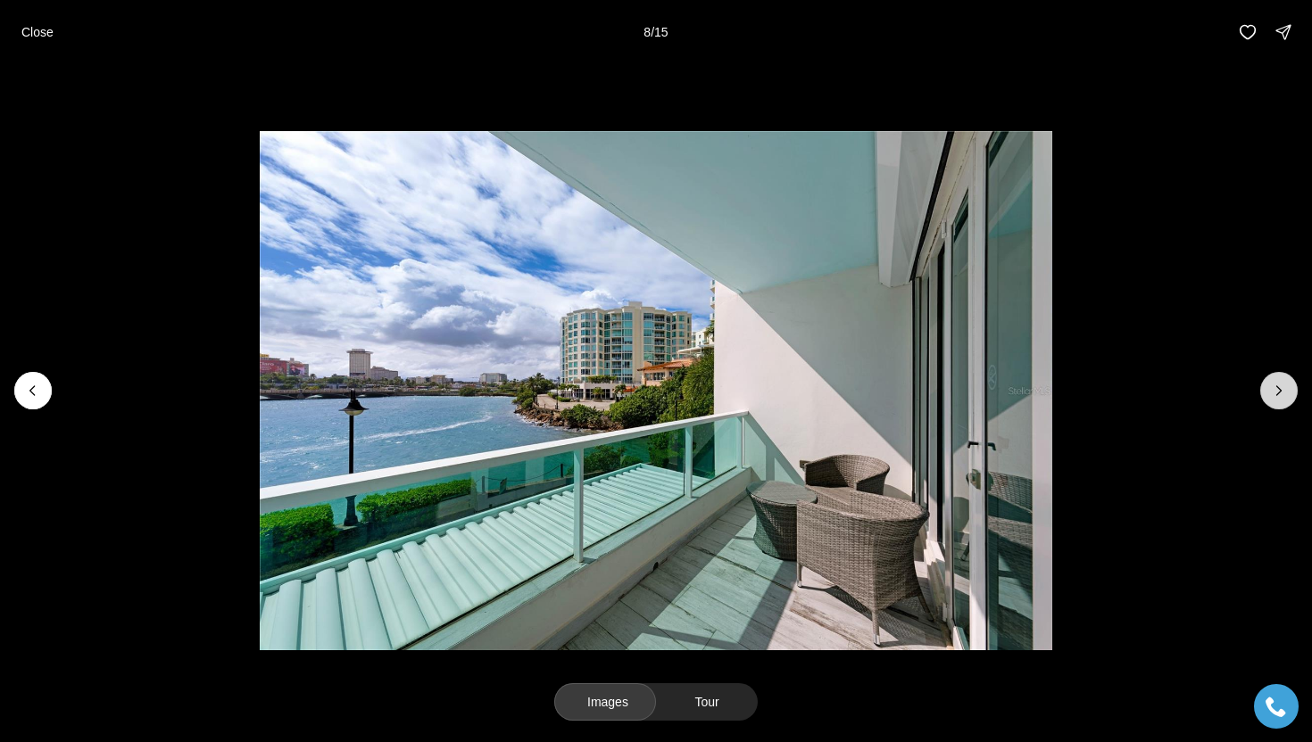
click at [1269, 388] on button "Next slide" at bounding box center [1278, 390] width 37 height 37
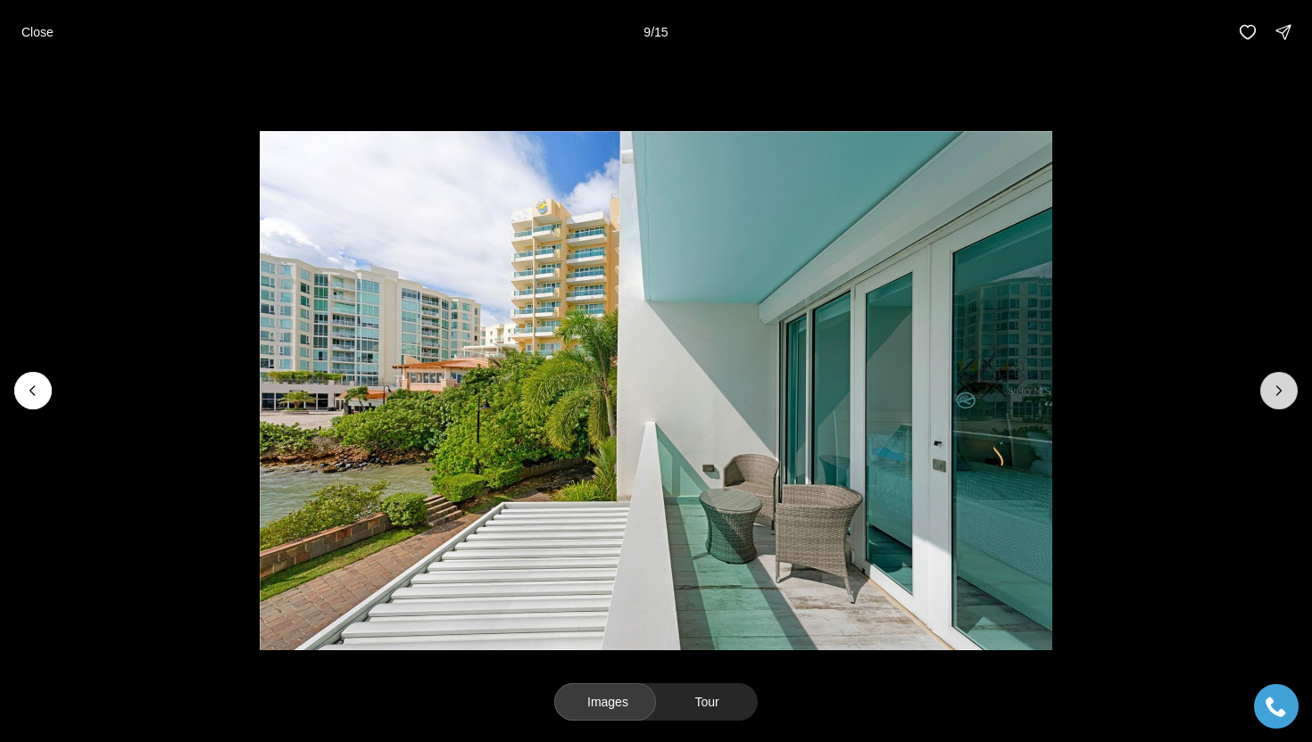
click at [1269, 388] on button "Next slide" at bounding box center [1278, 390] width 37 height 37
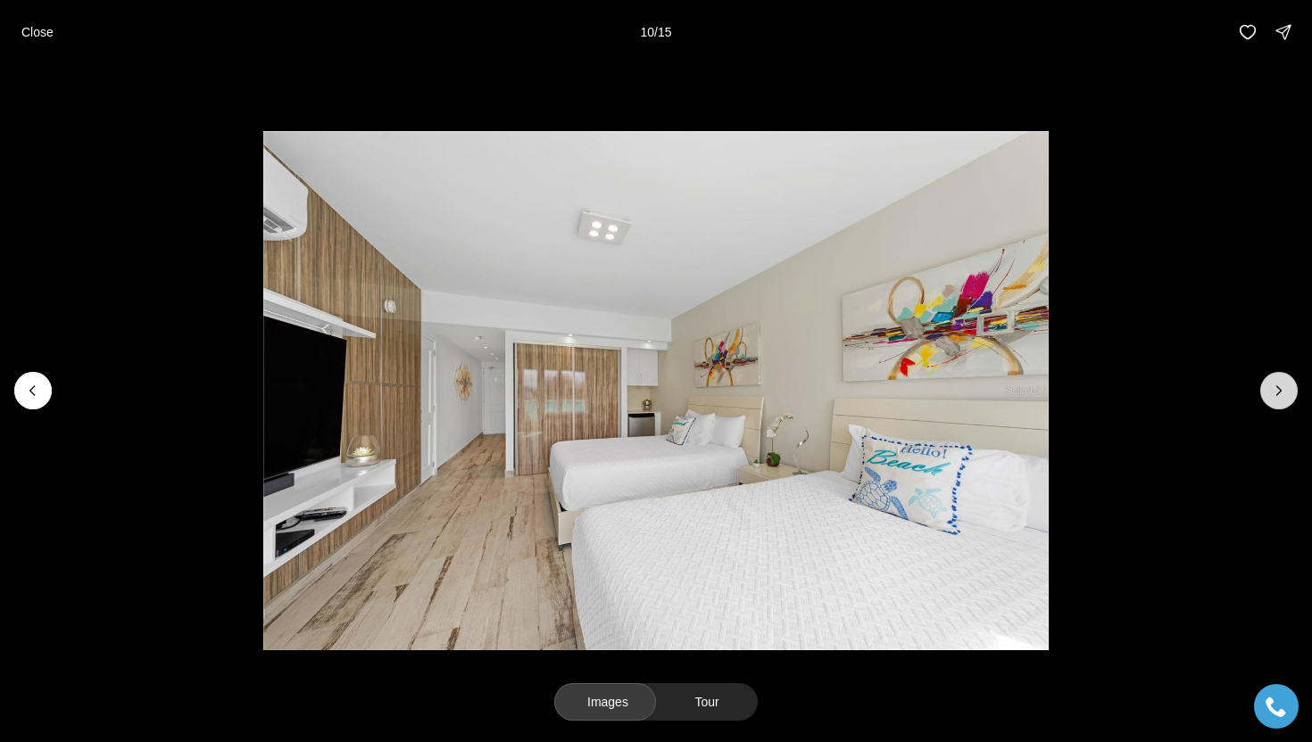
click at [1269, 388] on button "Next slide" at bounding box center [1278, 390] width 37 height 37
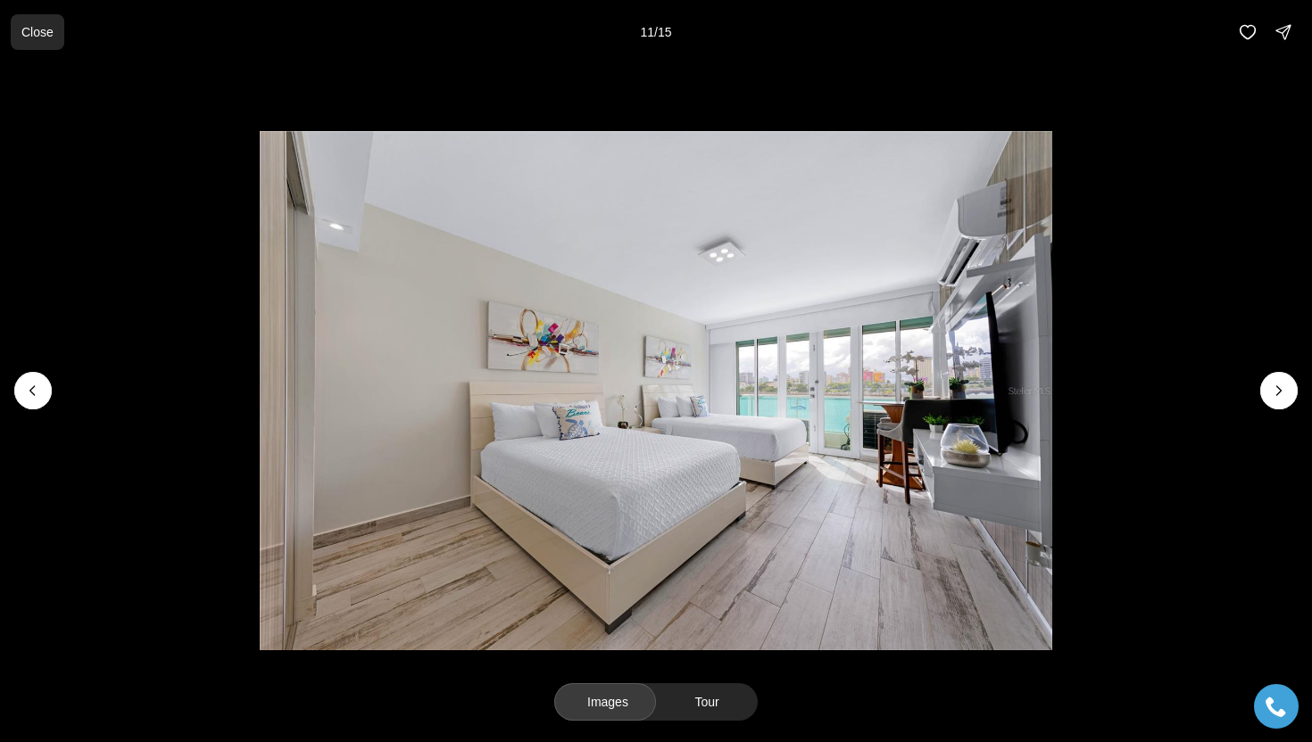
click at [35, 23] on button "Close" at bounding box center [38, 32] width 54 height 36
